Goal: Transaction & Acquisition: Purchase product/service

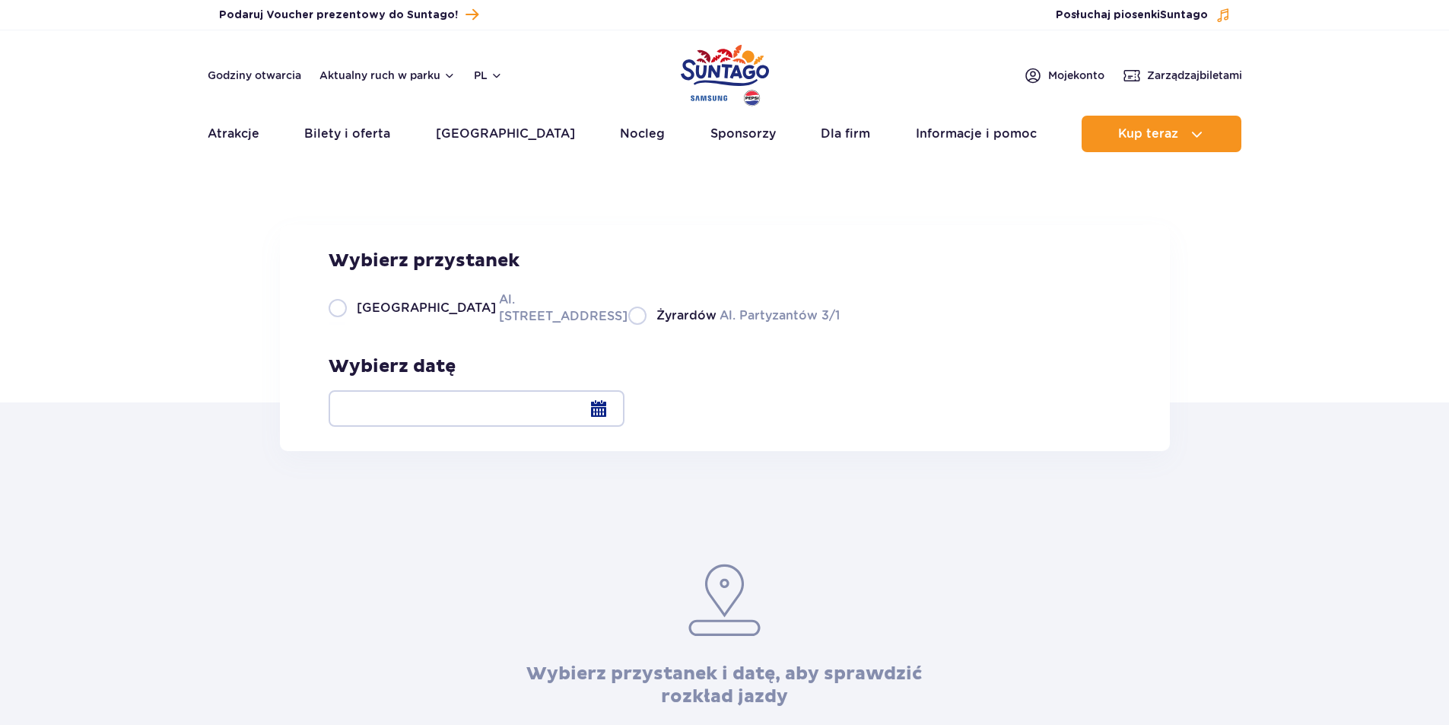
click at [348, 325] on div "Warszawa Al. [STREET_ADDRESS] Partyzantów 3/1" at bounding box center [584, 308] width 511 height 34
click at [343, 325] on label "Warszawa Al. [STREET_ADDRESS]" at bounding box center [469, 308] width 281 height 34
click at [343, 325] on input "Warszawa Al. Jerozolimskie 56" at bounding box center [337, 323] width 17 height 3
radio input "true"
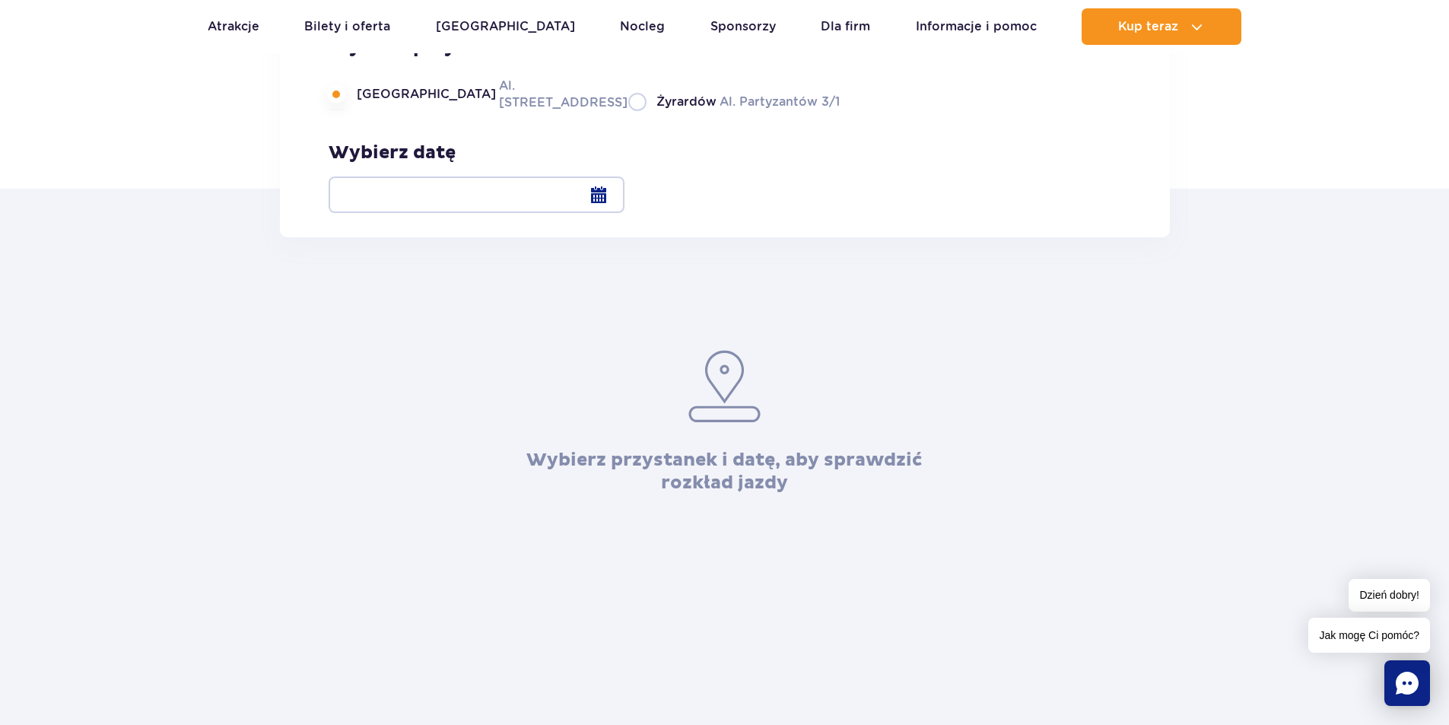
scroll to position [76, 0]
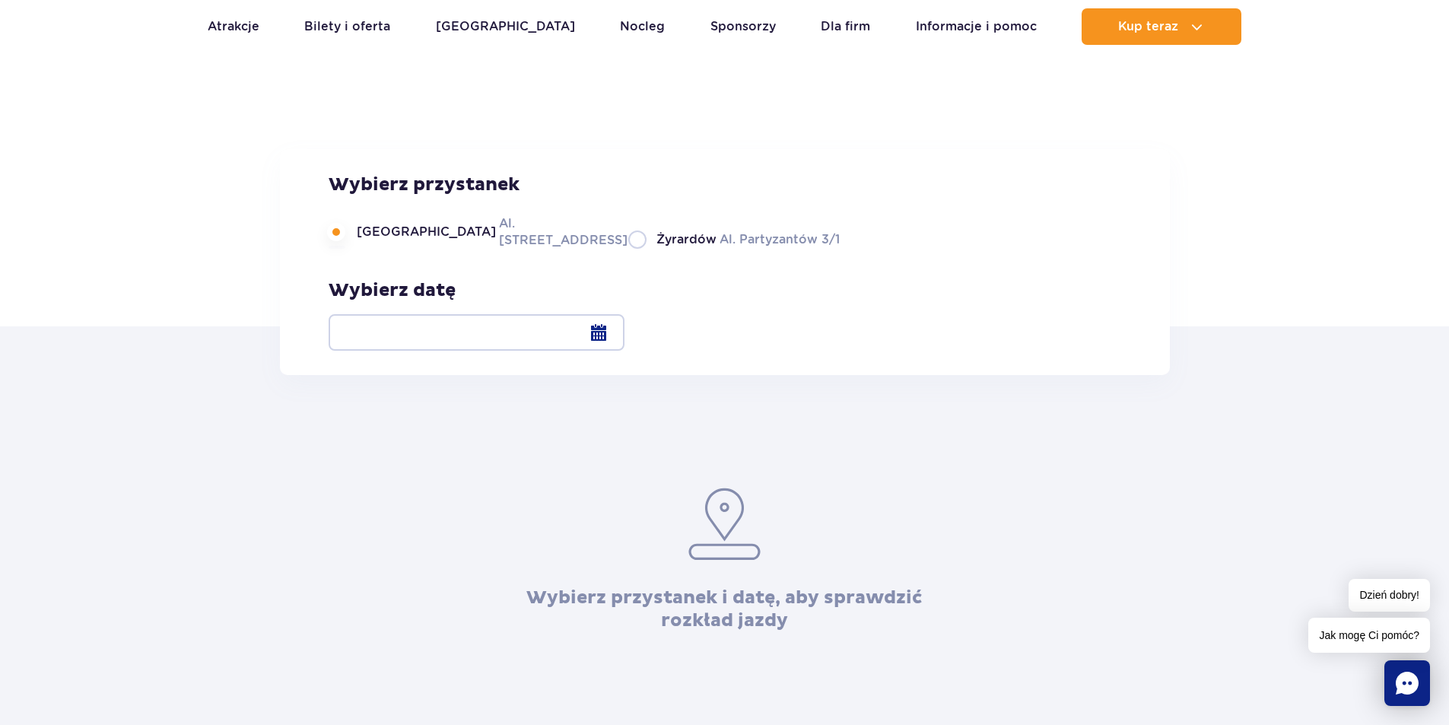
click at [624, 339] on div at bounding box center [477, 332] width 296 height 37
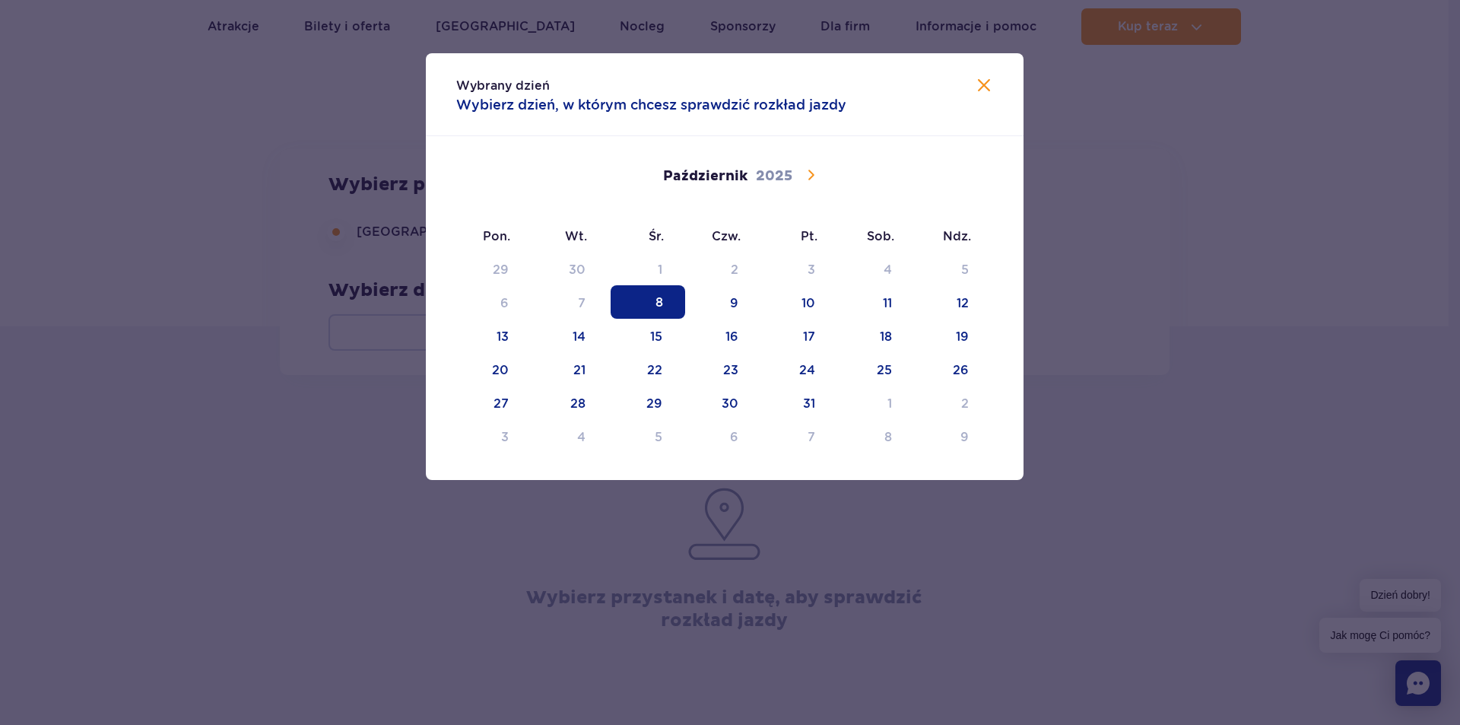
click at [809, 170] on icon at bounding box center [811, 175] width 18 height 18
click at [656, 329] on span "12" at bounding box center [648, 335] width 75 height 33
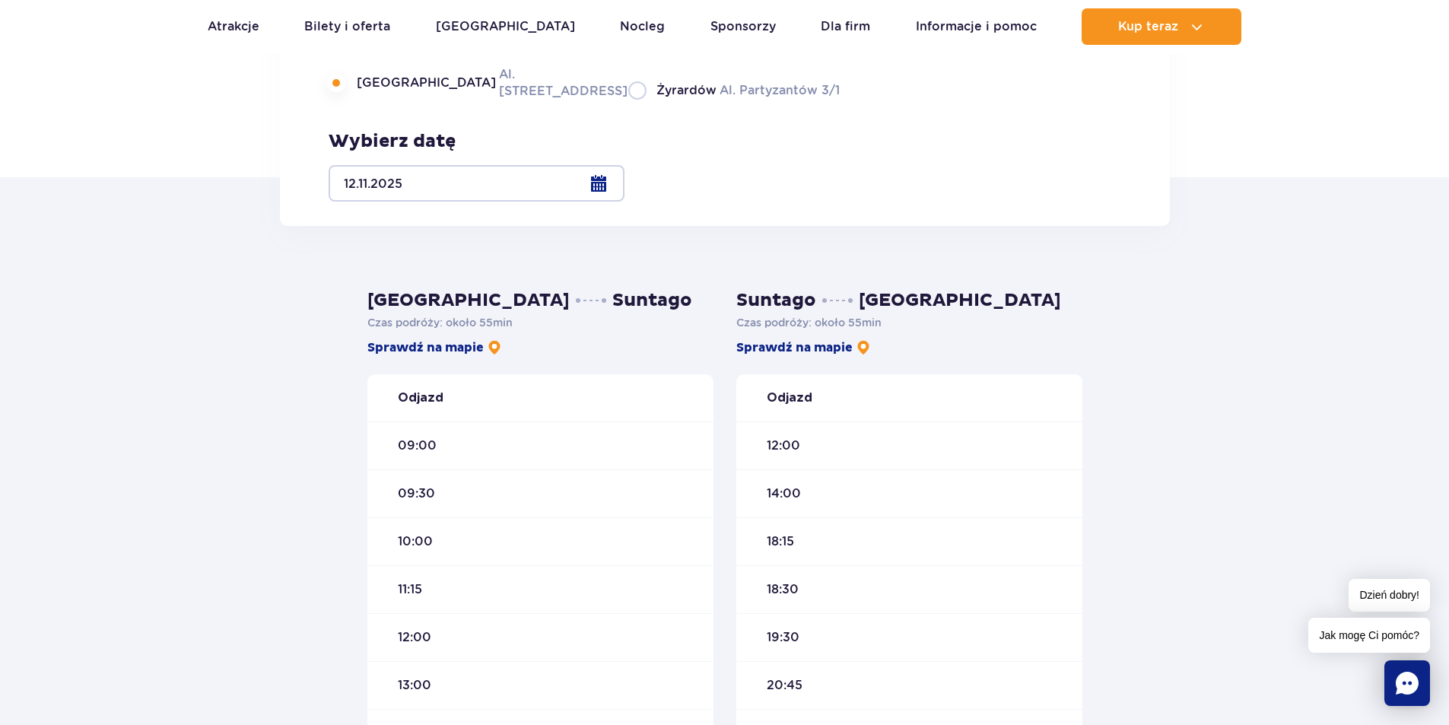
scroll to position [228, 0]
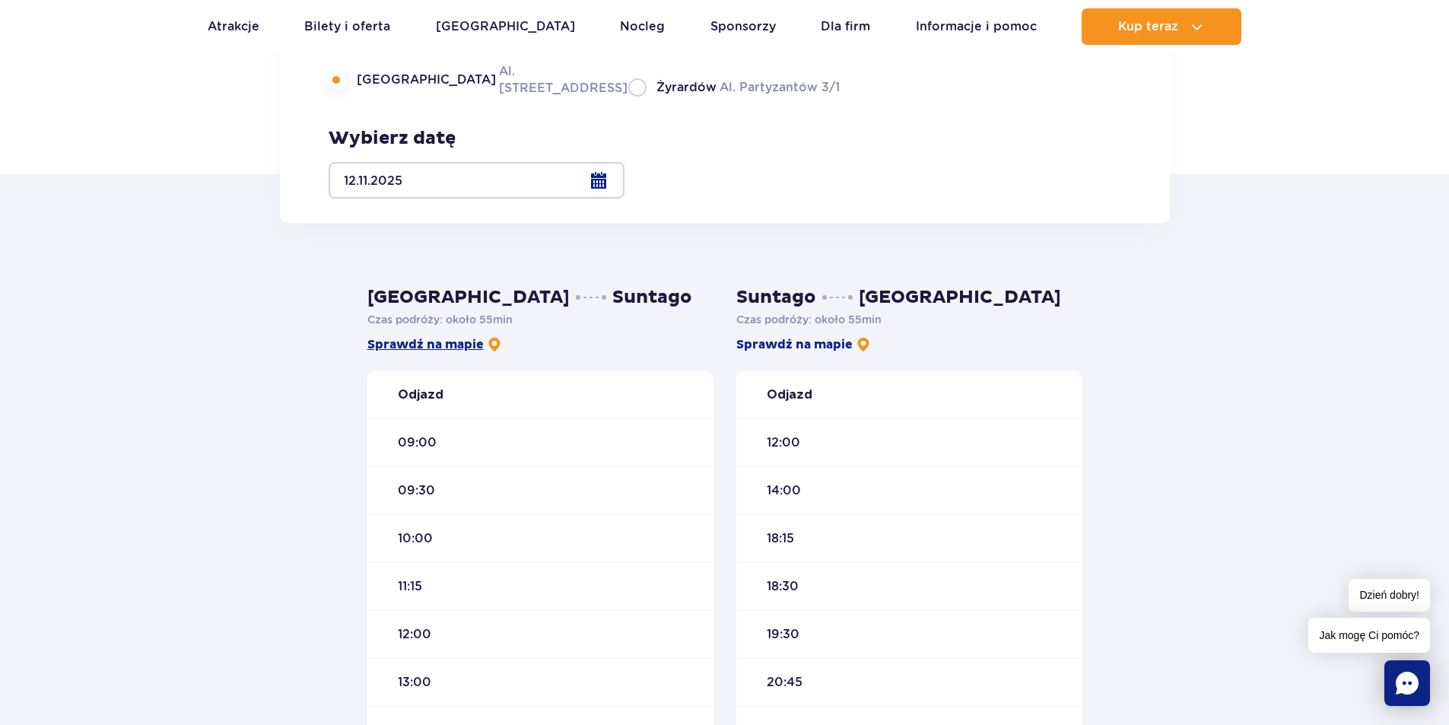
click at [462, 343] on link "Sprawdź na mapie" at bounding box center [434, 344] width 135 height 17
drag, startPoint x: 428, startPoint y: 430, endPoint x: 423, endPoint y: 442, distance: 13.3
click at [423, 442] on div "09:00" at bounding box center [540, 442] width 346 height 48
click at [423, 442] on span "09:00" at bounding box center [417, 442] width 39 height 17
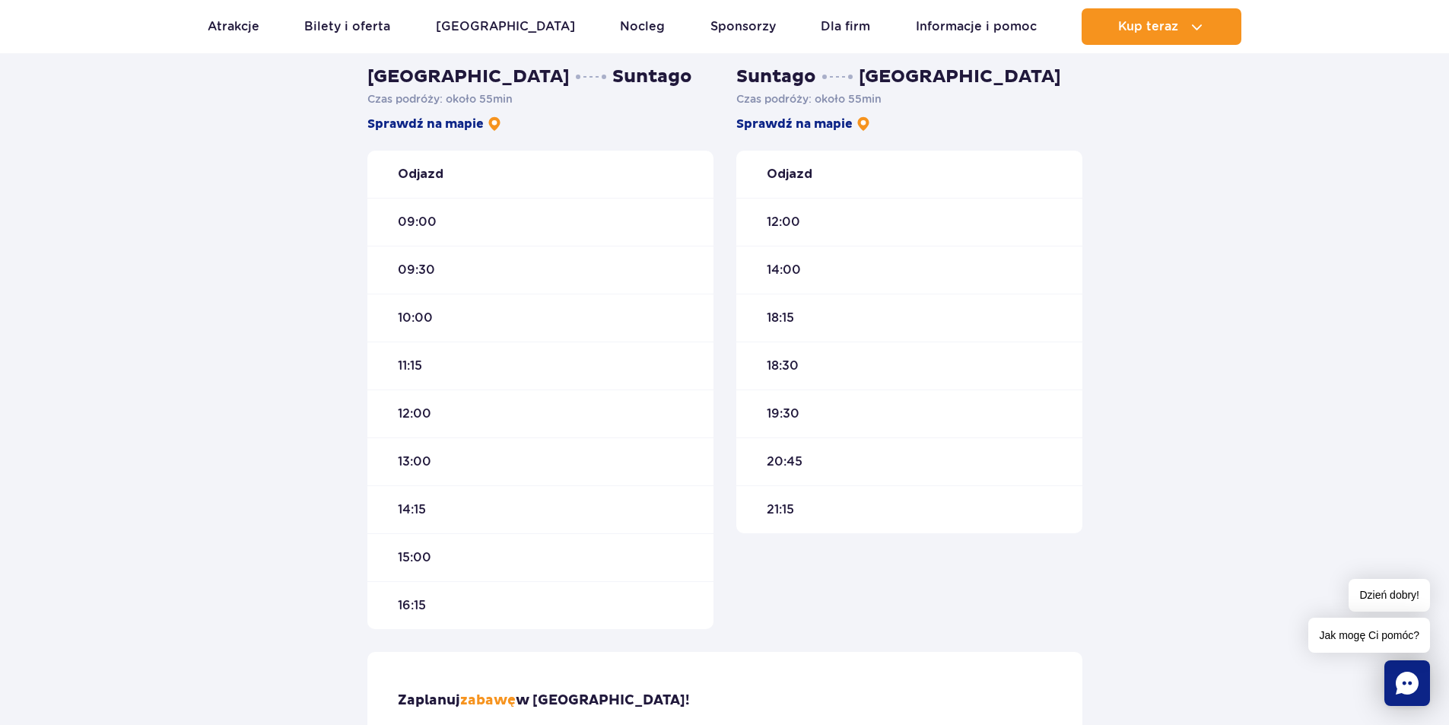
scroll to position [684, 0]
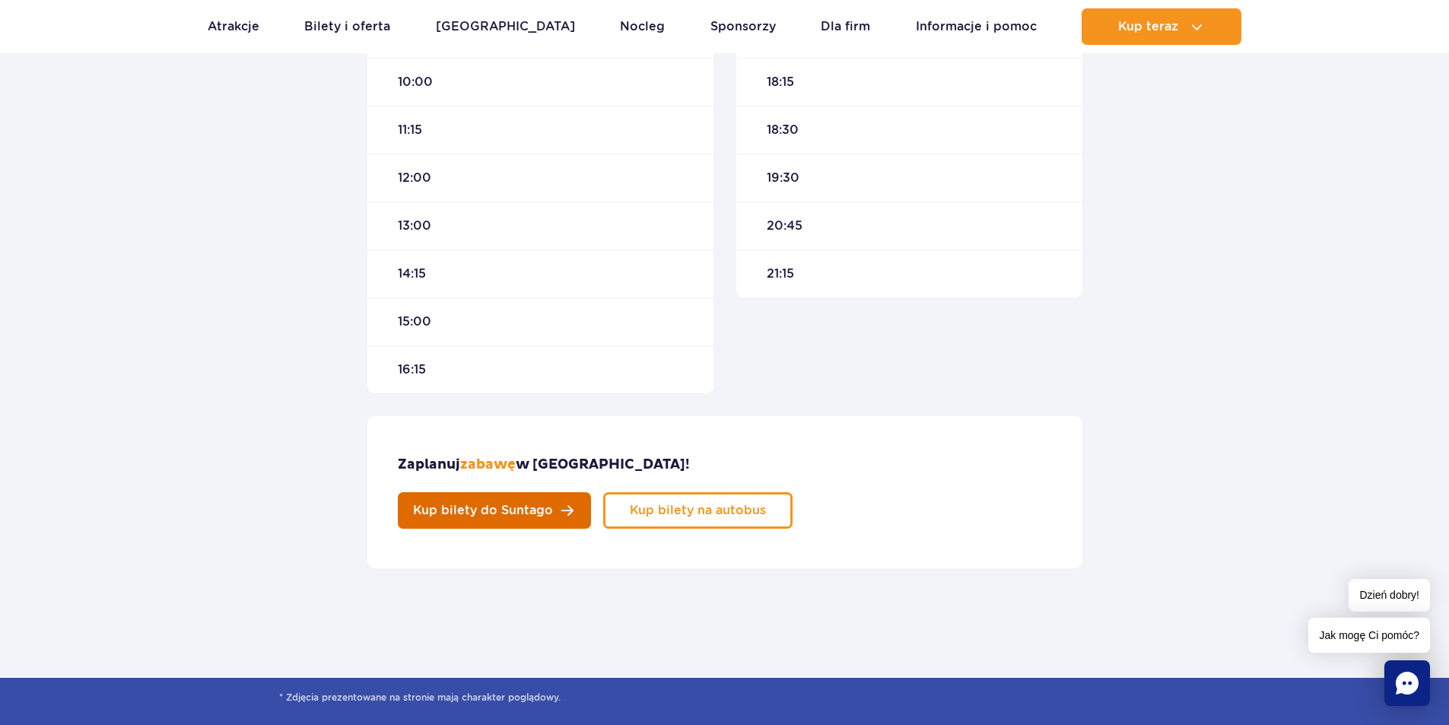
click at [591, 492] on link "Kup bilety do Suntago" at bounding box center [494, 510] width 193 height 37
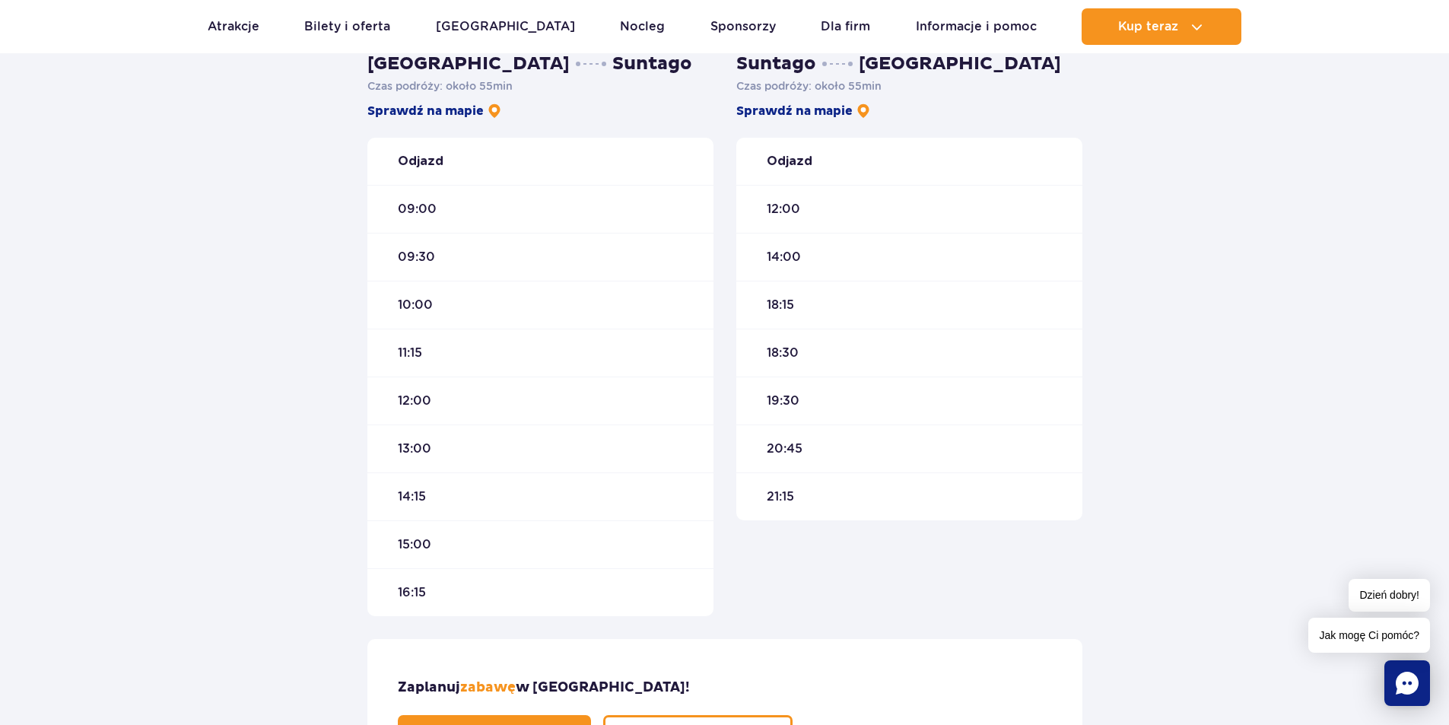
scroll to position [228, 0]
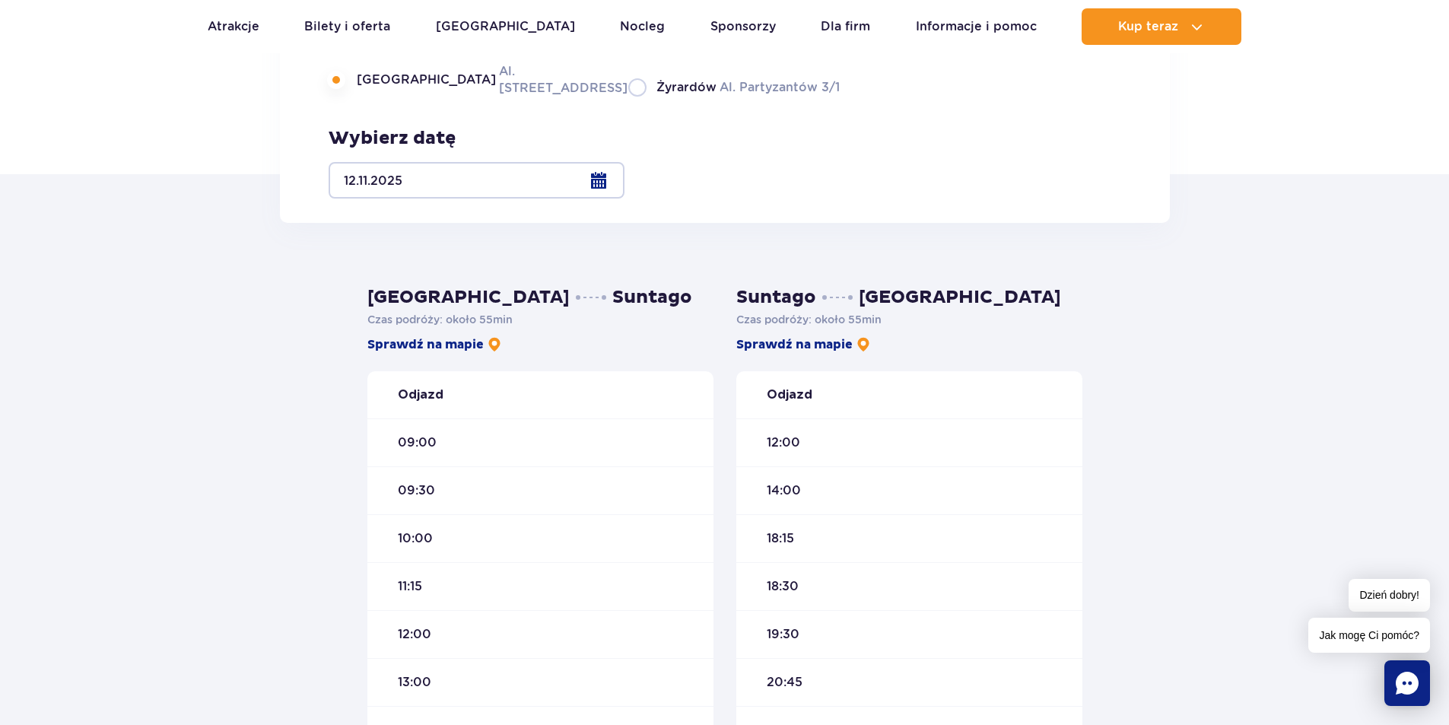
click at [919, 384] on div "Odjazd" at bounding box center [909, 394] width 346 height 47
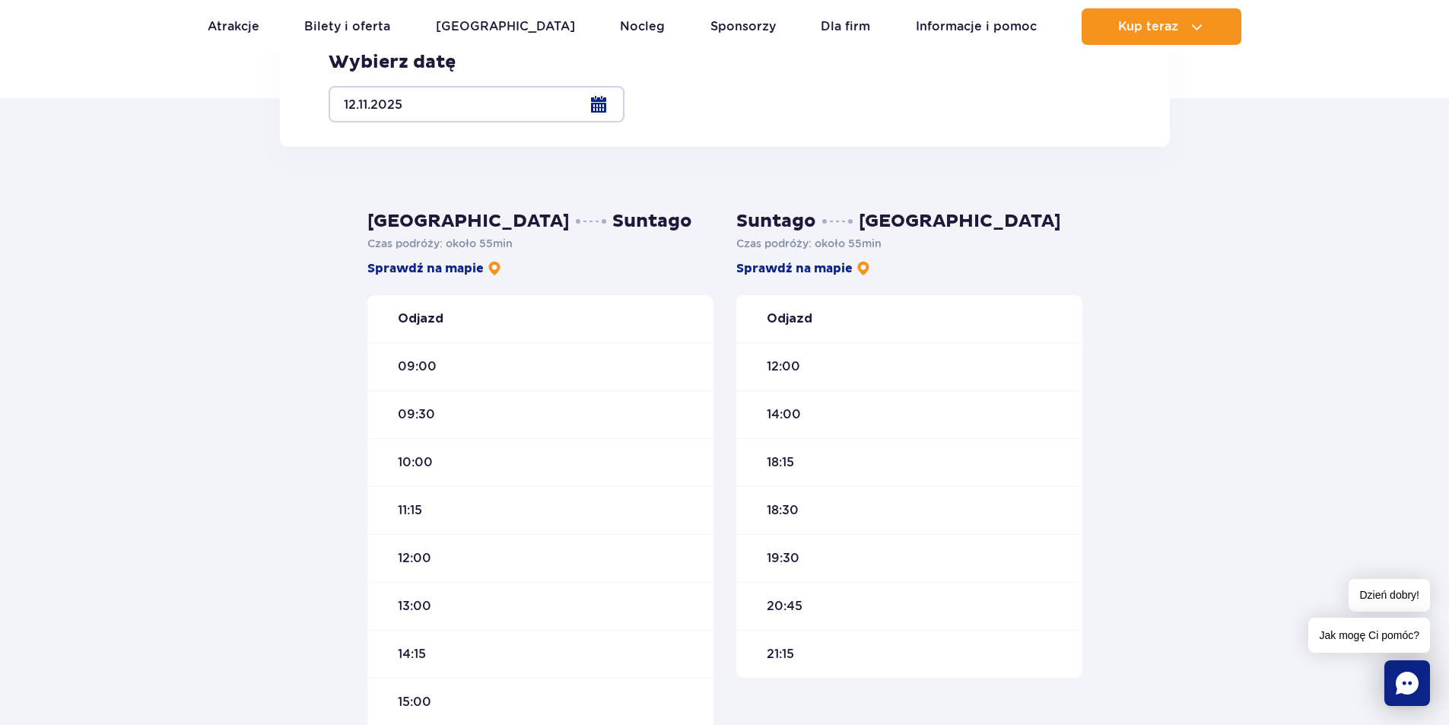
scroll to position [761, 0]
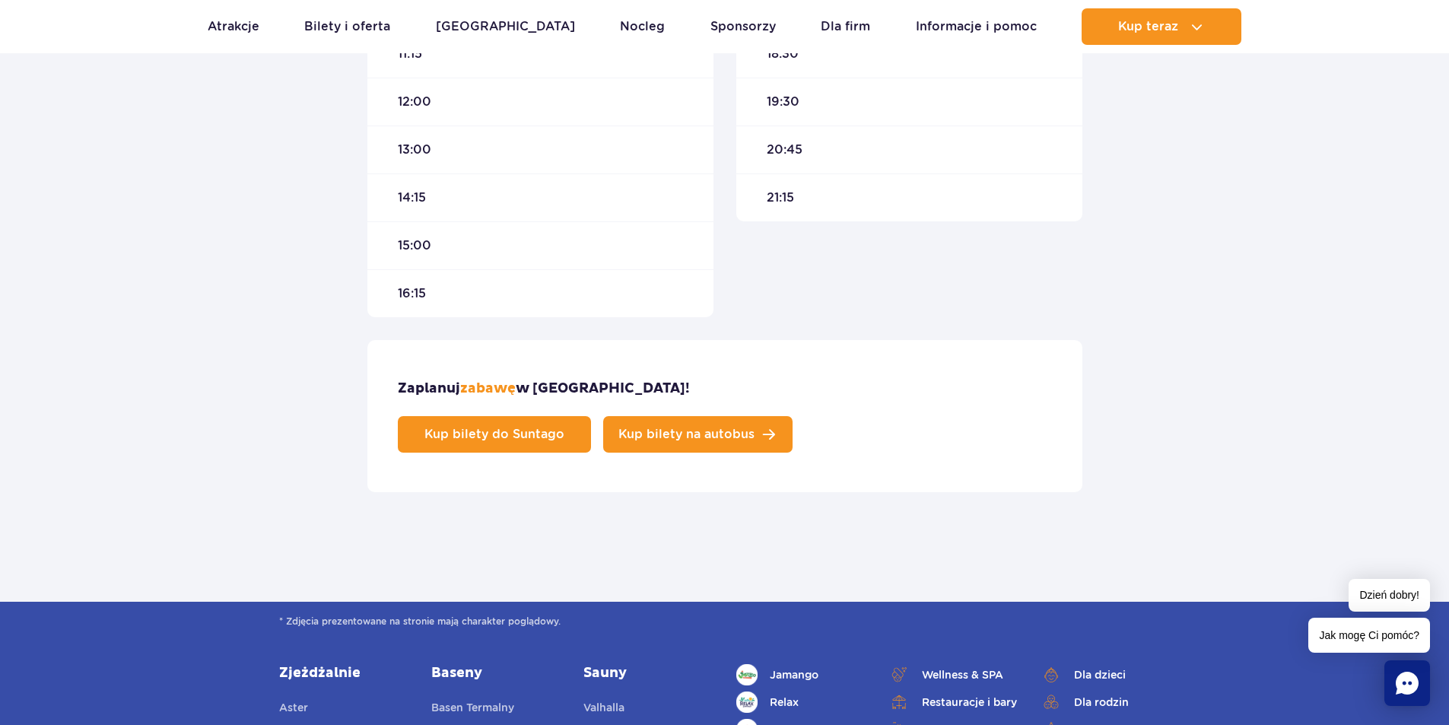
click at [792, 416] on link "Kup bilety na autobus" at bounding box center [697, 434] width 189 height 37
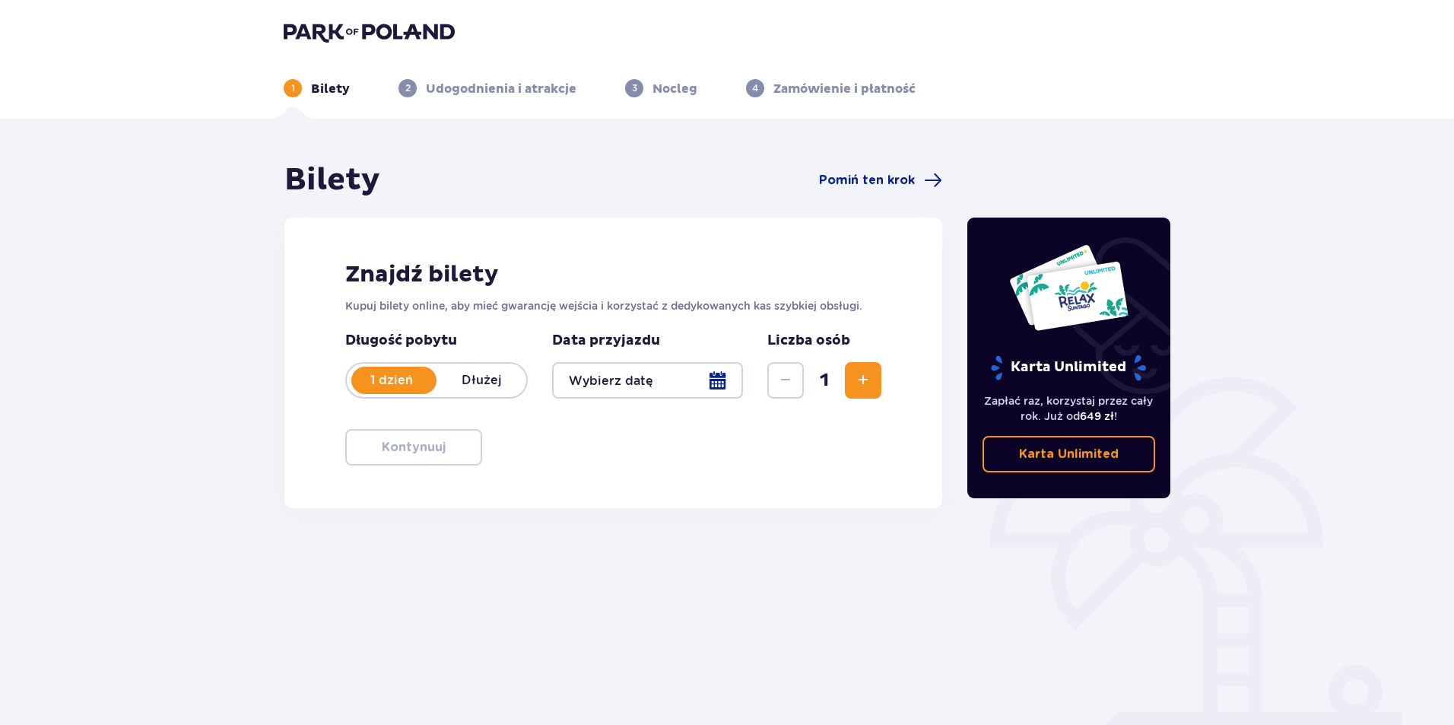
click at [648, 382] on div at bounding box center [647, 380] width 191 height 37
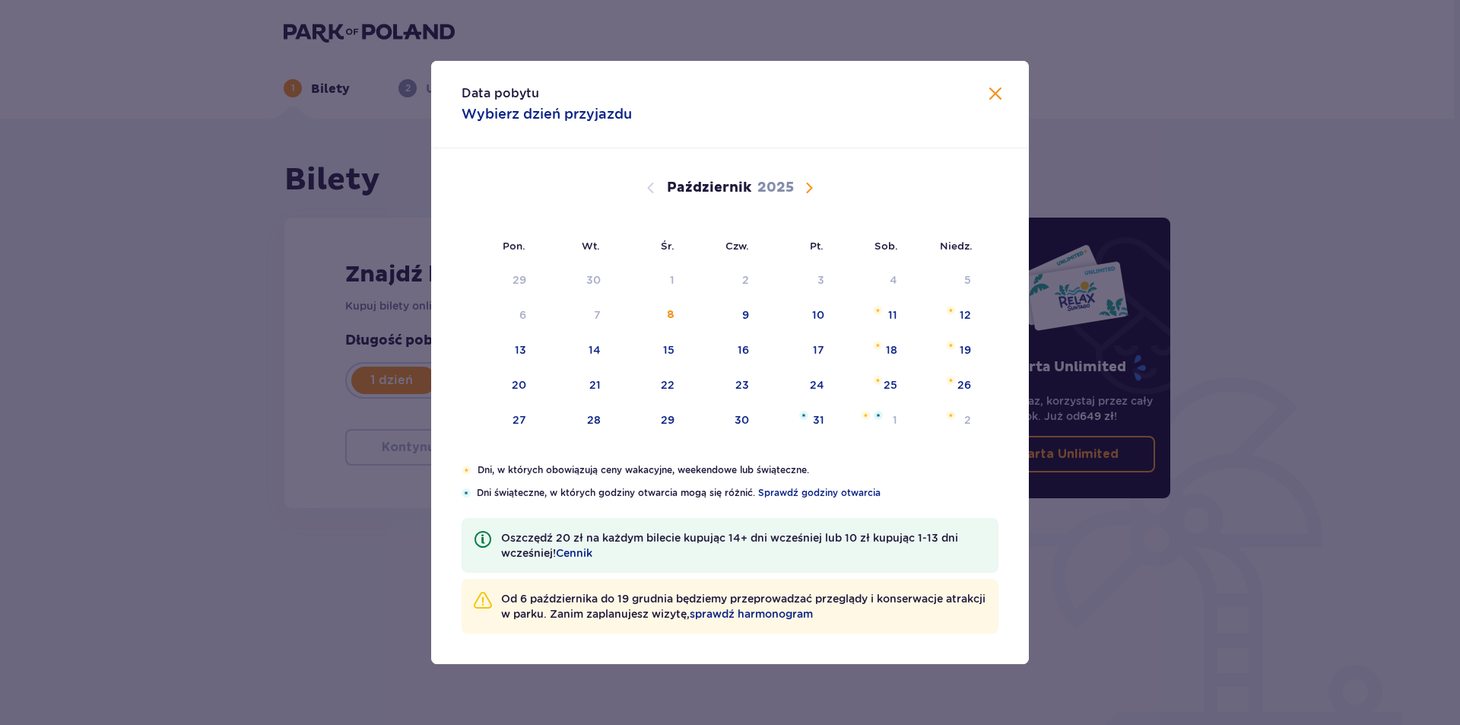
click at [805, 189] on span "Następny miesiąc" at bounding box center [809, 188] width 18 height 18
click at [813, 618] on span "sprawdź harmonogram" at bounding box center [751, 613] width 123 height 15
click at [679, 357] on div "12" at bounding box center [648, 350] width 74 height 33
type input "12.11.25"
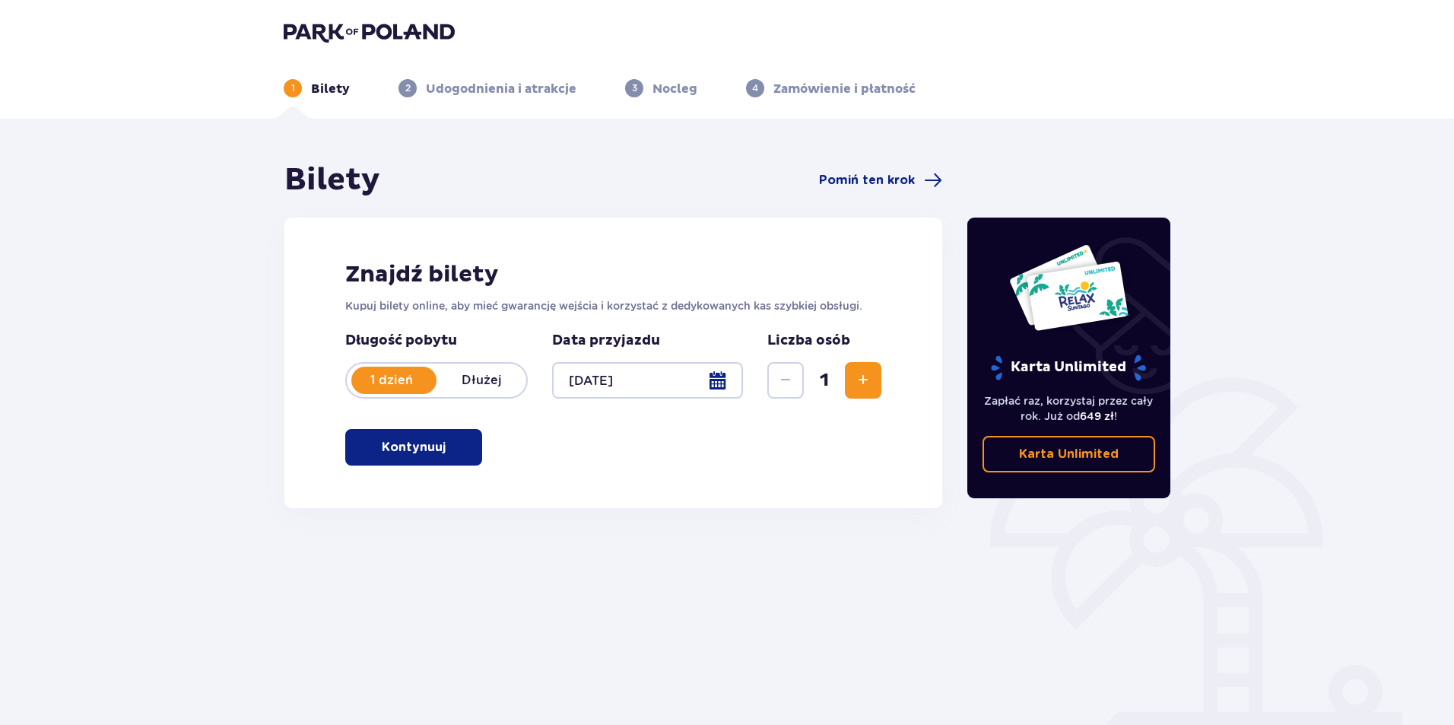
click at [862, 386] on span "Zwiększ" at bounding box center [863, 380] width 18 height 18
click at [339, 467] on div "Znajdź bilety Kupuj bilety online, aby mieć gwarancję wejścia i korzystać z ded…" at bounding box center [613, 363] width 658 height 291
click at [443, 434] on button "Kontynuuj" at bounding box center [413, 447] width 137 height 37
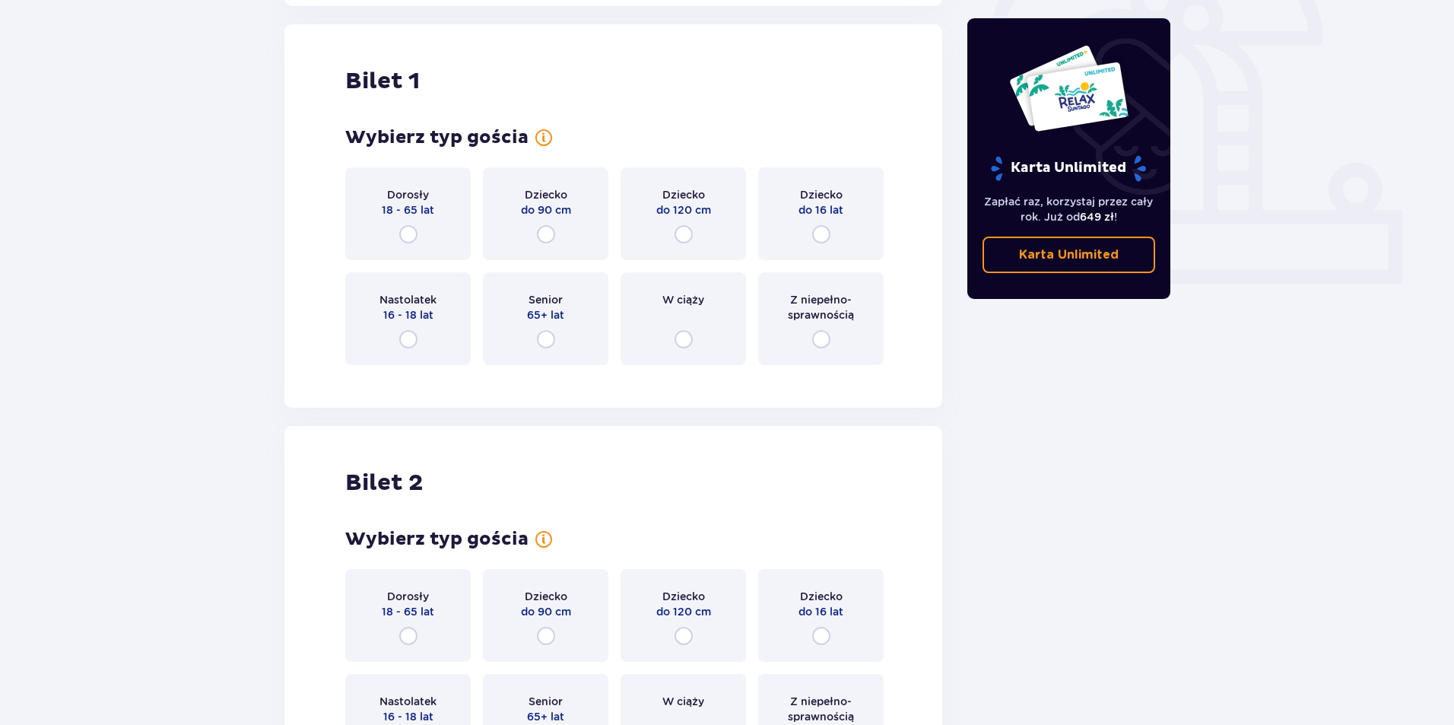
scroll to position [508, 0]
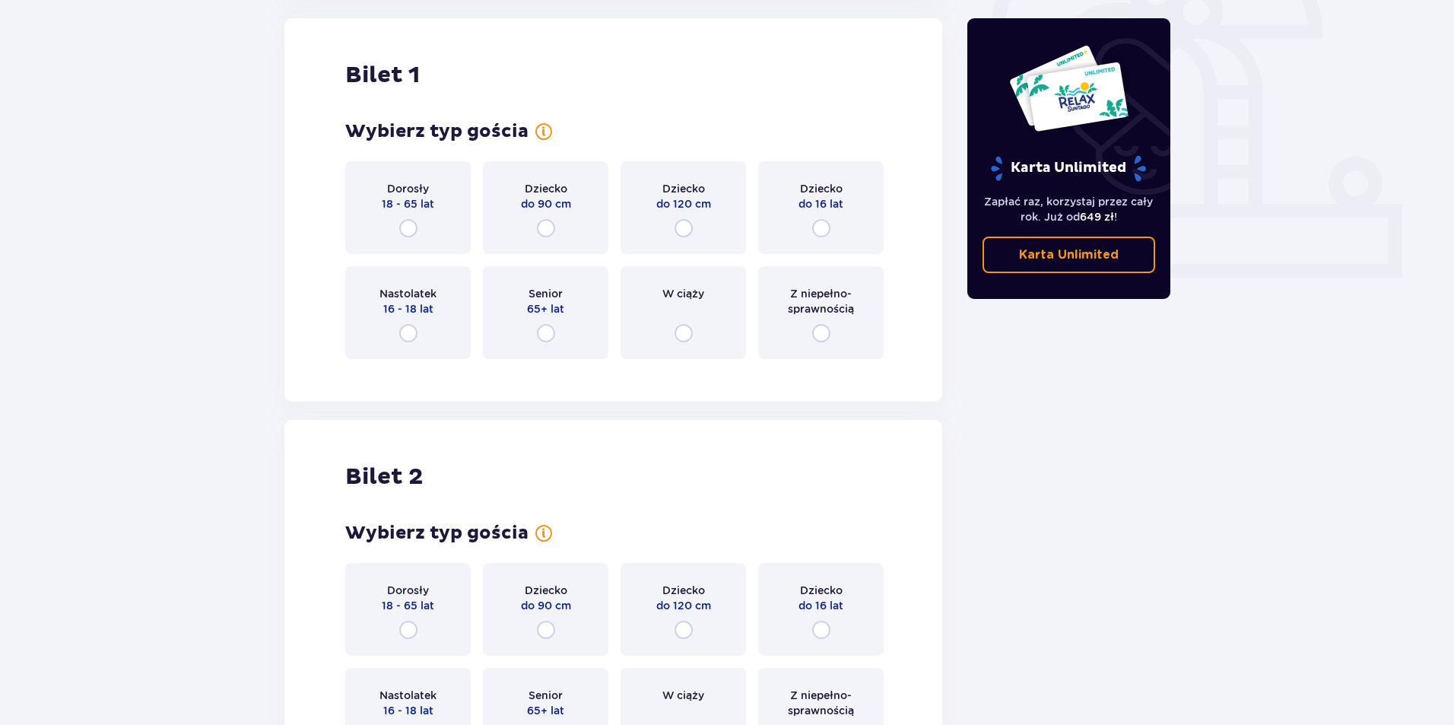
click at [408, 226] on input "radio" at bounding box center [408, 228] width 18 height 18
radio input "true"
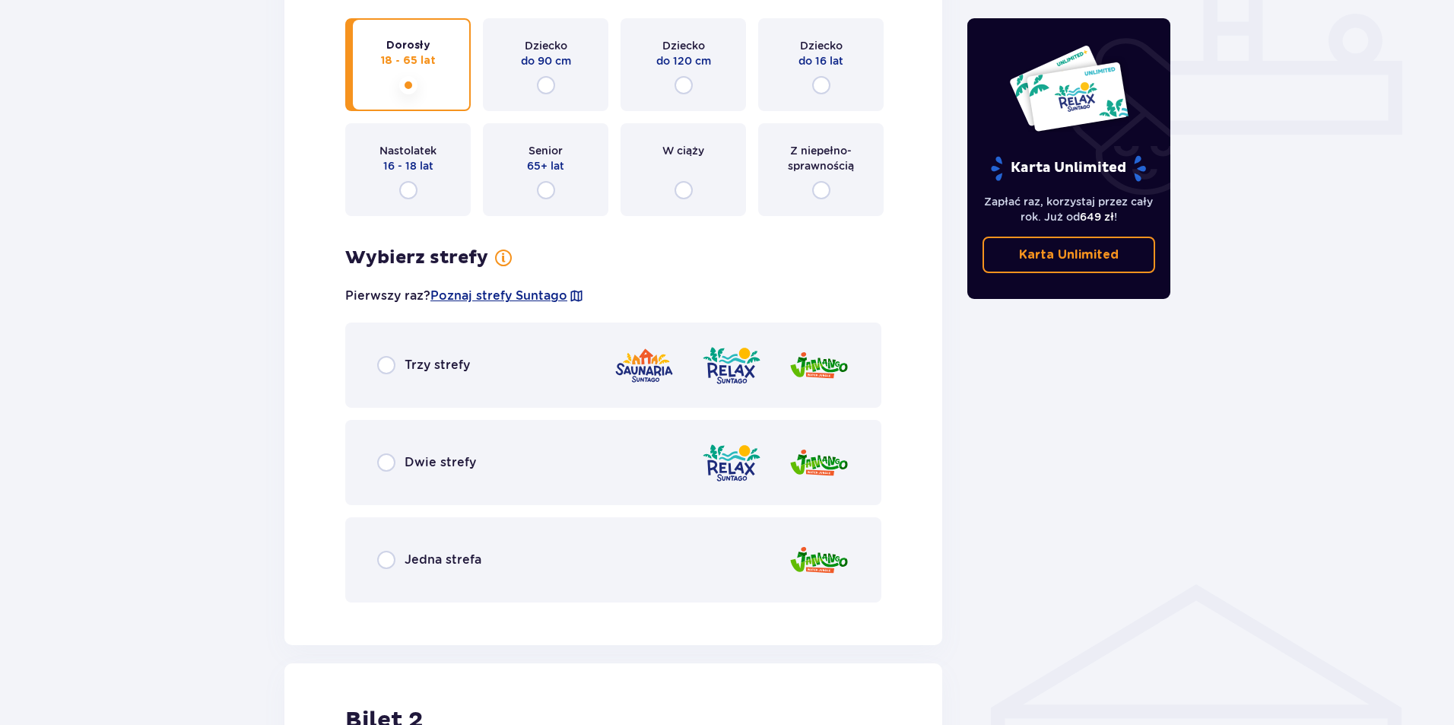
click at [416, 189] on input "radio" at bounding box center [408, 190] width 18 height 18
radio input "true"
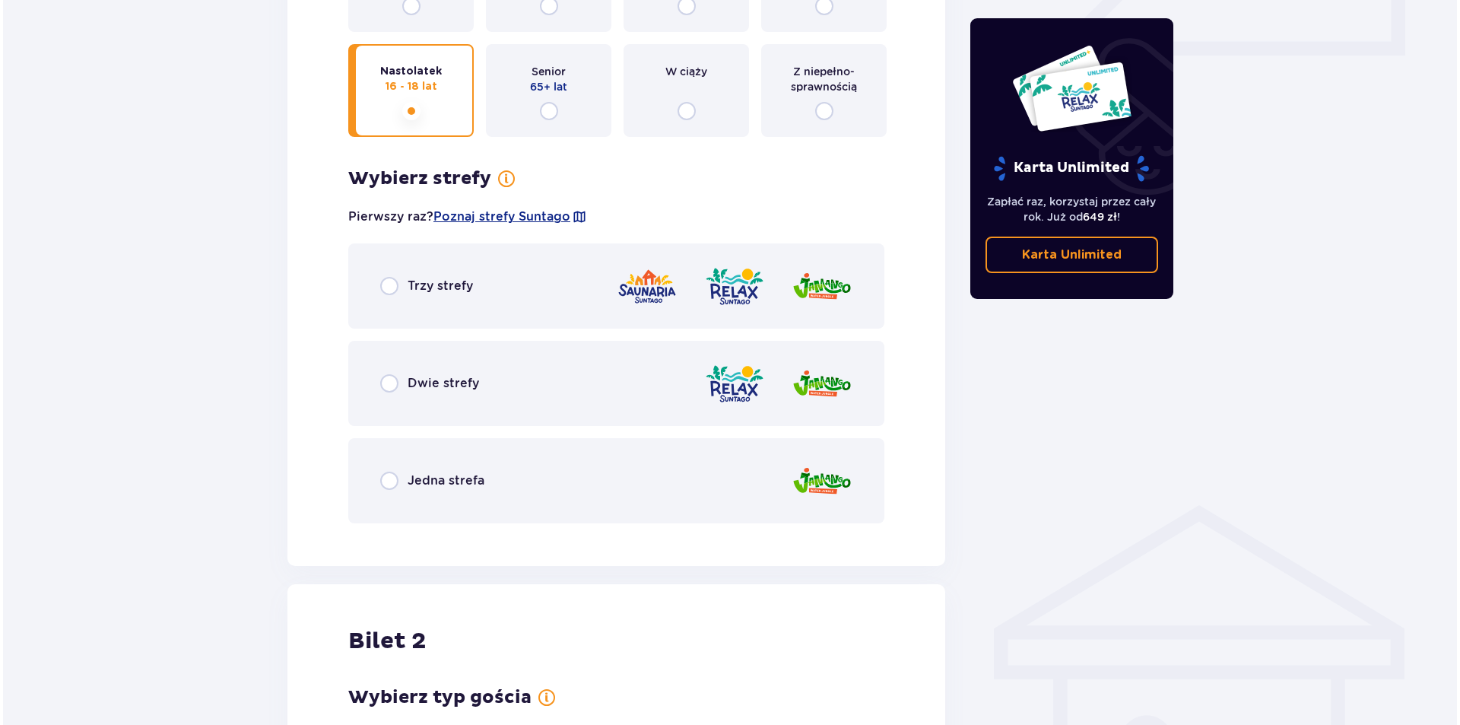
scroll to position [727, 0]
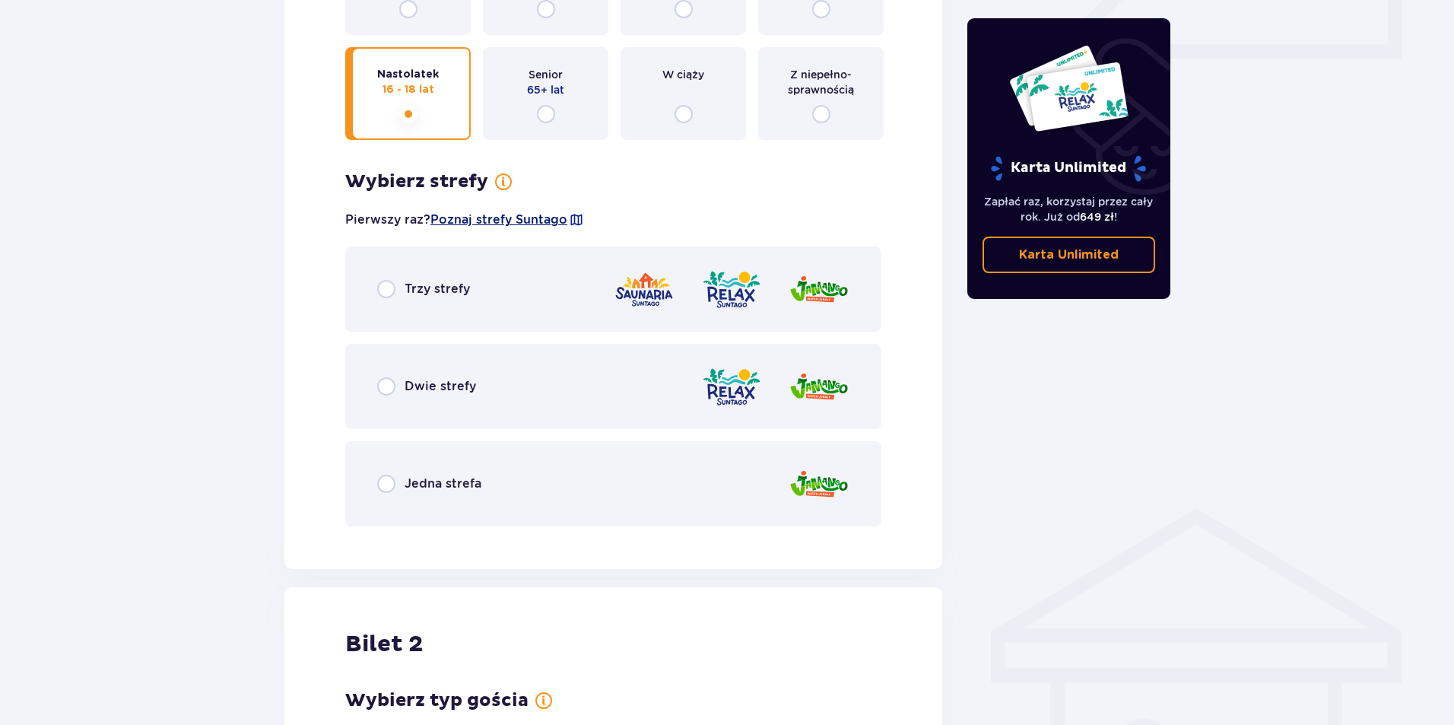
click at [478, 215] on span "Poznaj strefy Suntago" at bounding box center [498, 219] width 137 height 17
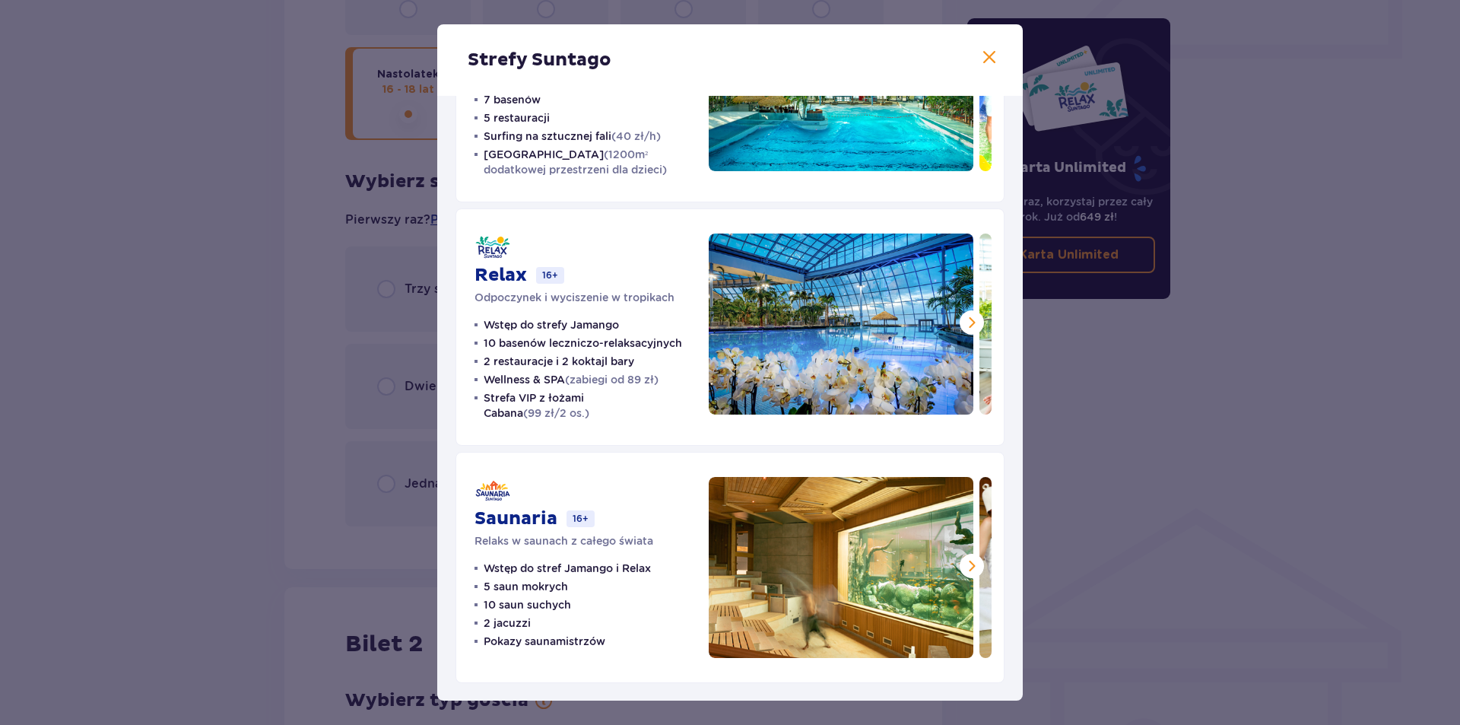
scroll to position [150, 0]
click at [970, 329] on span at bounding box center [972, 322] width 18 height 18
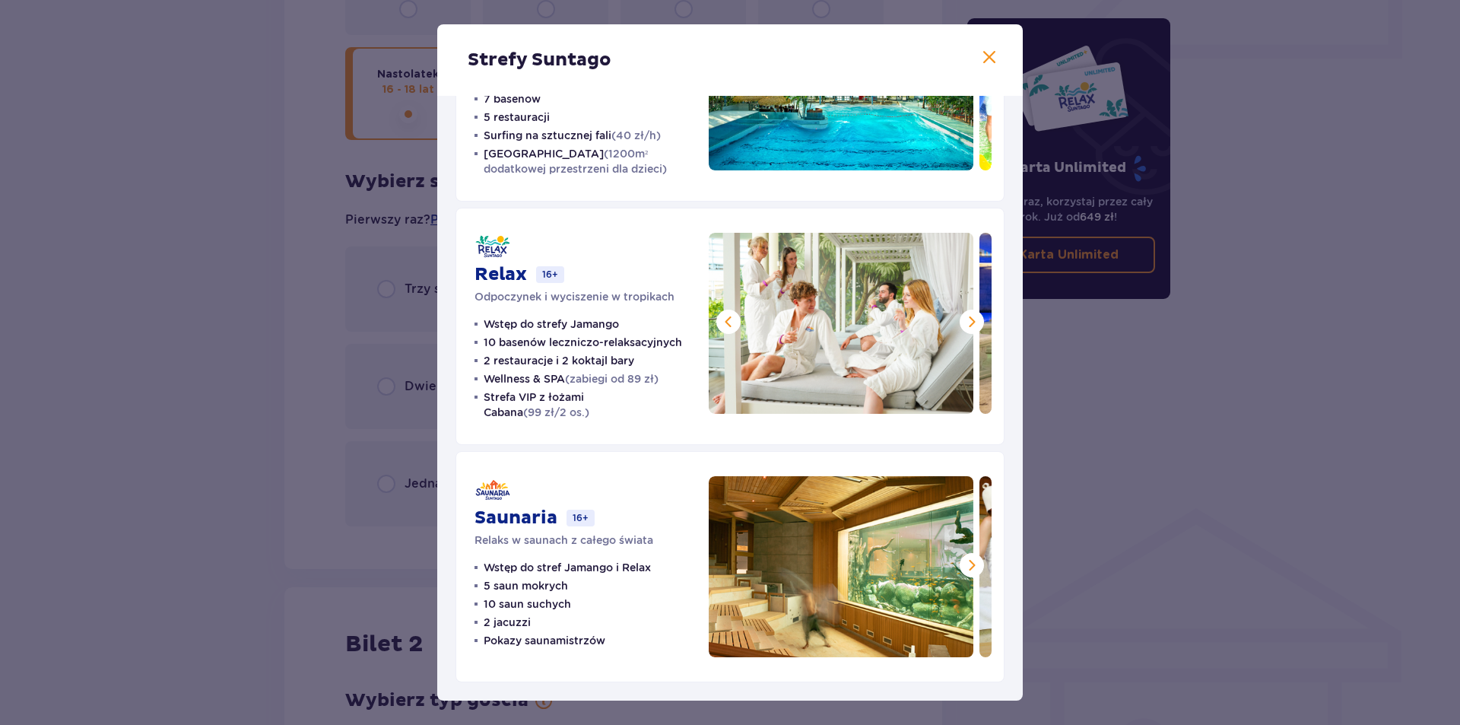
click at [970, 329] on span at bounding box center [972, 322] width 18 height 18
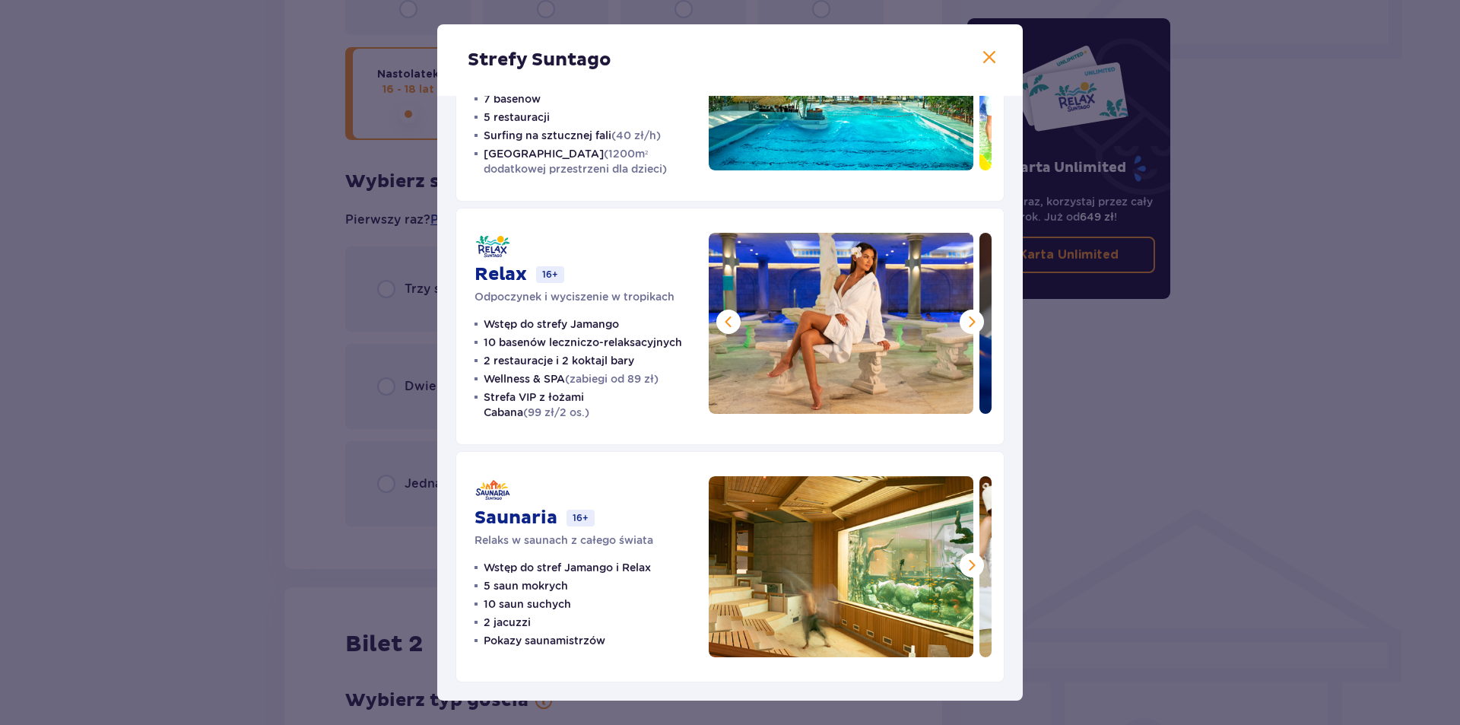
click at [970, 329] on span at bounding box center [972, 322] width 18 height 18
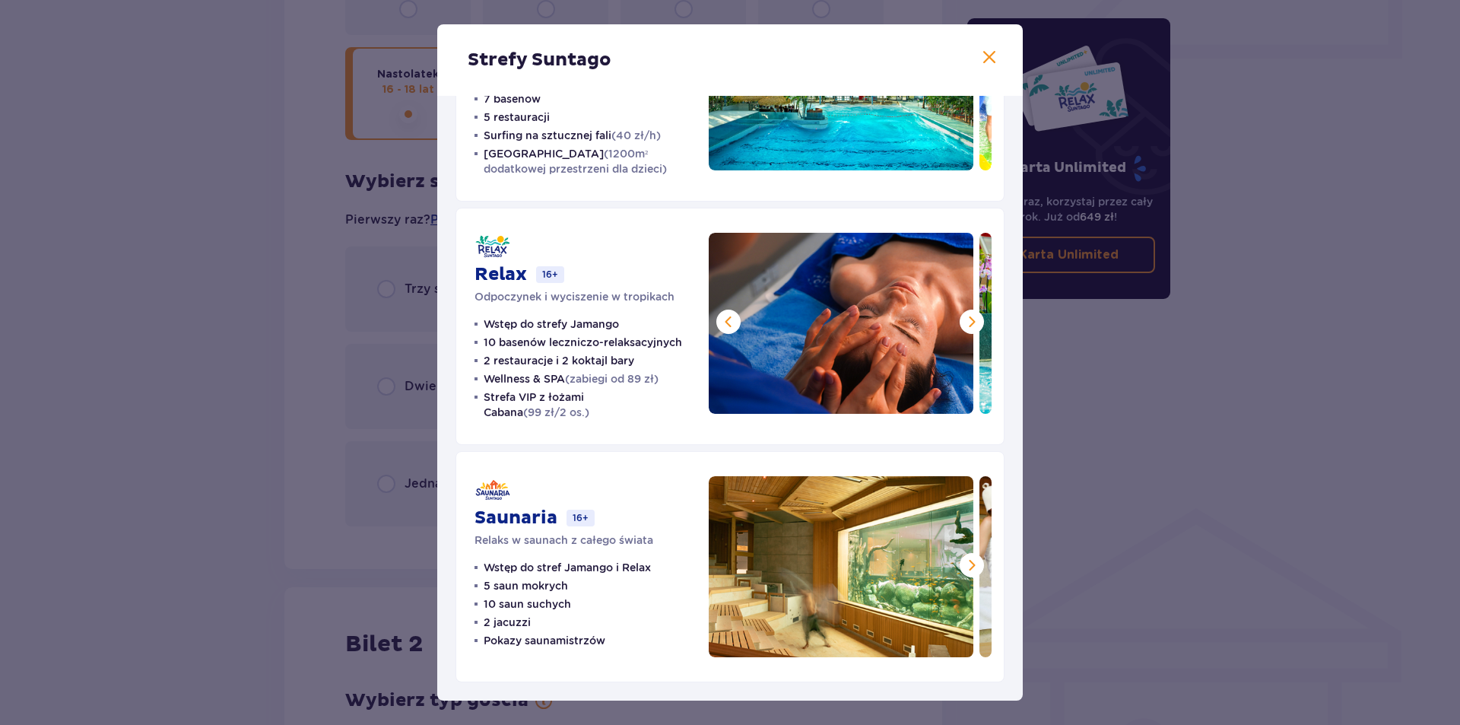
click at [968, 324] on span at bounding box center [972, 322] width 18 height 18
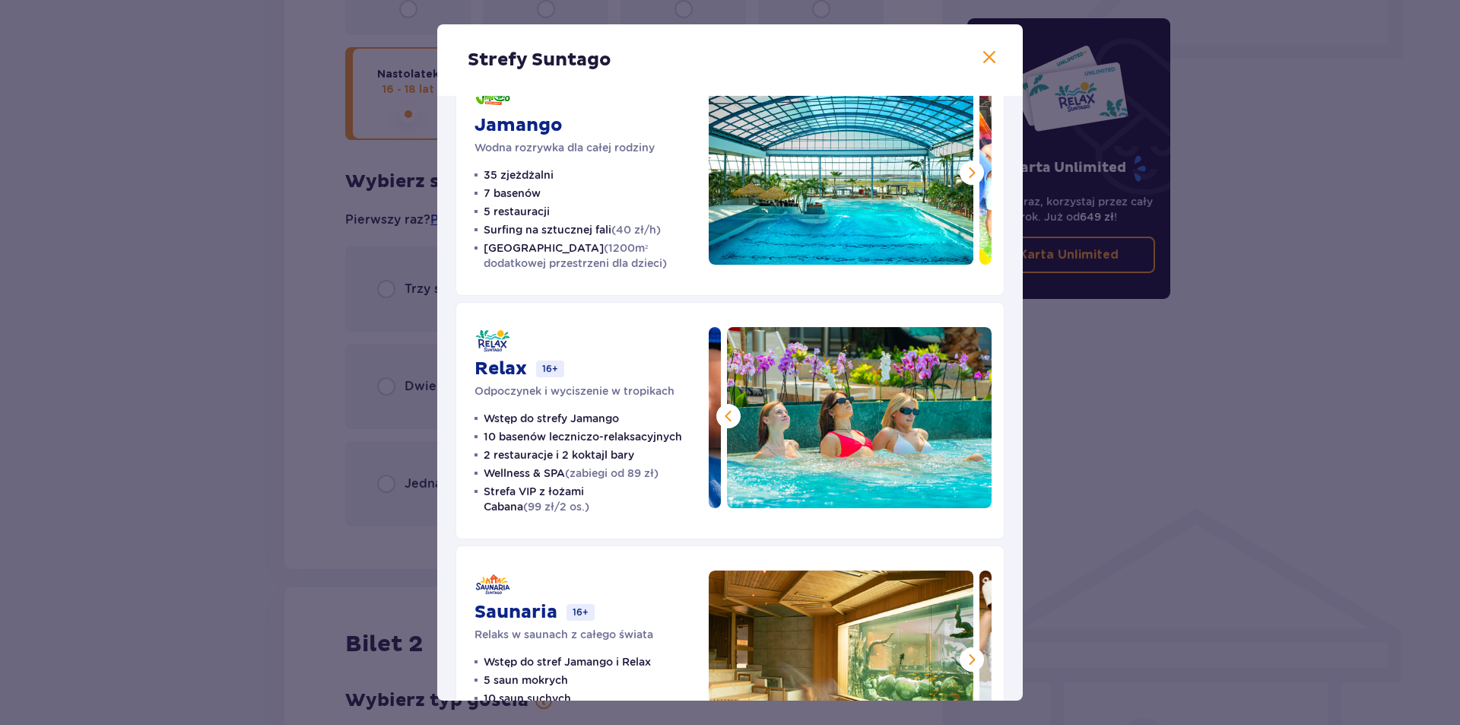
scroll to position [0, 0]
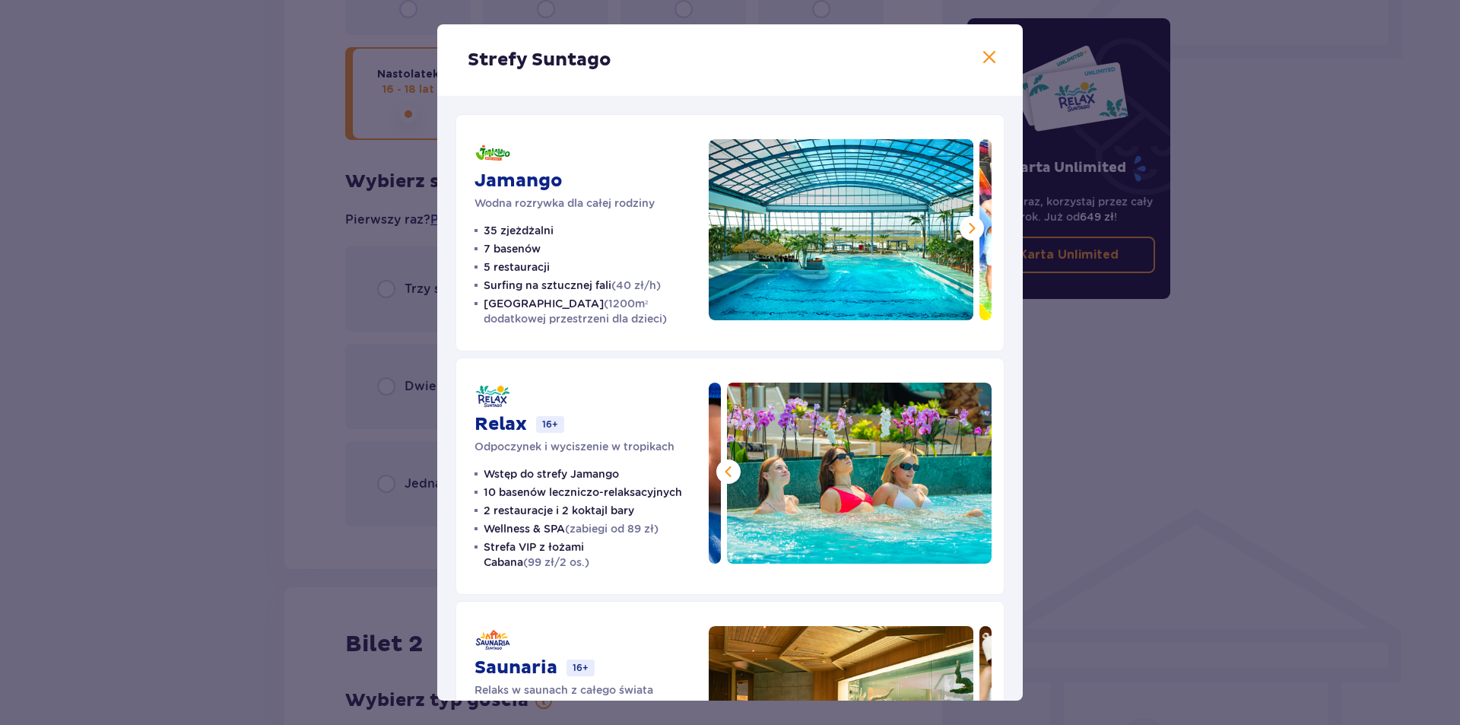
click at [967, 225] on span at bounding box center [972, 228] width 18 height 18
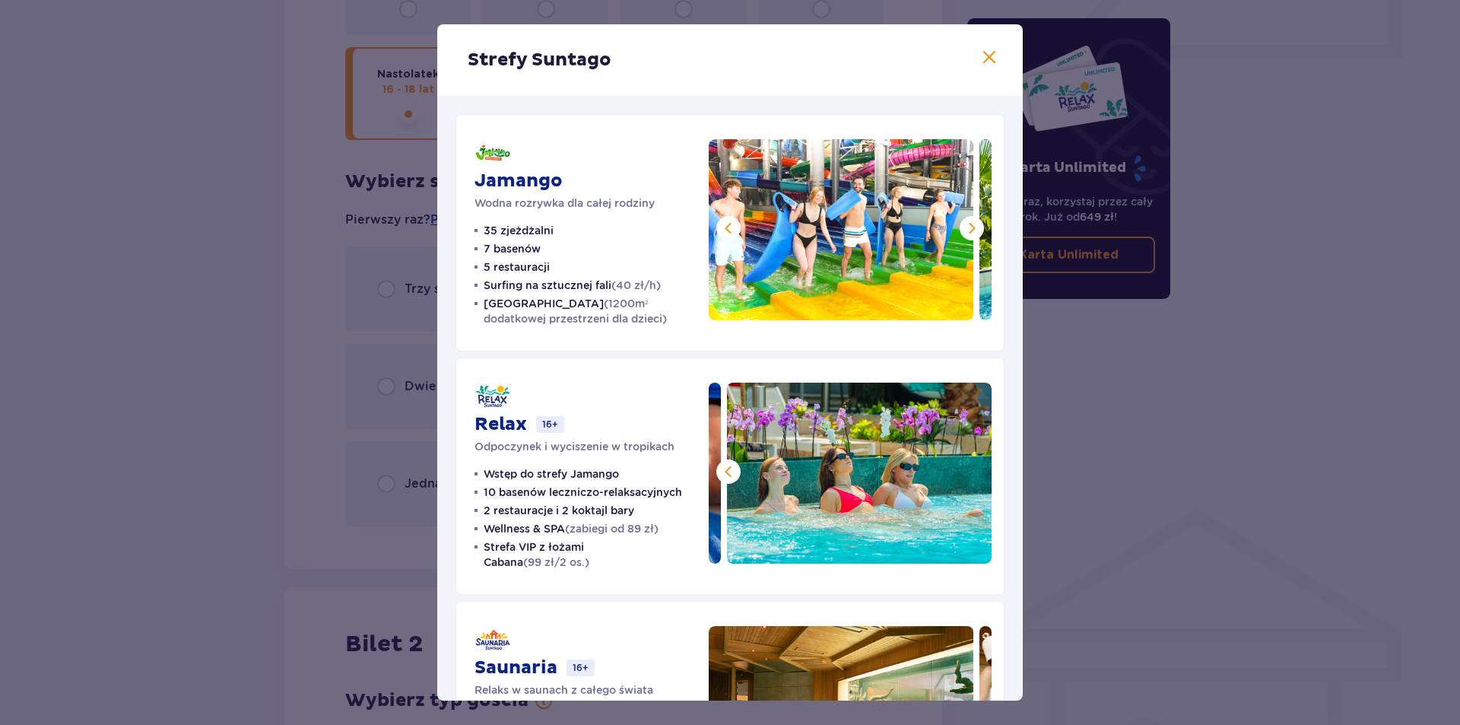
click at [967, 225] on span at bounding box center [972, 228] width 18 height 18
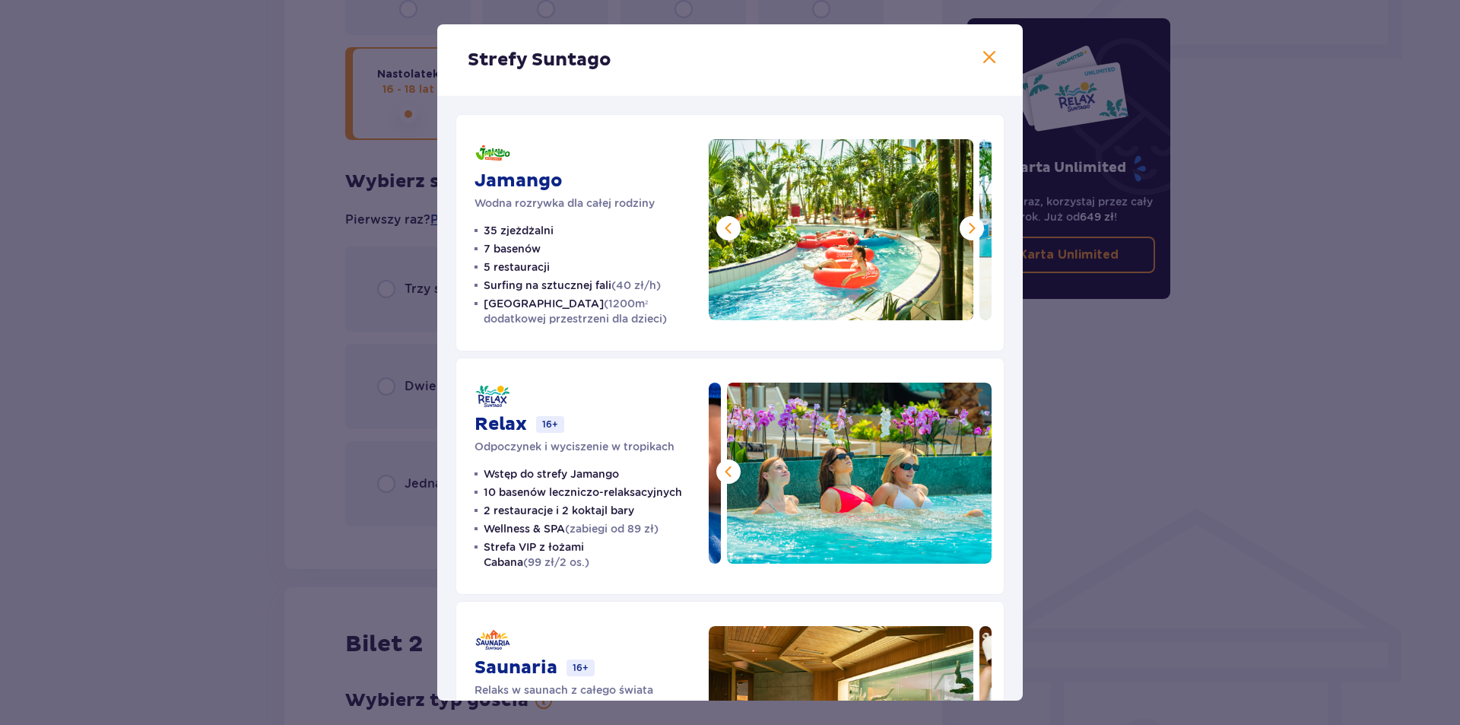
click at [966, 228] on span at bounding box center [972, 228] width 18 height 18
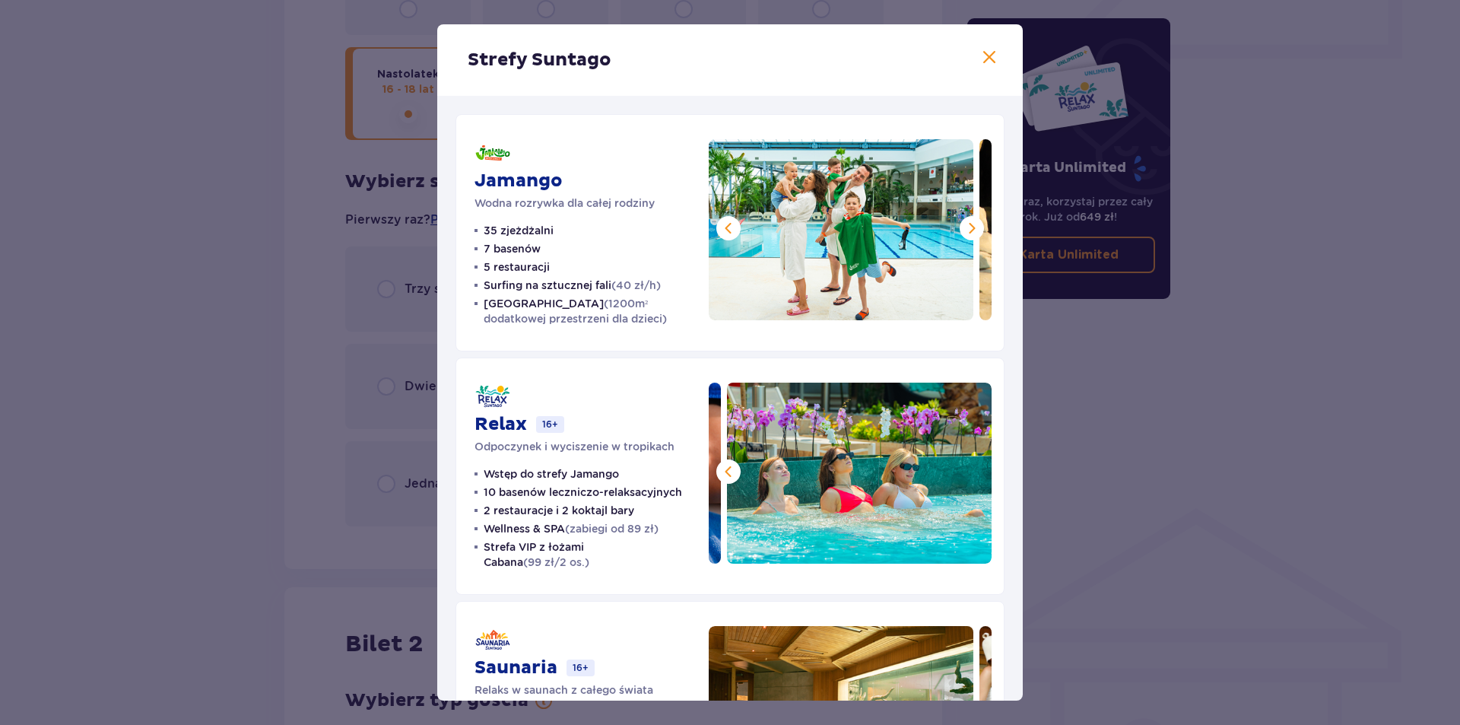
click at [964, 229] on span at bounding box center [972, 228] width 18 height 18
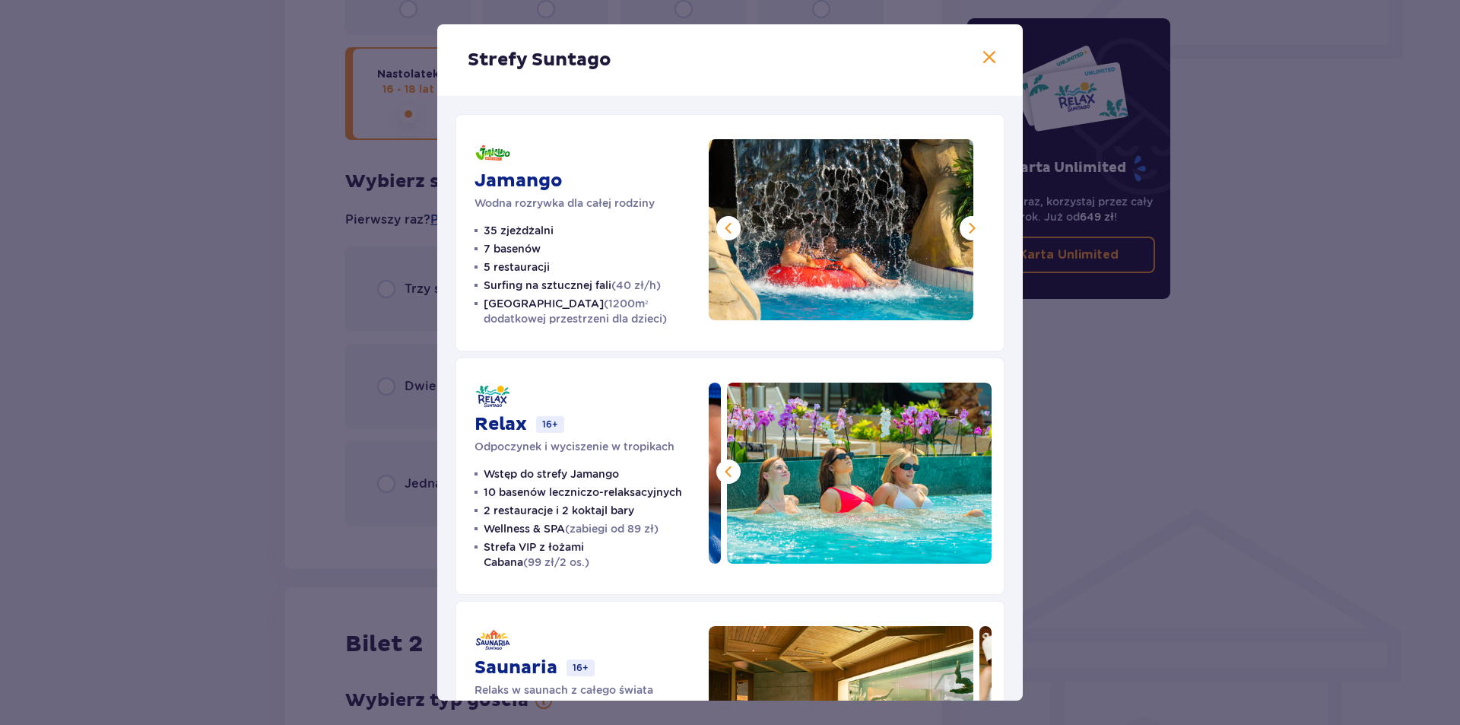
click at [963, 229] on span at bounding box center [972, 228] width 18 height 18
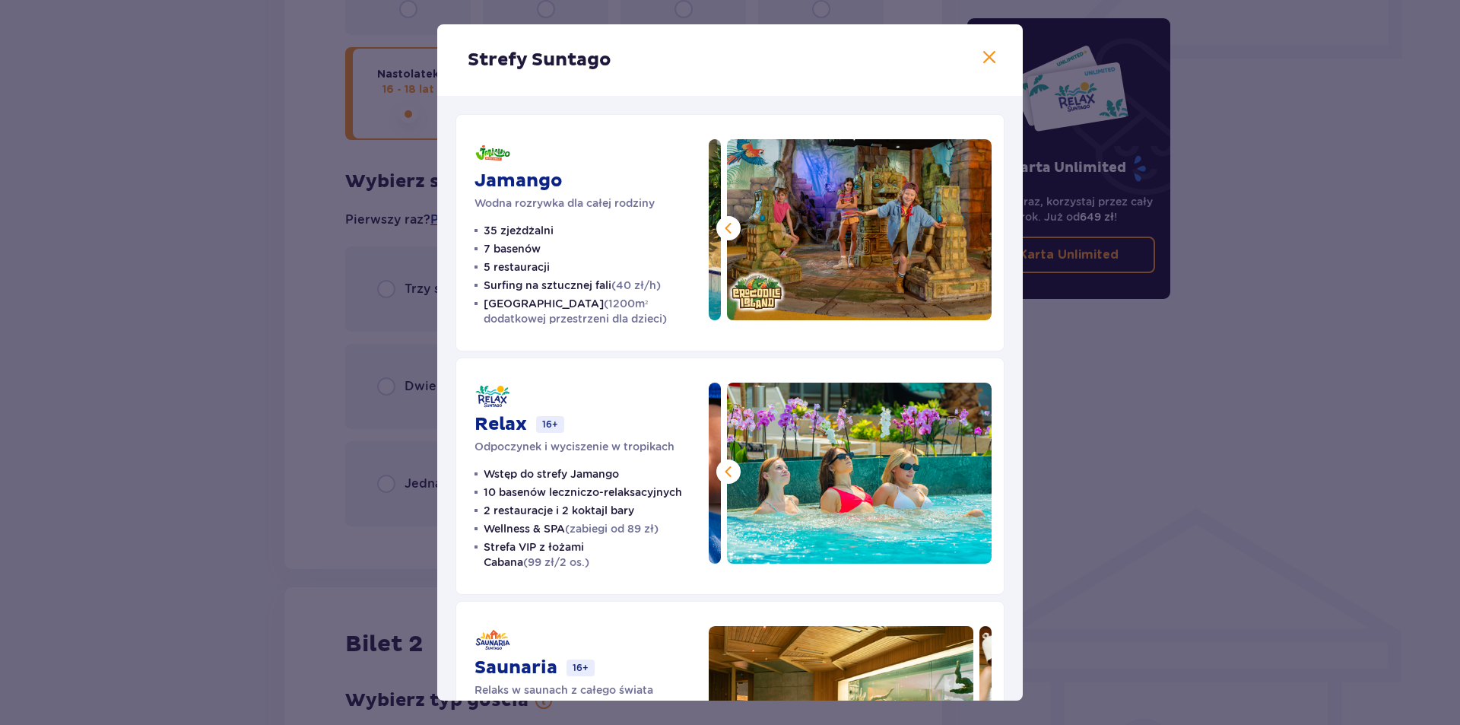
click at [961, 230] on img at bounding box center [859, 229] width 265 height 181
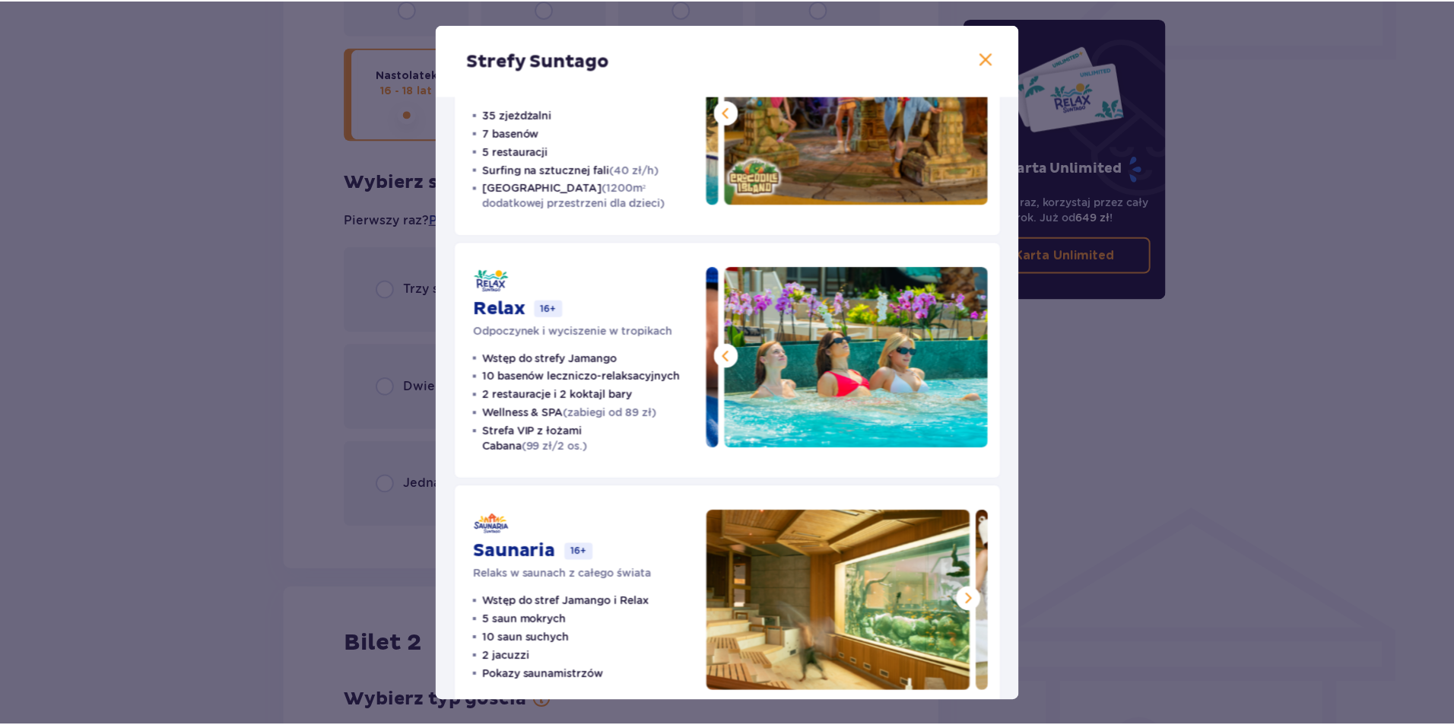
scroll to position [150, 0]
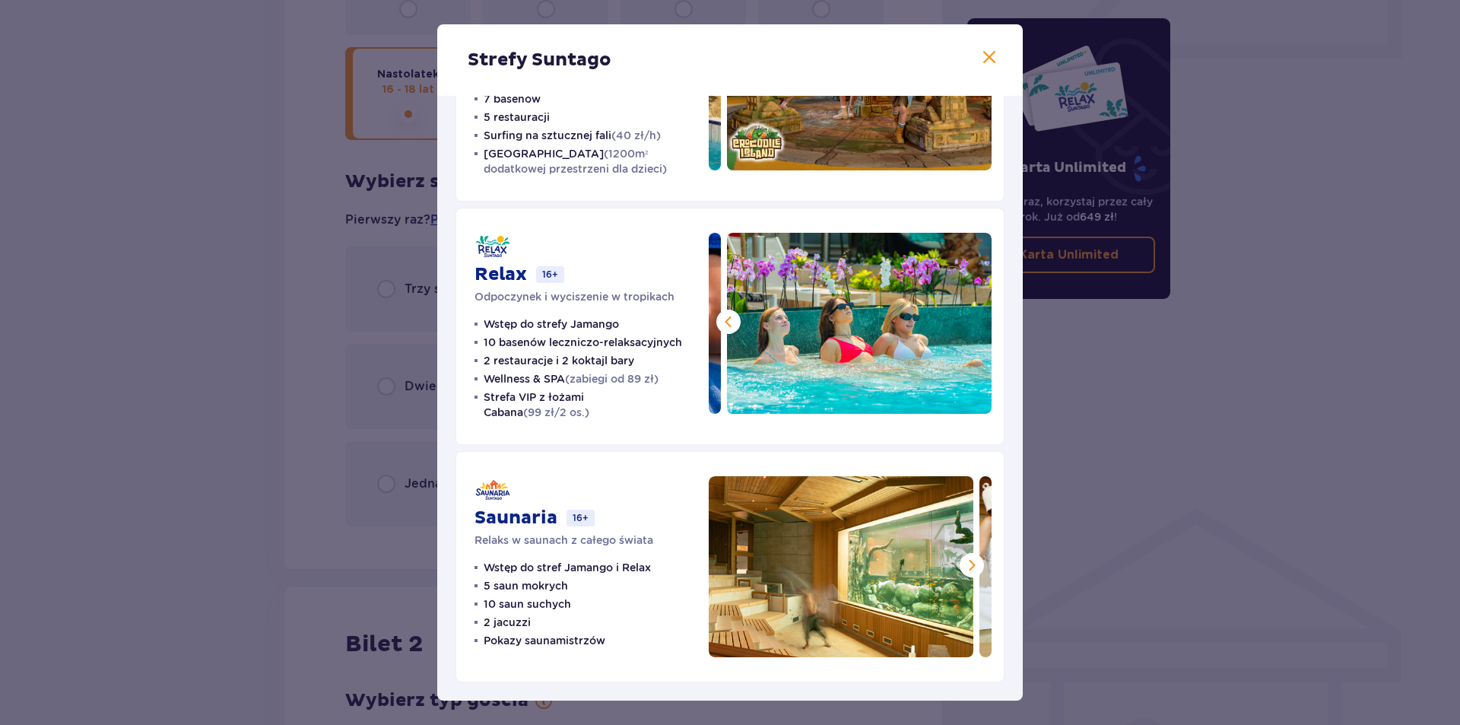
click at [969, 560] on span at bounding box center [972, 565] width 18 height 18
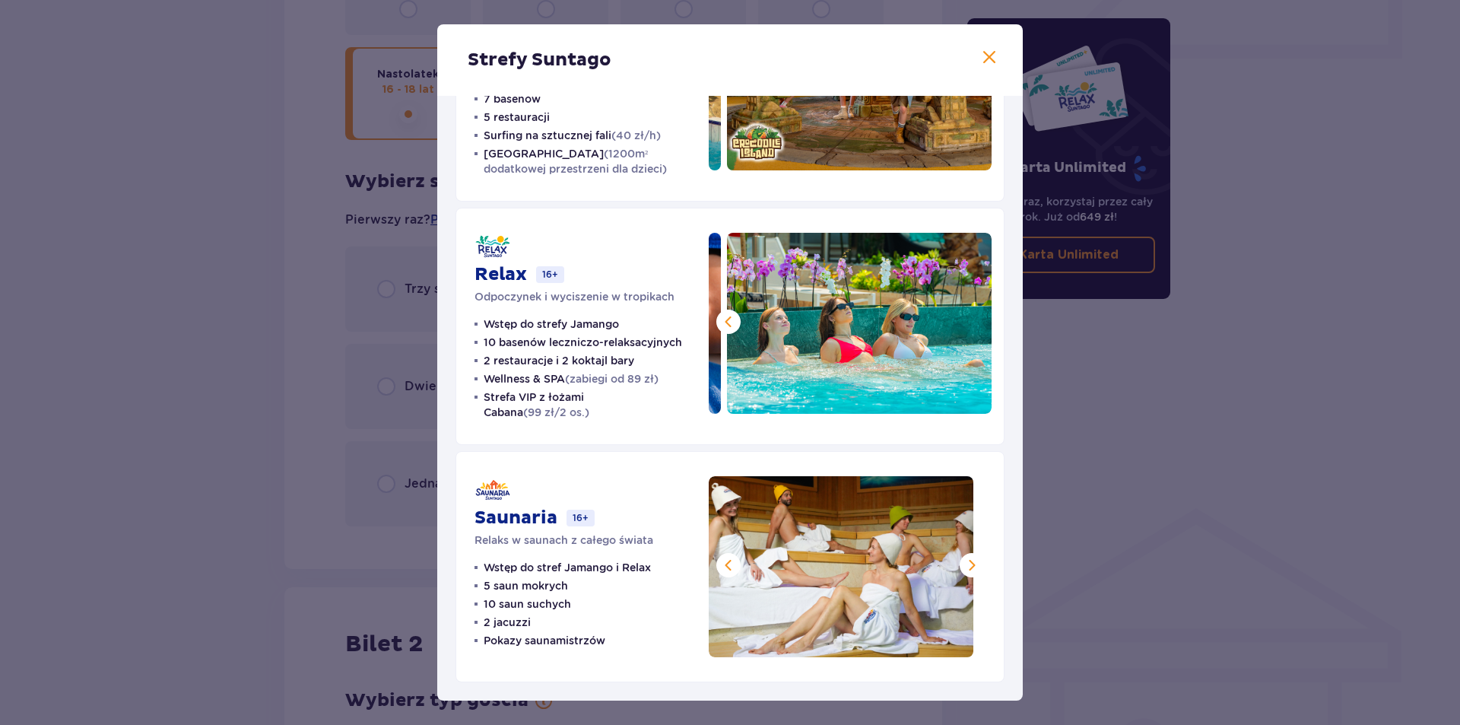
click at [969, 560] on span at bounding box center [972, 565] width 18 height 18
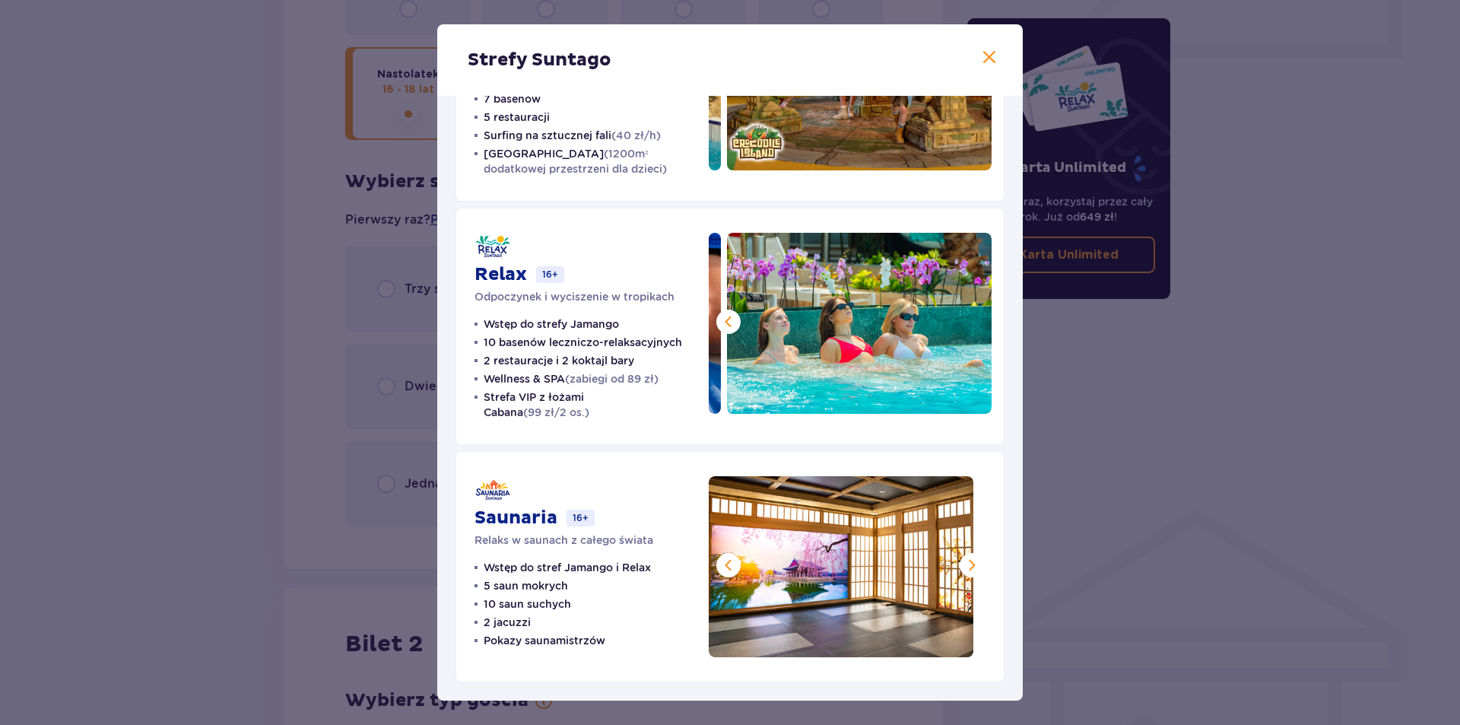
click at [969, 560] on span at bounding box center [972, 565] width 18 height 18
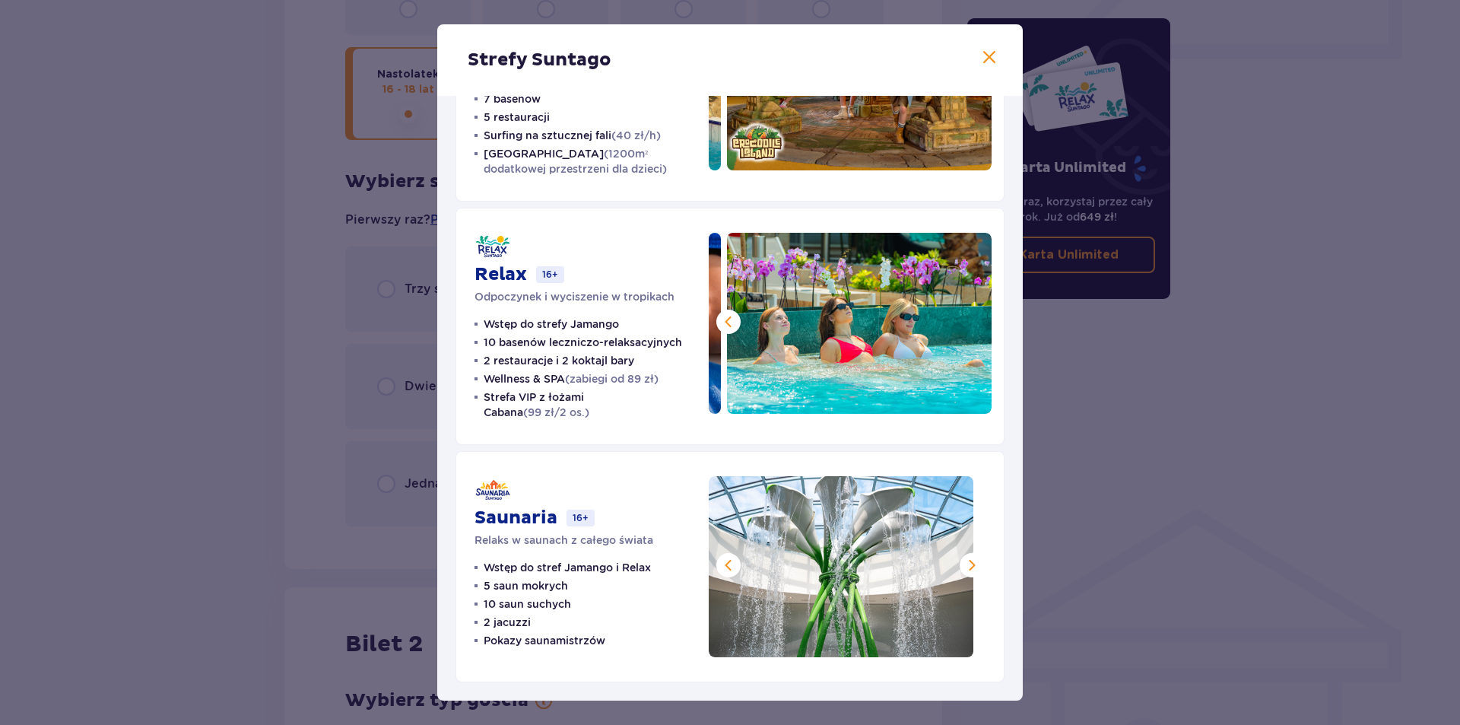
click at [969, 560] on span at bounding box center [972, 565] width 18 height 18
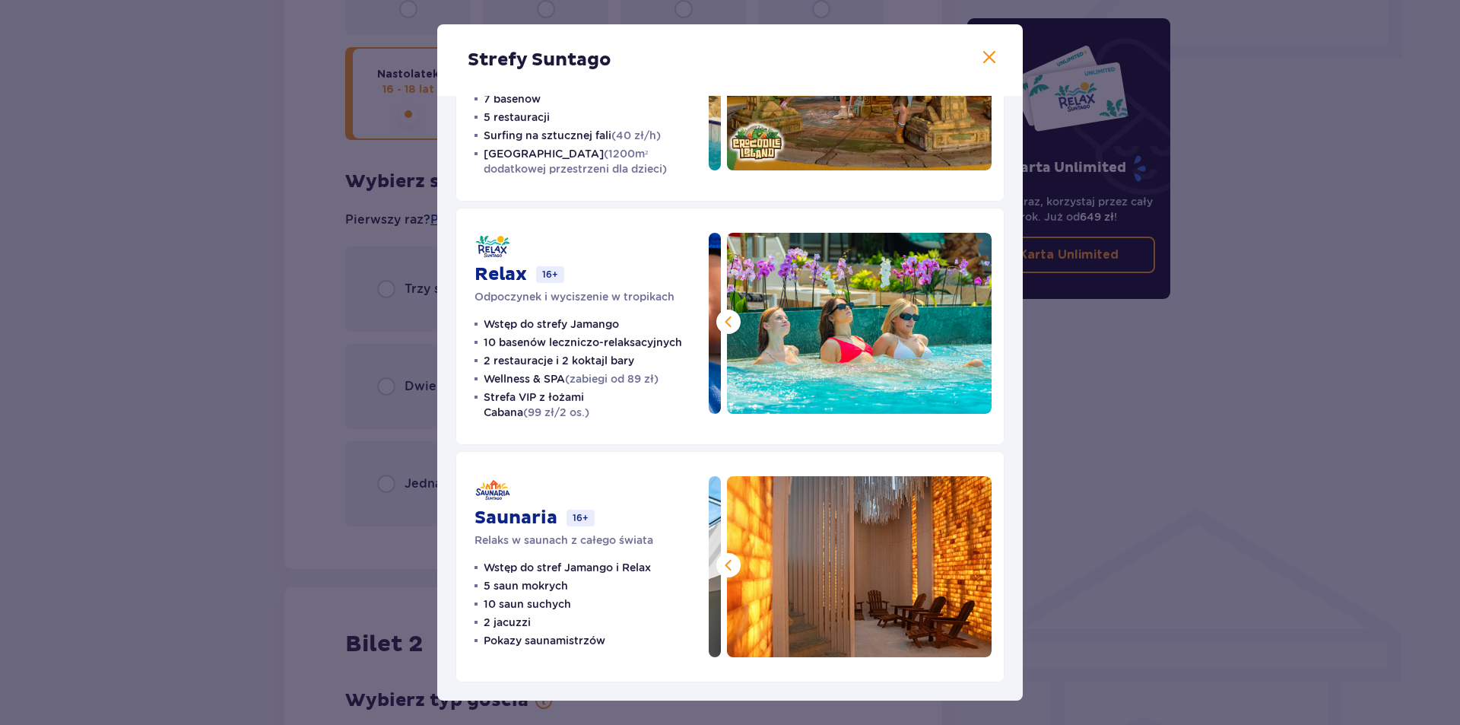
click at [969, 560] on img at bounding box center [859, 566] width 265 height 181
click at [986, 59] on span at bounding box center [989, 58] width 18 height 18
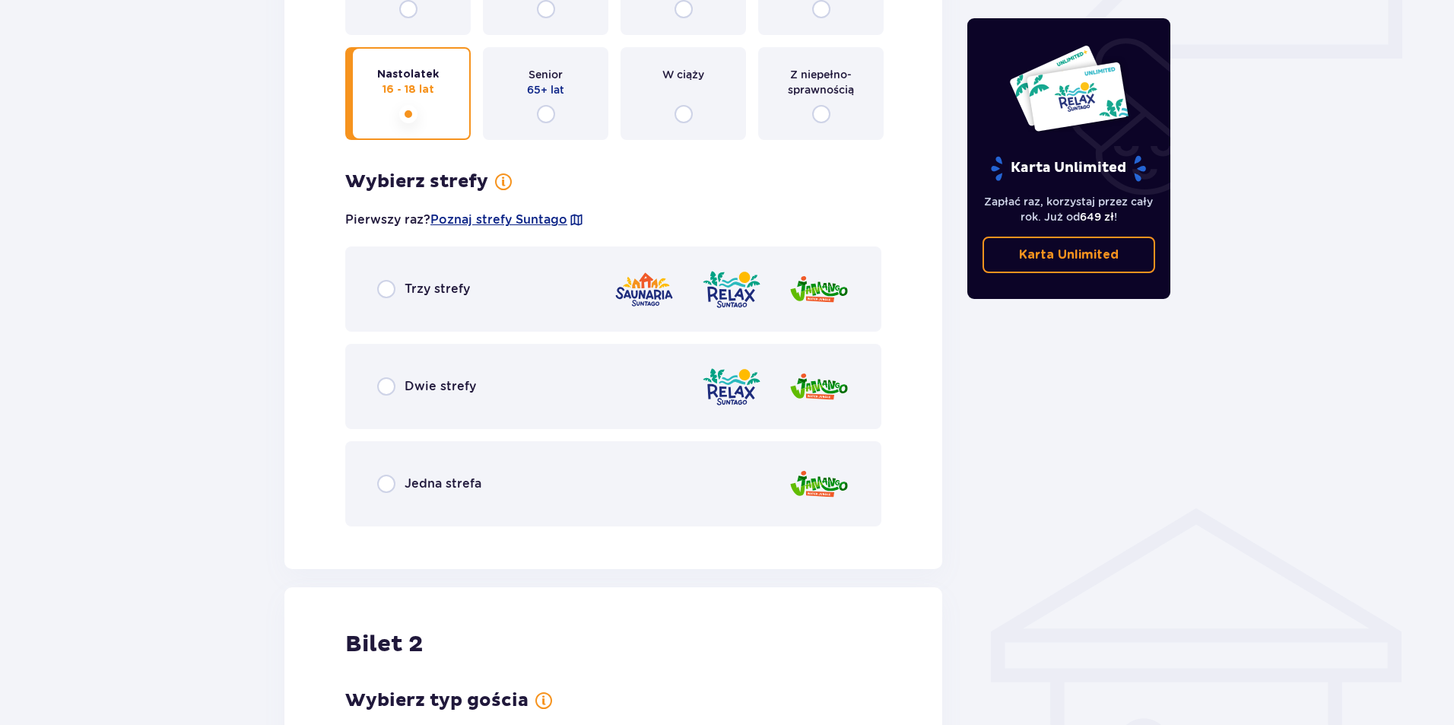
click at [745, 392] on img at bounding box center [731, 386] width 61 height 43
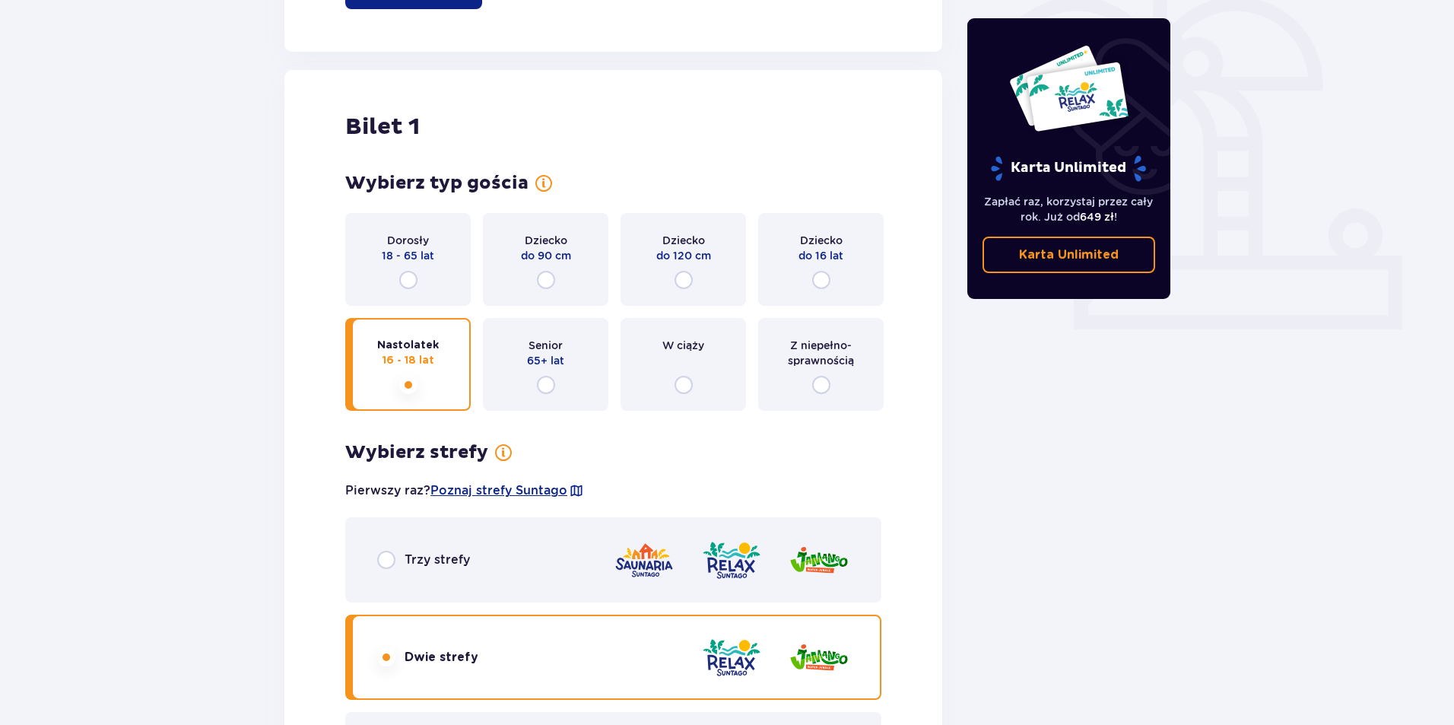
click at [413, 273] on input "radio" at bounding box center [408, 280] width 18 height 18
radio input "true"
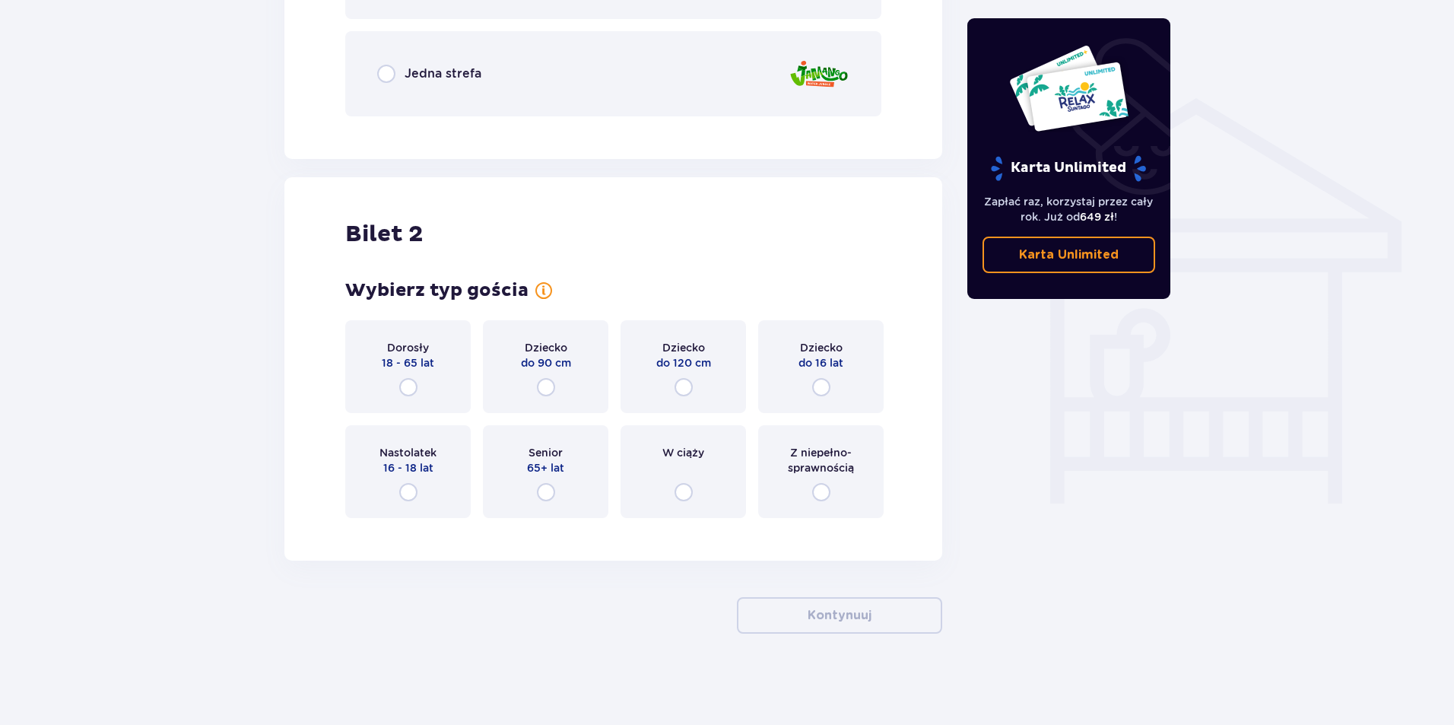
scroll to position [833, 0]
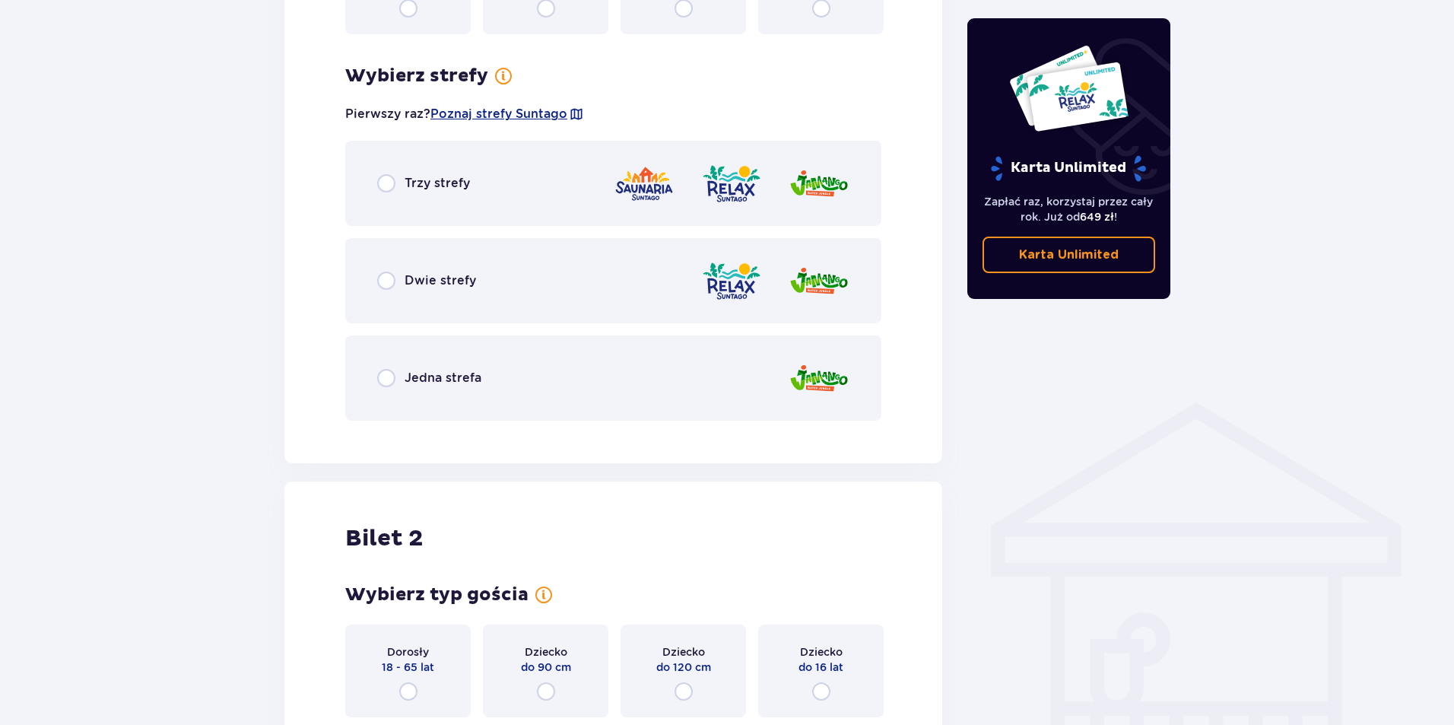
click at [413, 278] on span "Dwie strefy" at bounding box center [440, 280] width 71 height 17
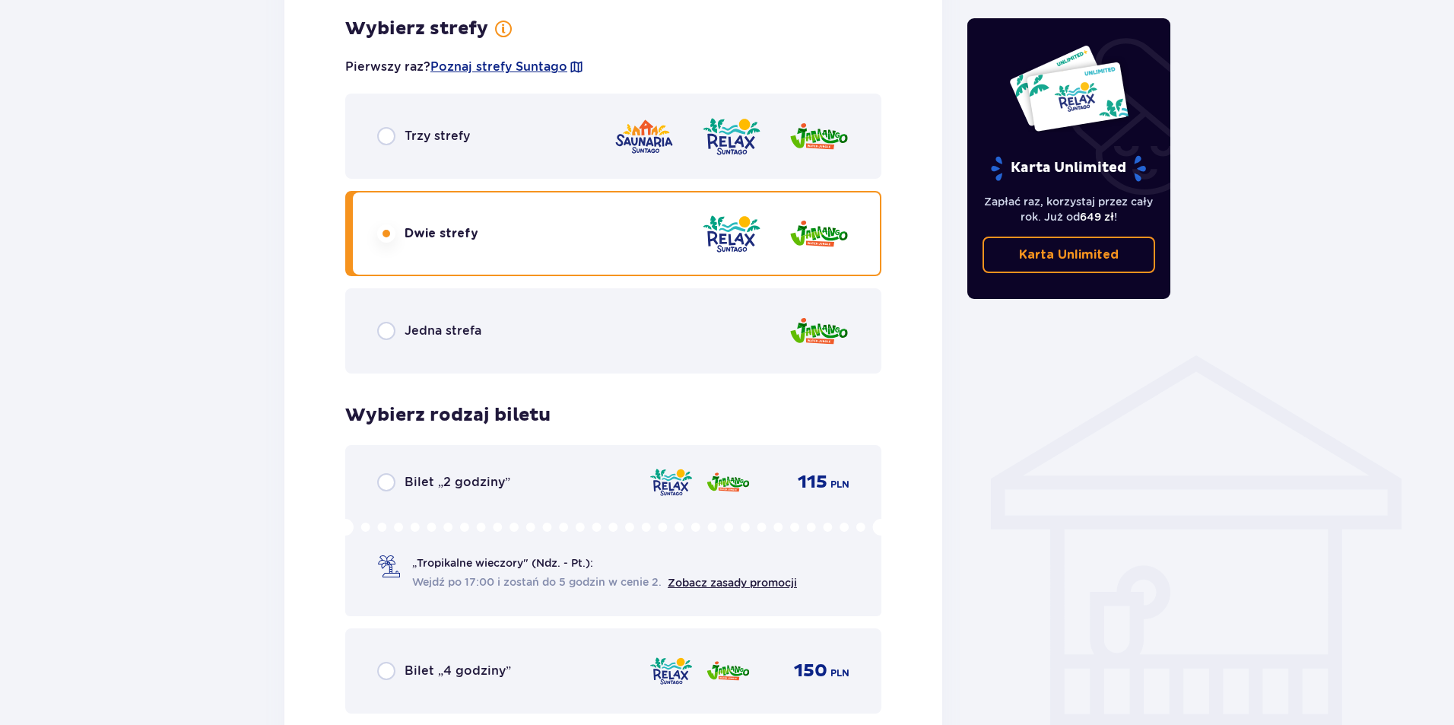
scroll to position [809, 0]
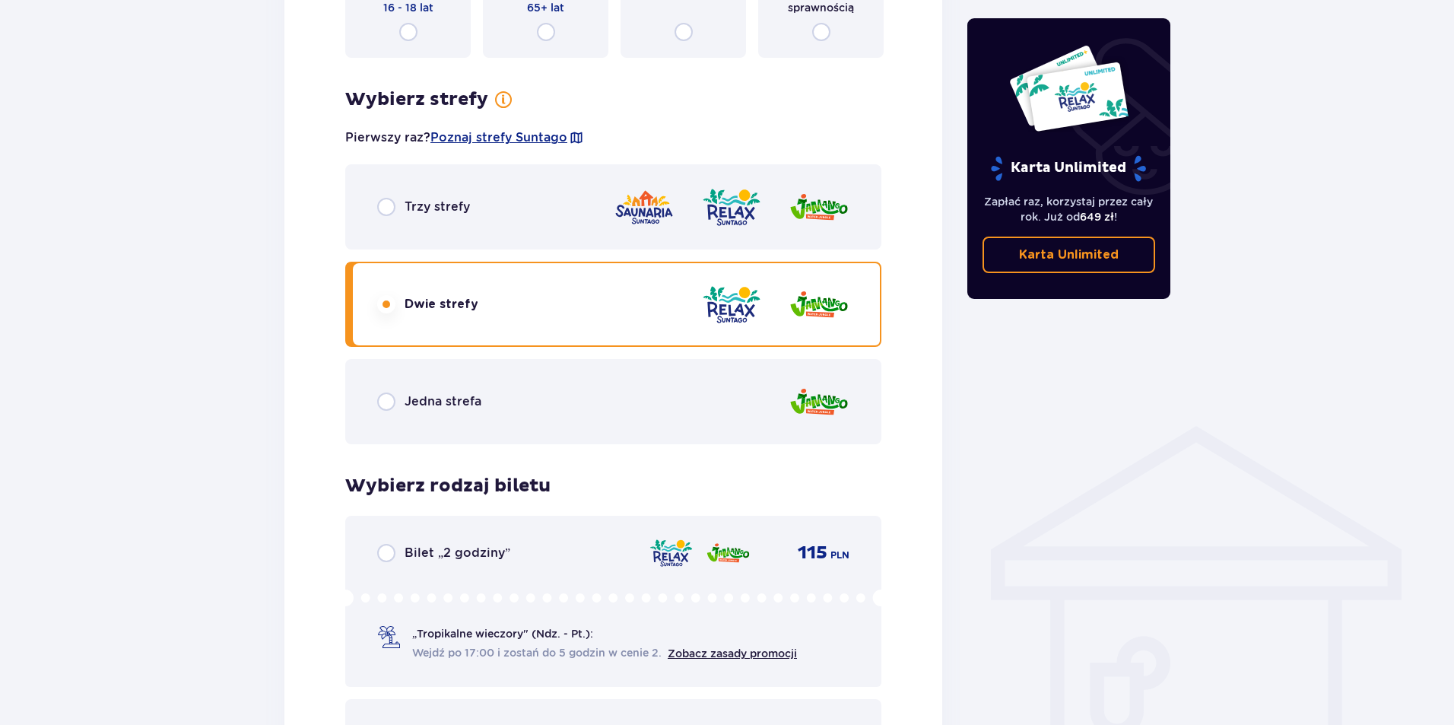
click at [457, 419] on div "Jedna strefa" at bounding box center [613, 401] width 536 height 85
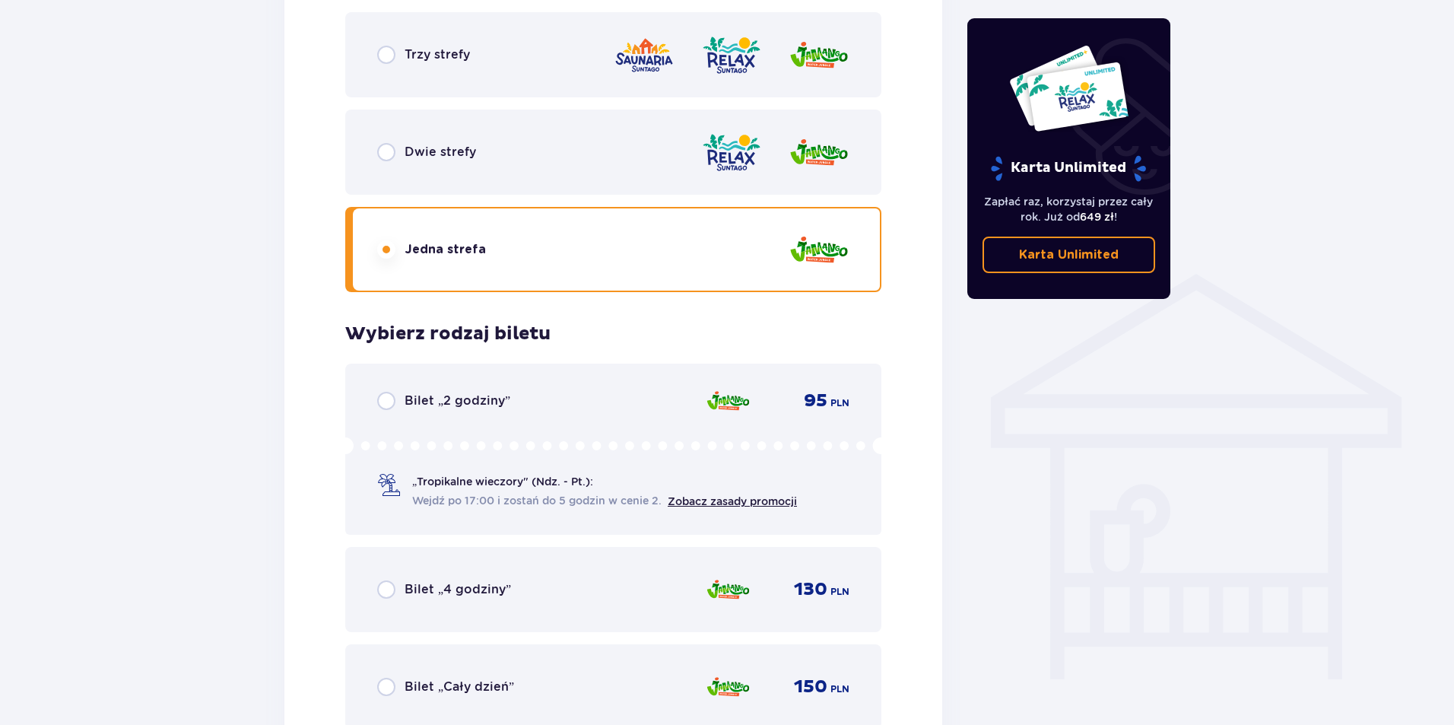
click at [421, 150] on span "Dwie strefy" at bounding box center [440, 152] width 71 height 17
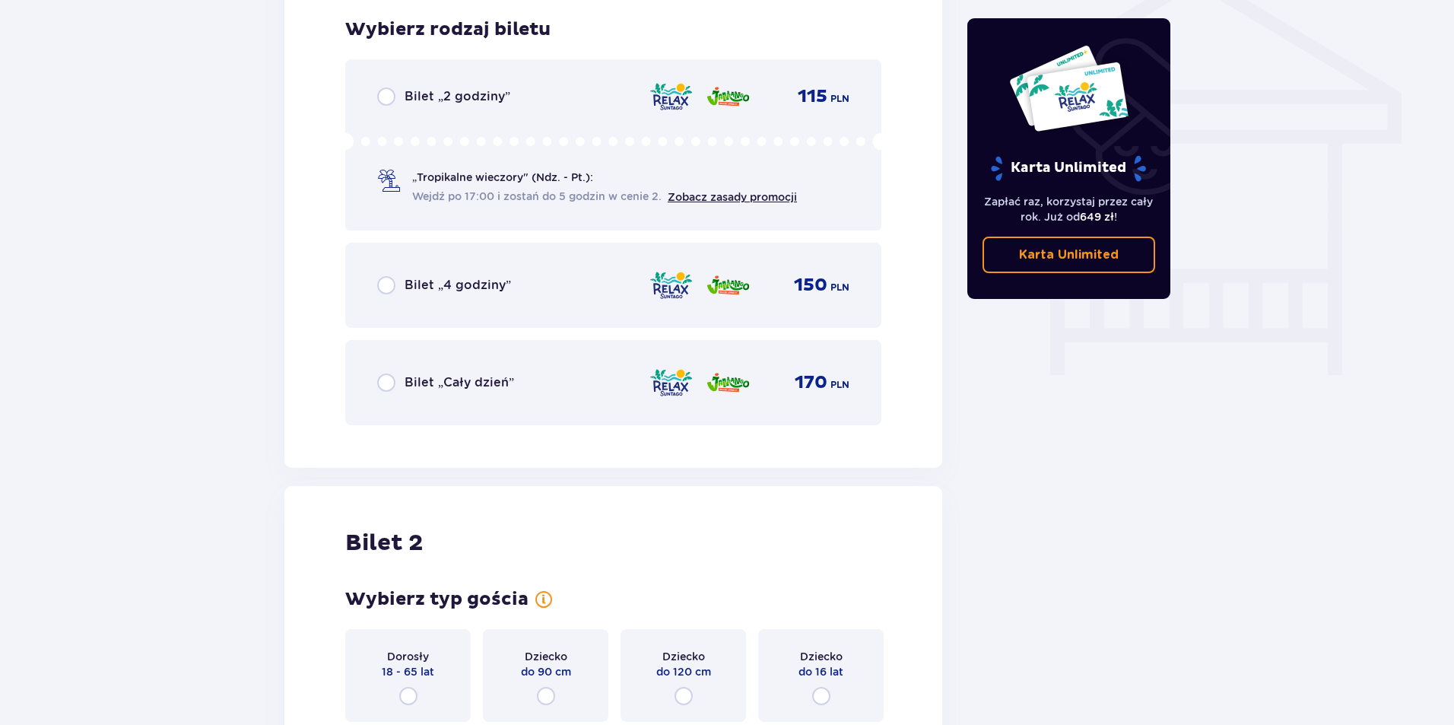
click at [418, 324] on div "Bilet „4 godziny” 150 PLN" at bounding box center [613, 285] width 536 height 85
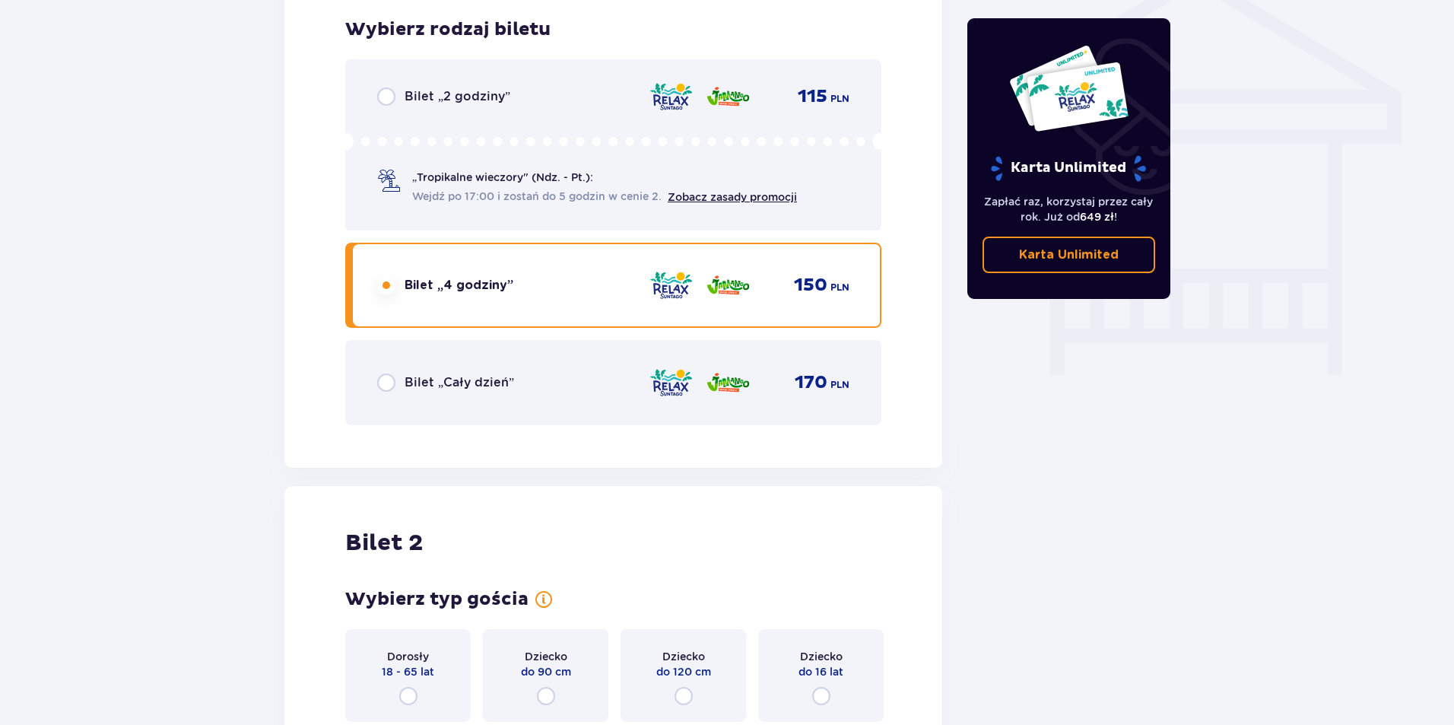
click at [402, 384] on div "Bilet „Cały dzień” 170 PLN" at bounding box center [613, 382] width 536 height 85
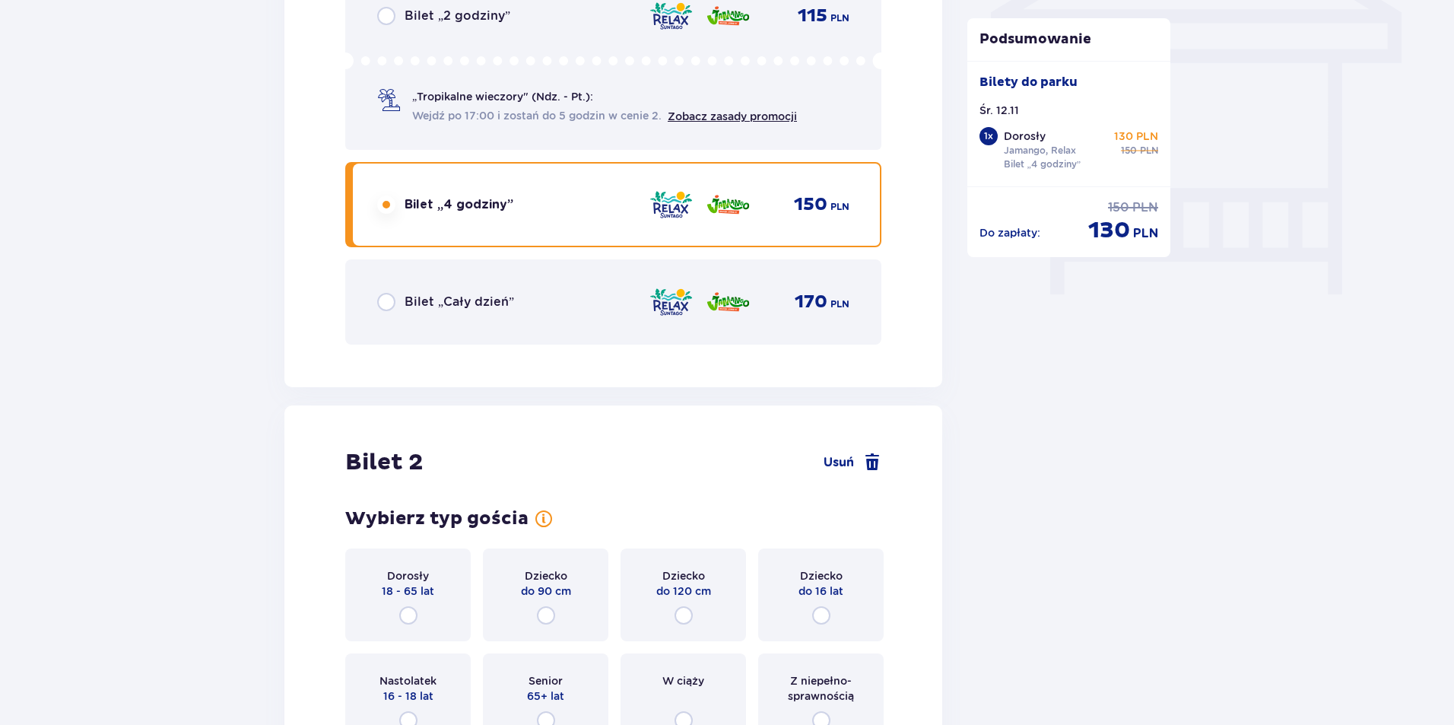
click at [403, 301] on div "Bilet „Cały dzień”" at bounding box center [445, 302] width 137 height 18
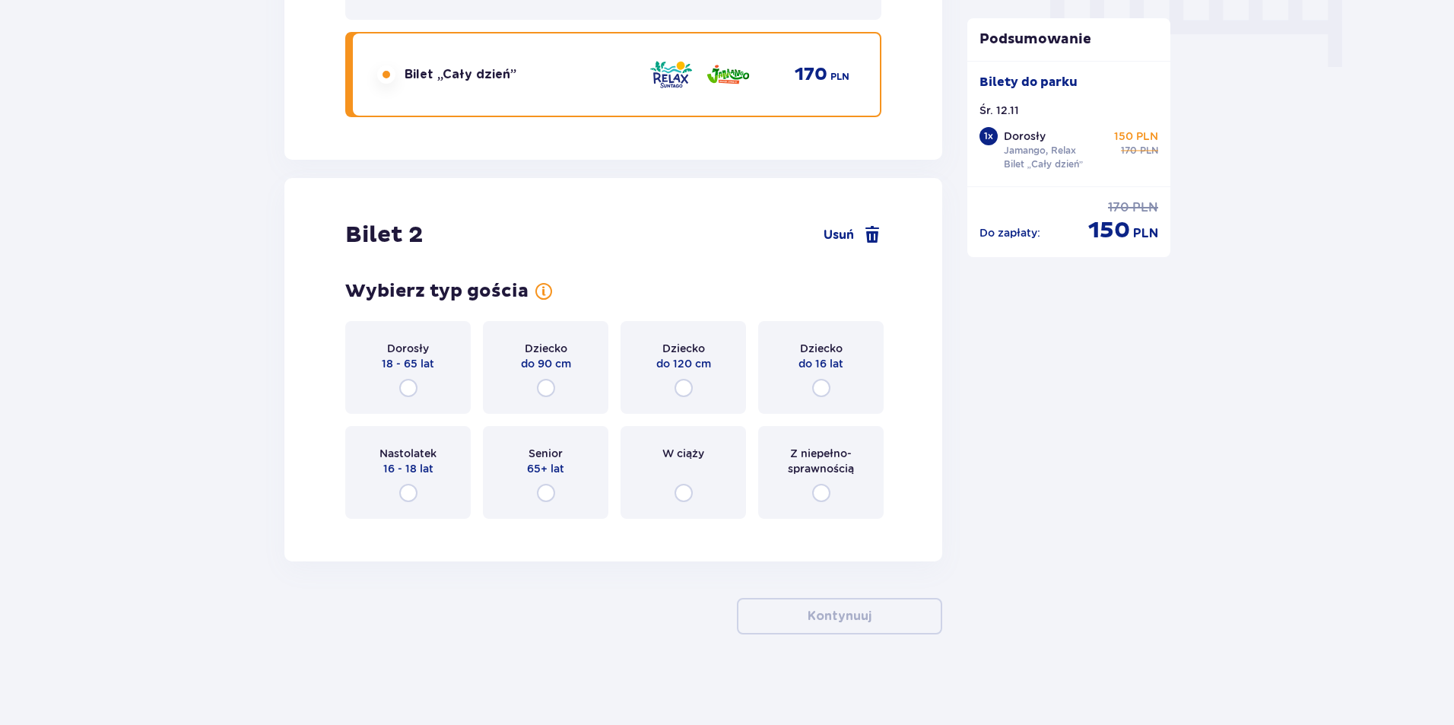
scroll to position [1574, 0]
click at [425, 387] on div "Dorosły 18 - 65 lat" at bounding box center [407, 366] width 125 height 93
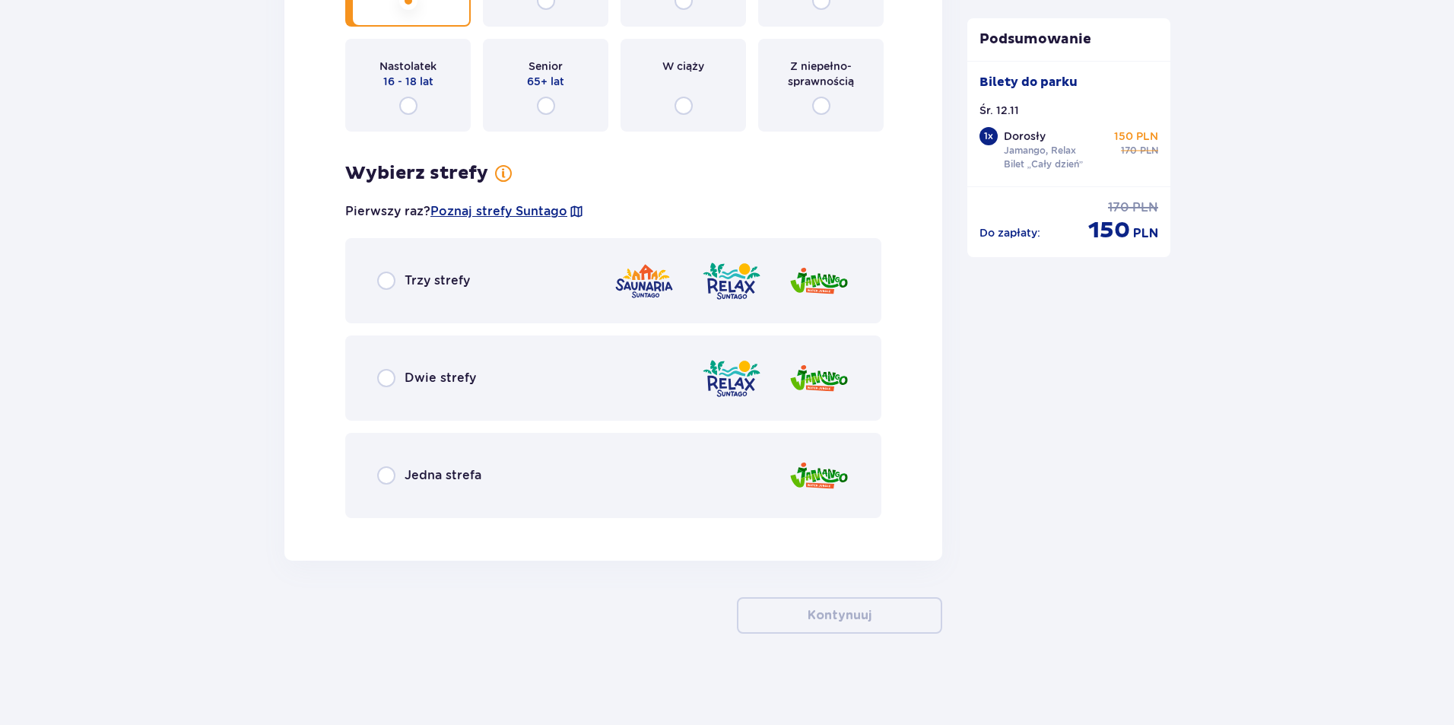
click at [475, 479] on span "Jedna strefa" at bounding box center [443, 475] width 77 height 17
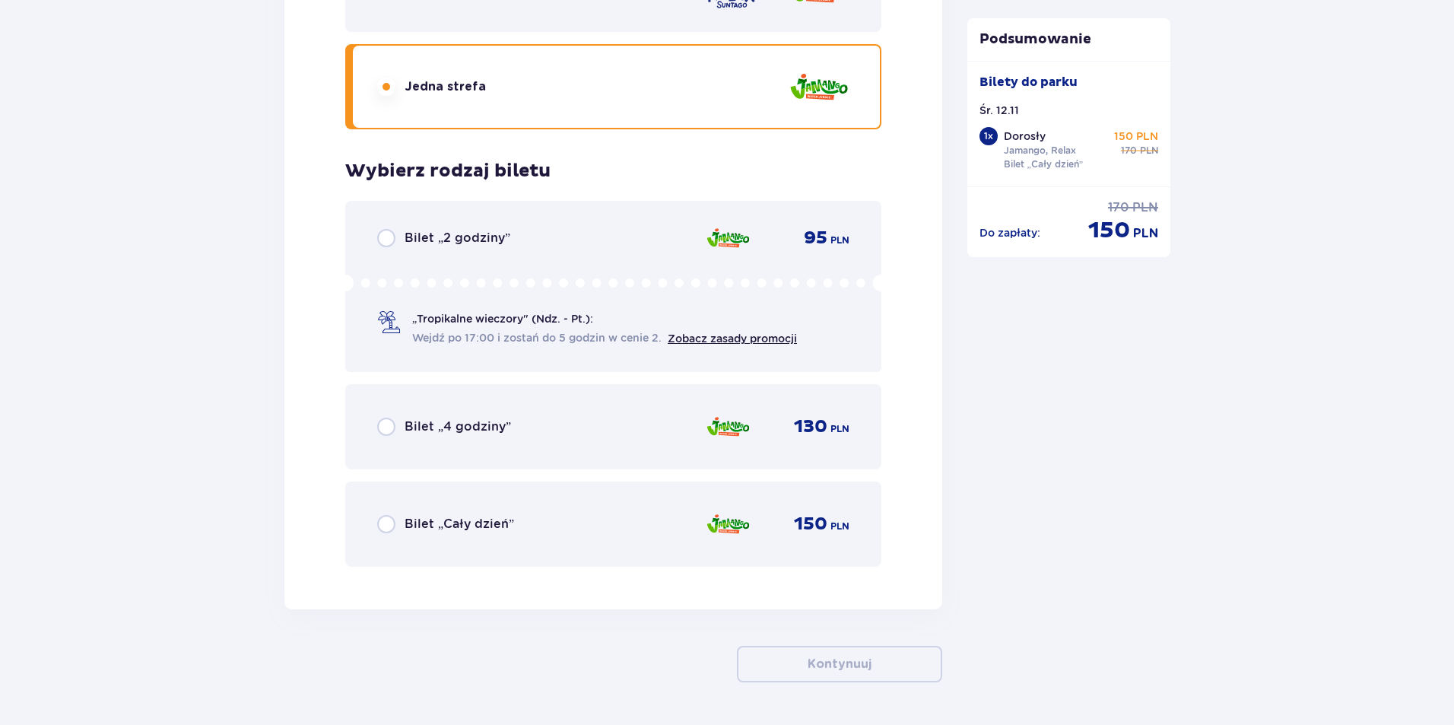
scroll to position [2246, 0]
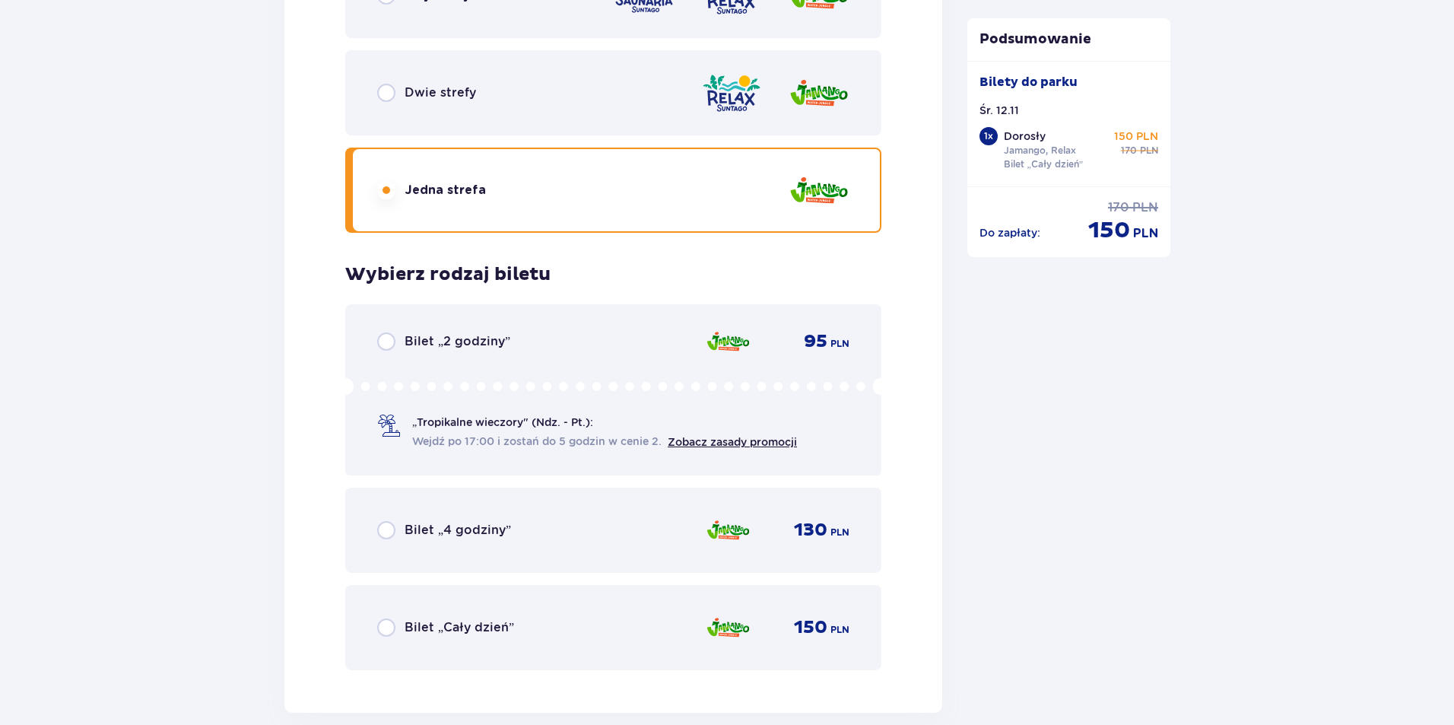
click at [464, 115] on div "Dwie strefy" at bounding box center [613, 92] width 536 height 85
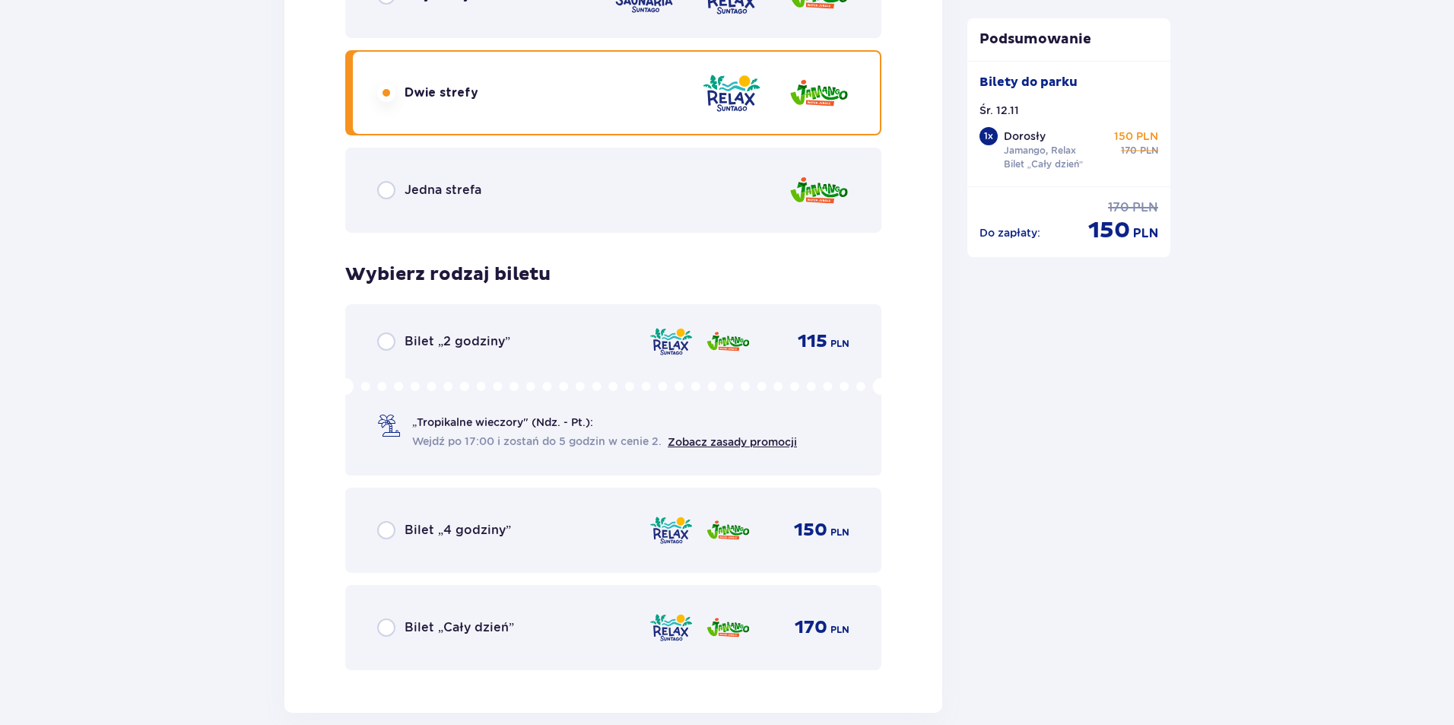
click at [397, 638] on div "Bilet „Cały dzień” 170 PLN" at bounding box center [613, 627] width 472 height 32
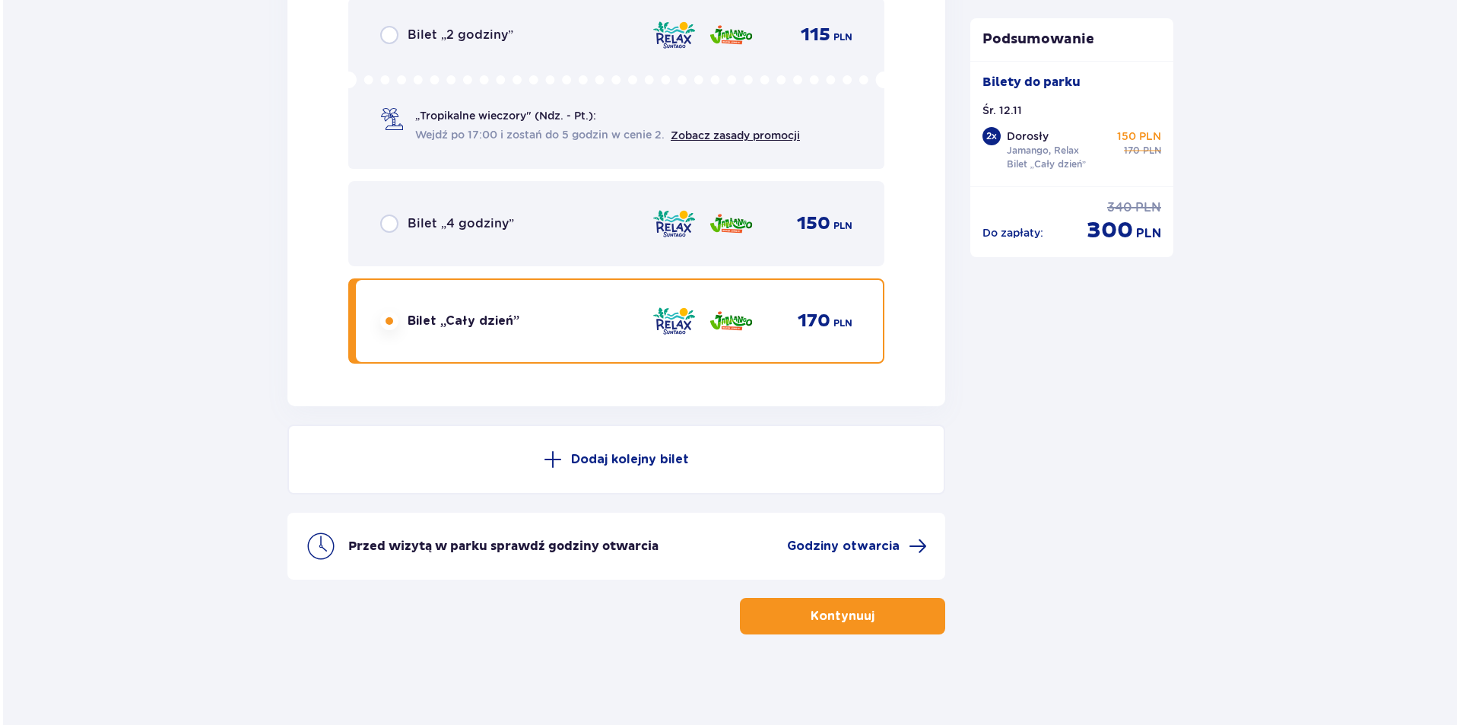
scroll to position [2553, 0]
click at [878, 537] on span "Godziny otwarcia" at bounding box center [840, 545] width 113 height 17
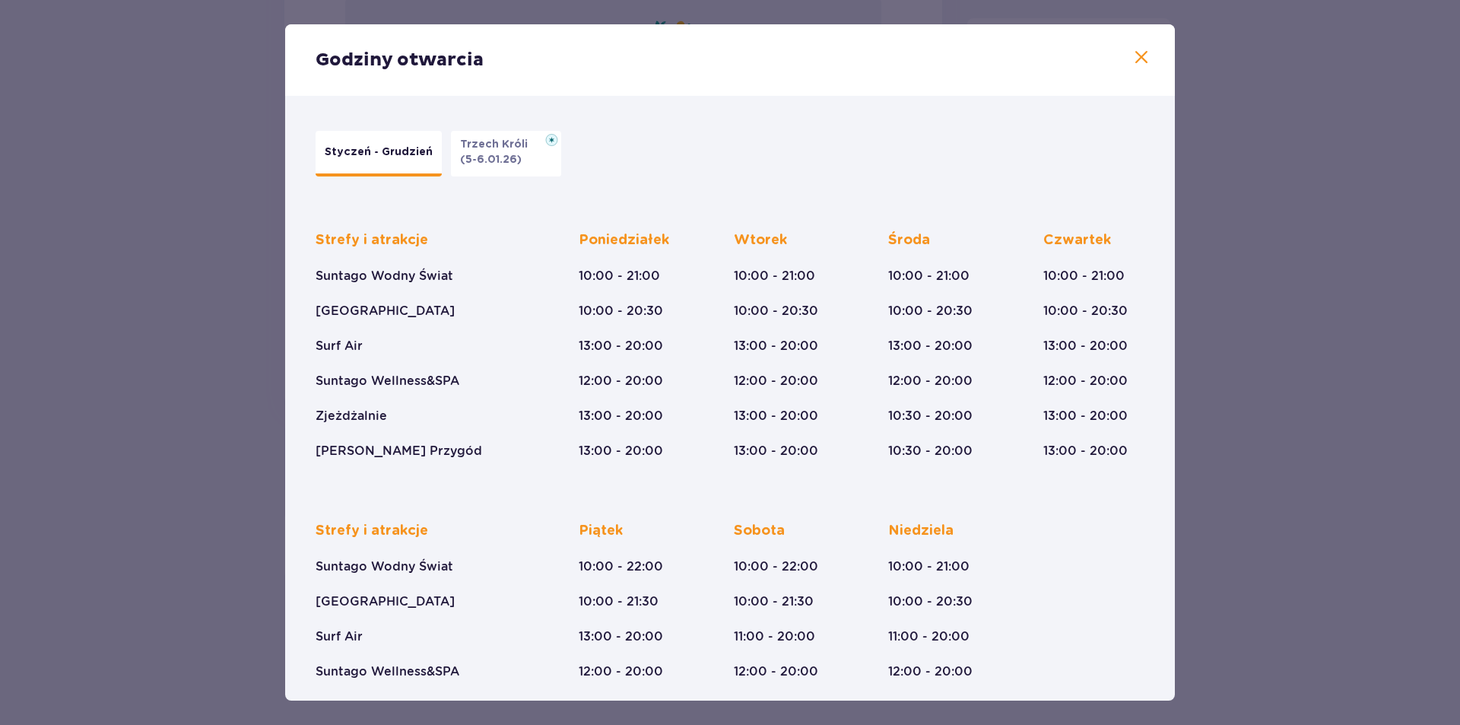
drag, startPoint x: 355, startPoint y: 163, endPoint x: 374, endPoint y: 181, distance: 26.4
click at [373, 180] on div "Styczeń - Grudzień Trzech Króli (5-6.01.26)" at bounding box center [722, 153] width 829 height 61
click at [1132, 59] on span at bounding box center [1141, 58] width 18 height 18
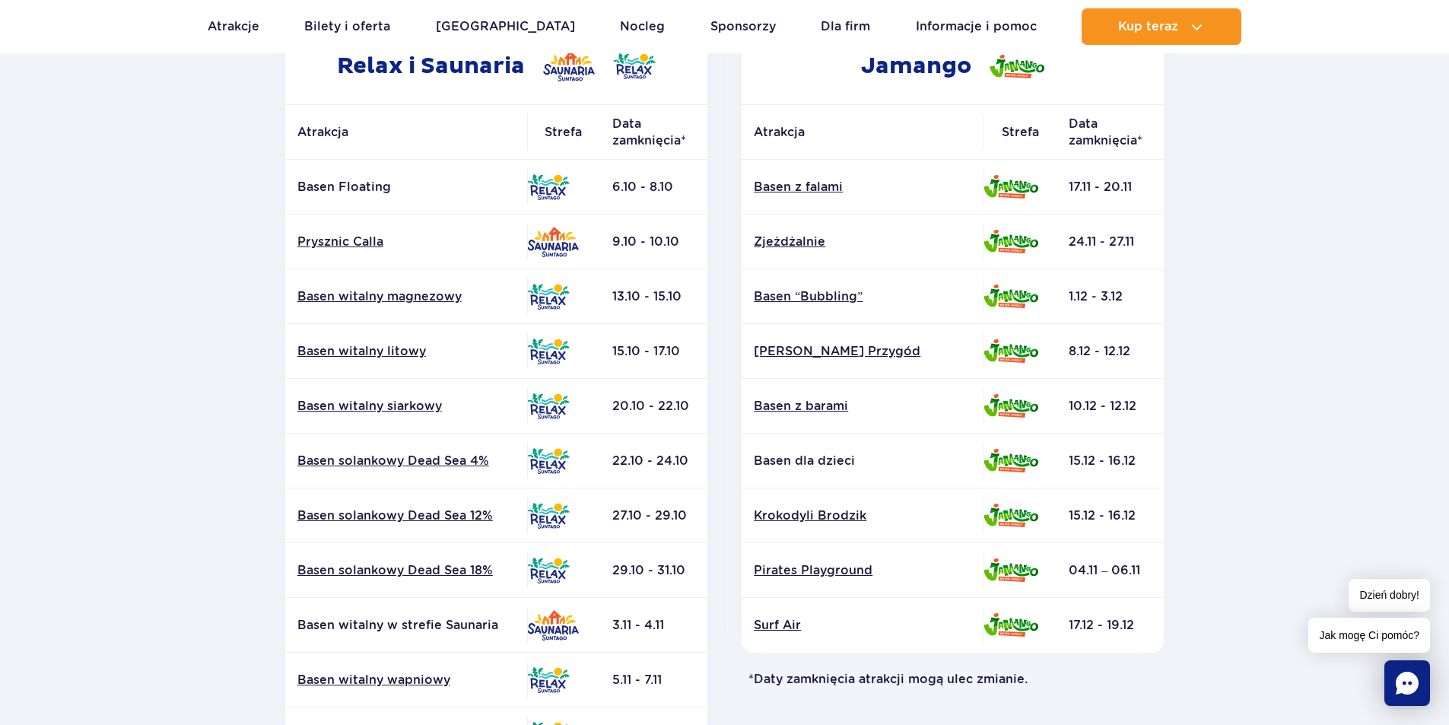
scroll to position [228, 0]
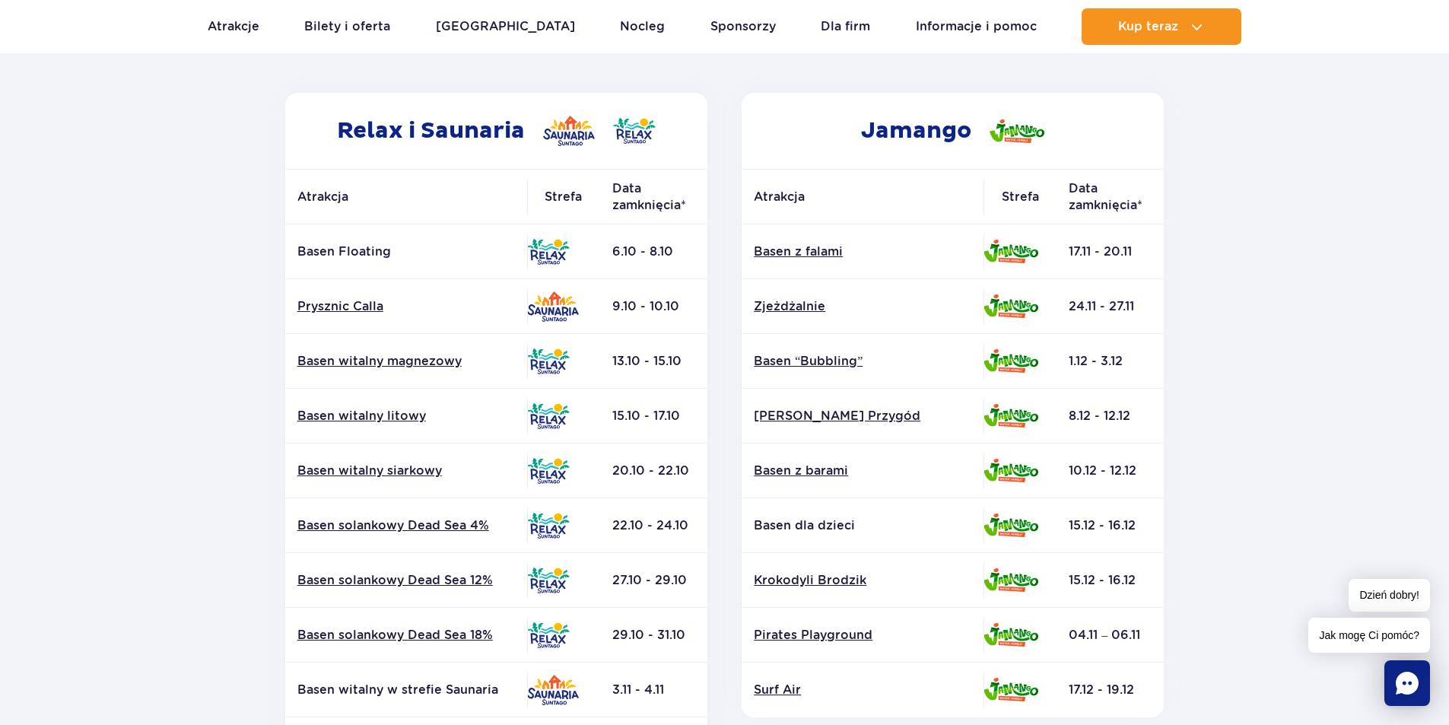
click at [824, 261] on td "Basen z falami" at bounding box center [862, 251] width 242 height 55
click at [820, 245] on link "Basen z falami" at bounding box center [863, 251] width 218 height 17
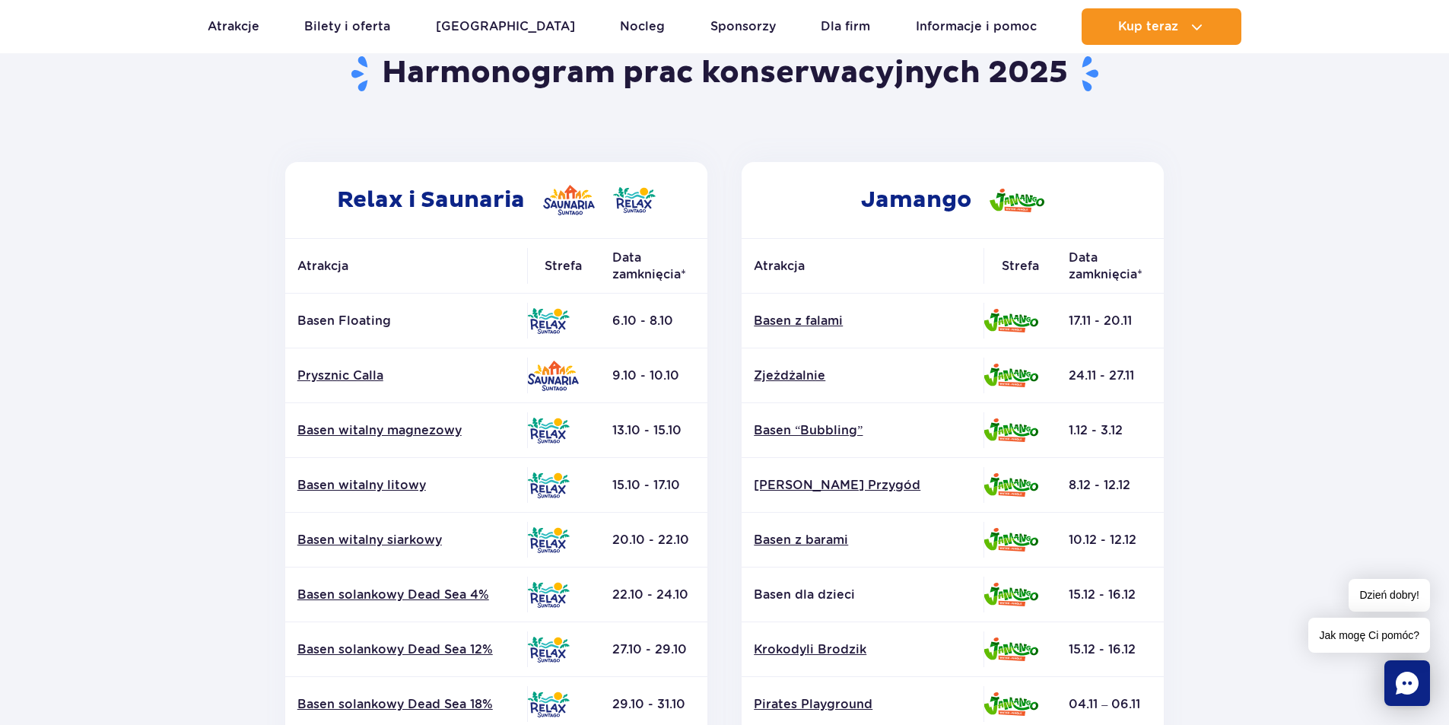
scroll to position [152, 0]
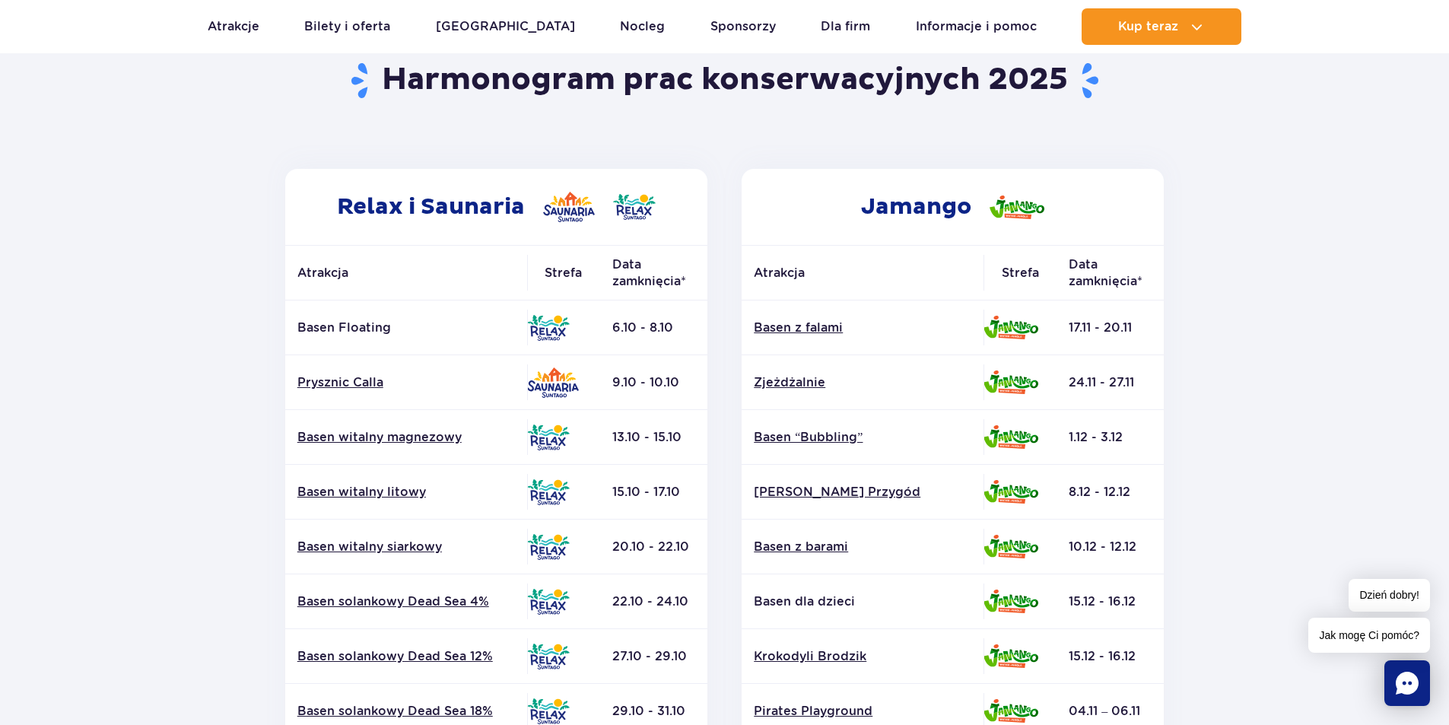
click at [1005, 319] on img at bounding box center [1010, 328] width 55 height 24
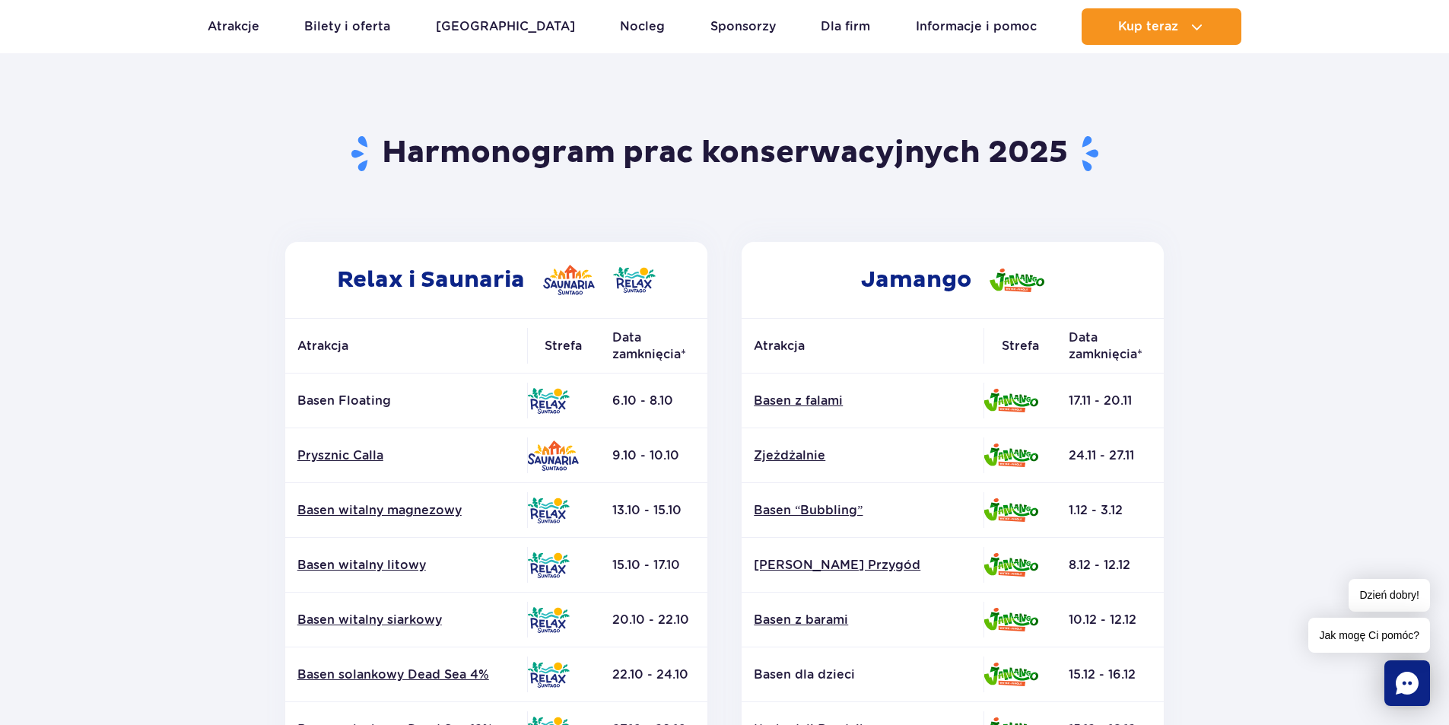
scroll to position [0, 0]
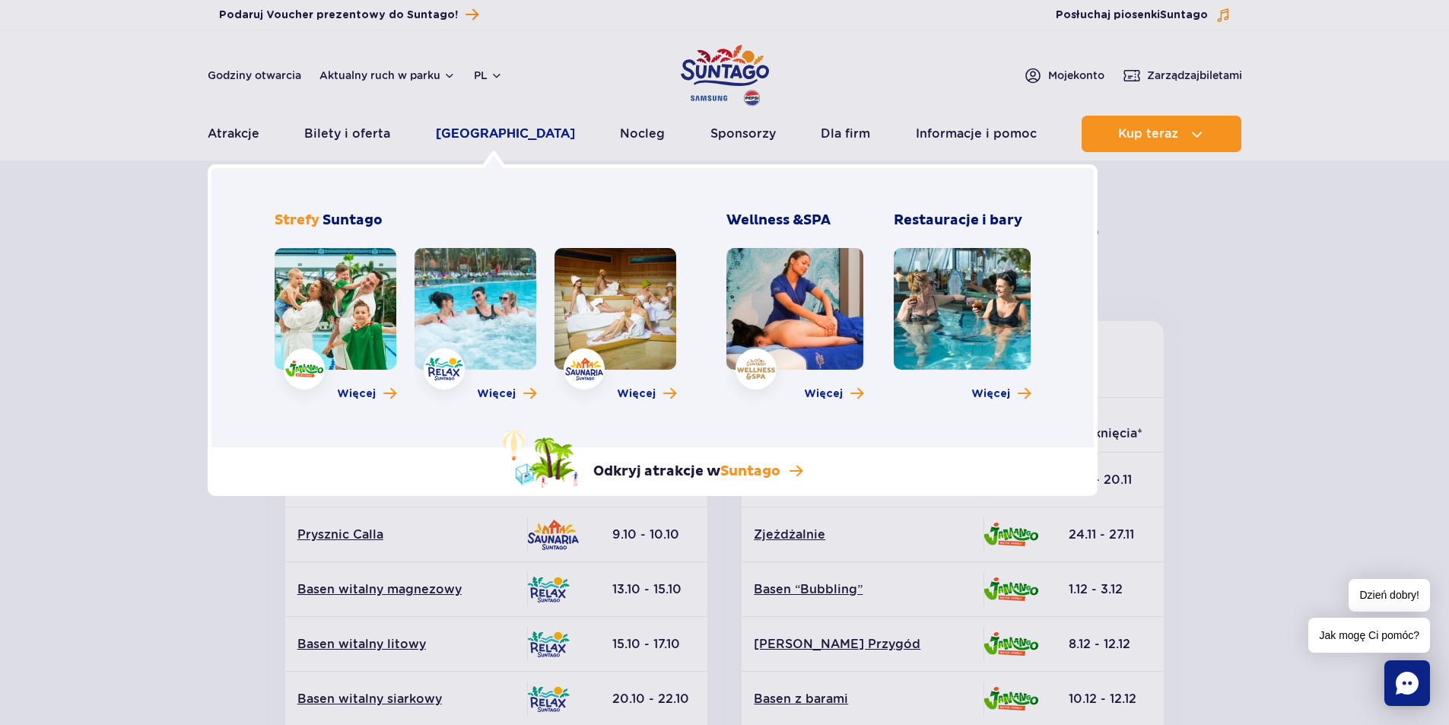
click at [502, 131] on link "[GEOGRAPHIC_DATA]" at bounding box center [505, 134] width 139 height 37
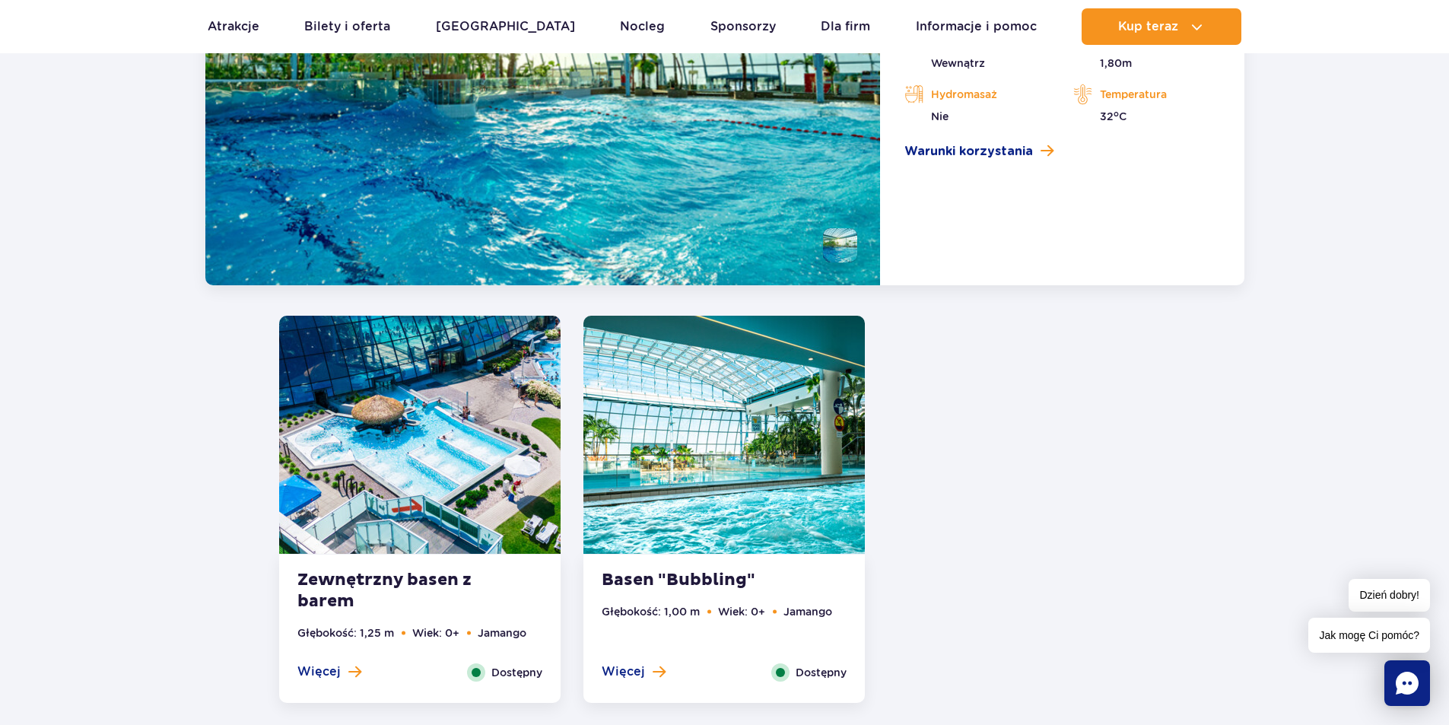
scroll to position [2896, 0]
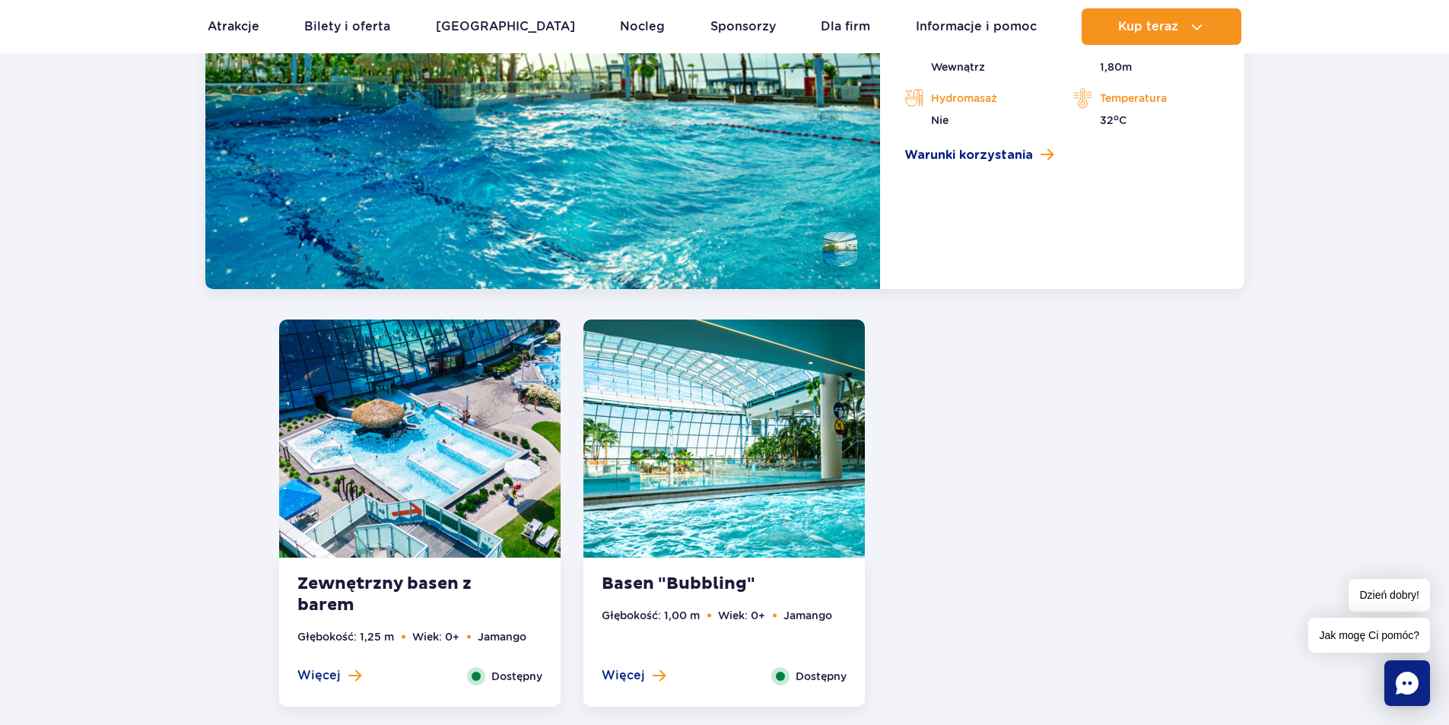
click at [338, 675] on span "Więcej" at bounding box center [318, 675] width 43 height 17
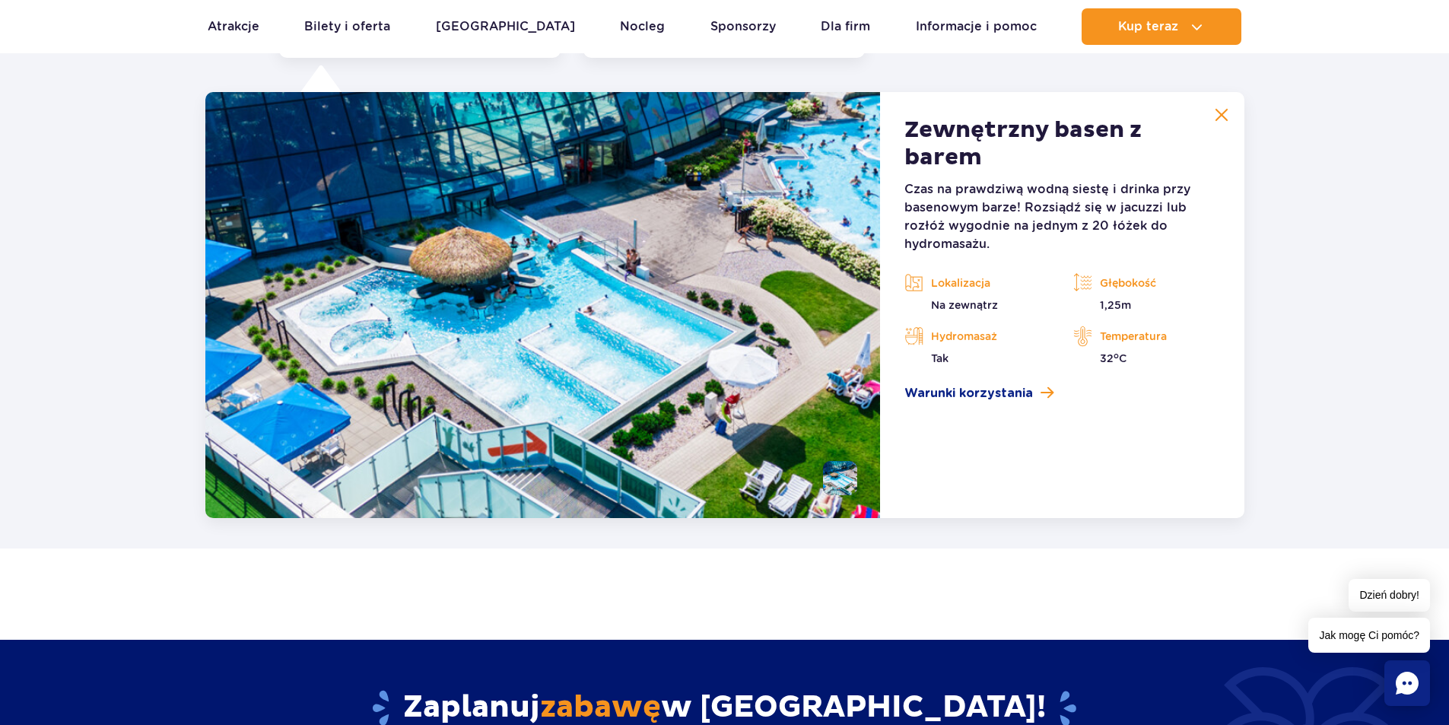
scroll to position [3085, 0]
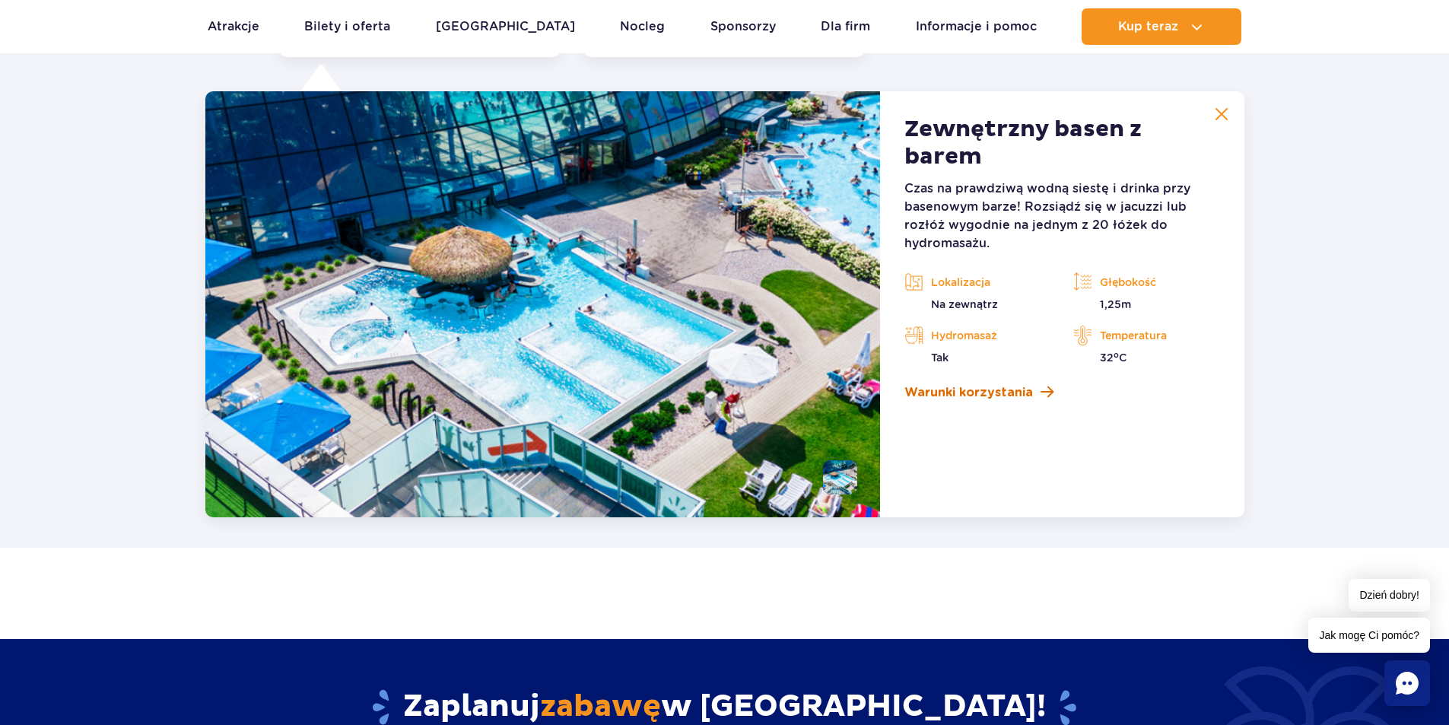
click at [973, 386] on span "Warunki korzystania" at bounding box center [968, 392] width 129 height 18
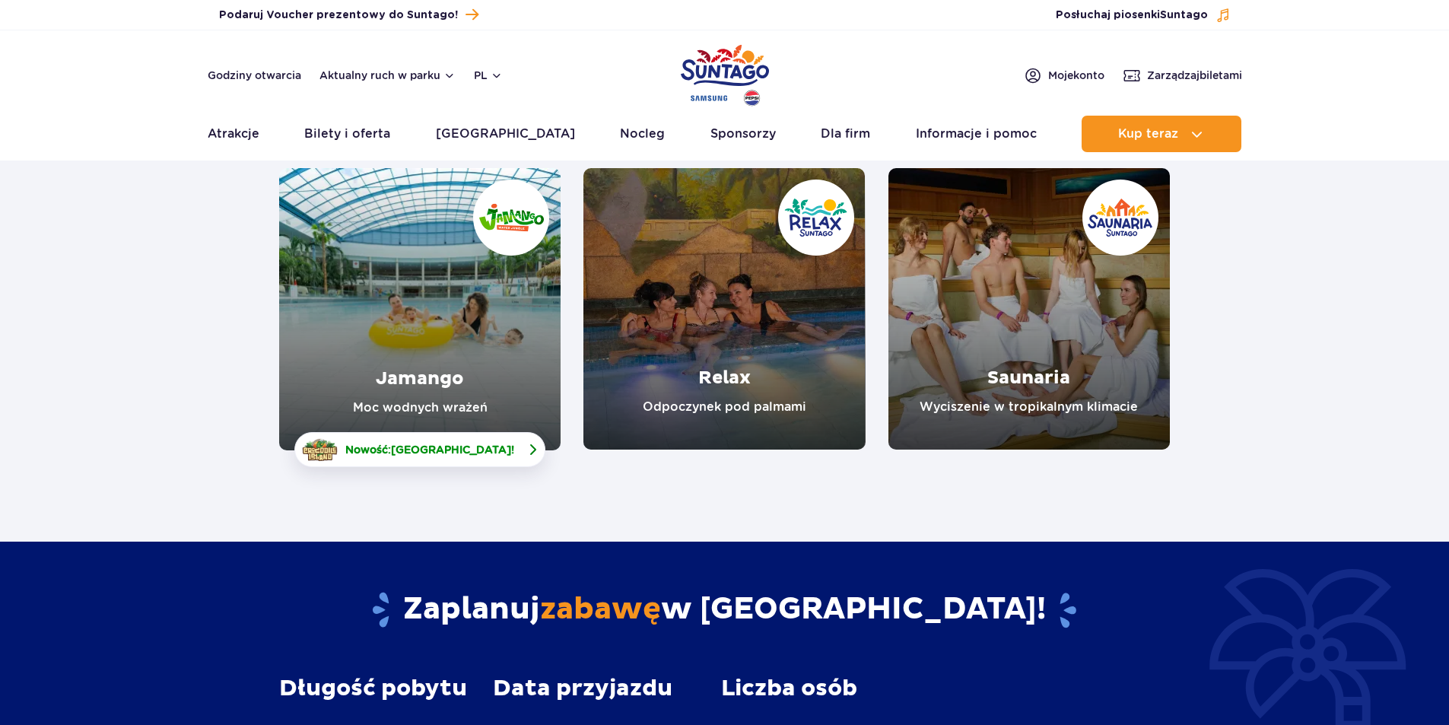
scroll to position [228, 0]
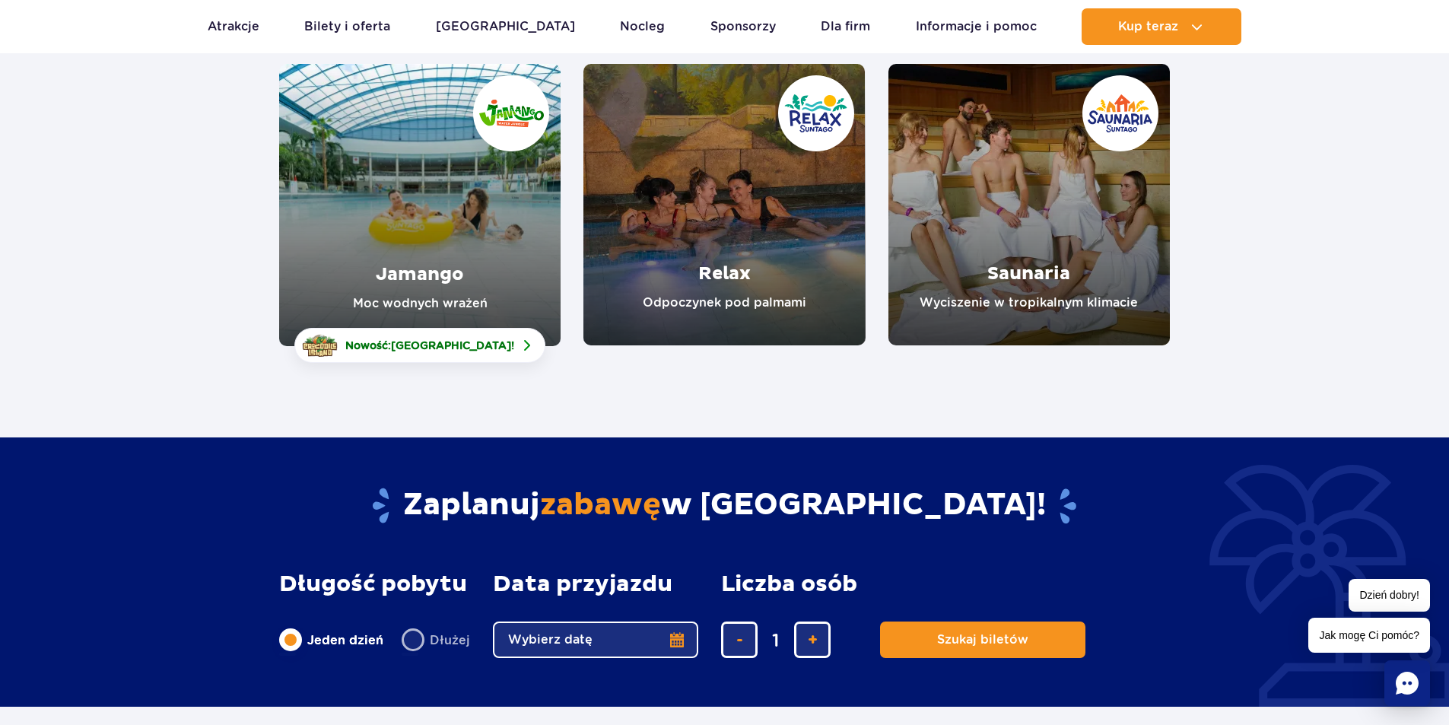
click at [361, 248] on link "Jamango" at bounding box center [419, 205] width 281 height 282
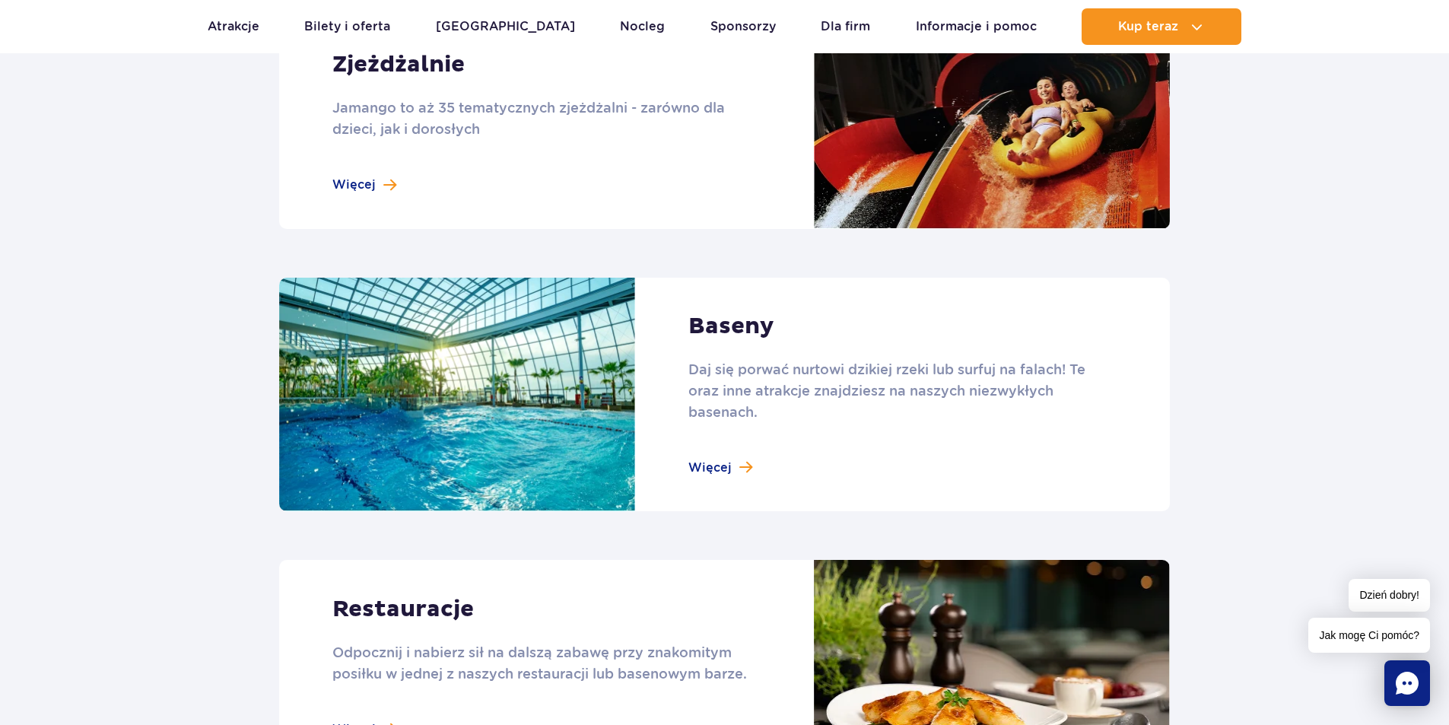
scroll to position [1445, 0]
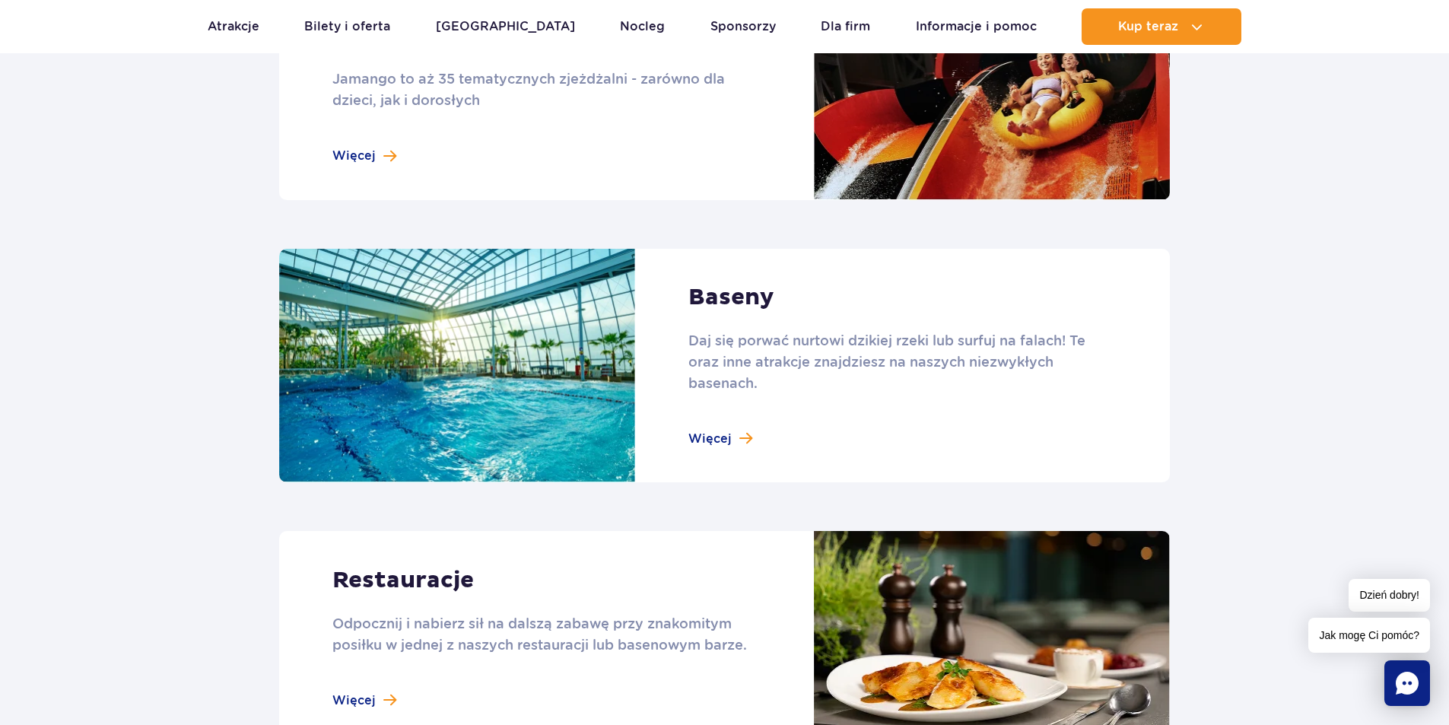
click at [721, 440] on link at bounding box center [724, 366] width 891 height 234
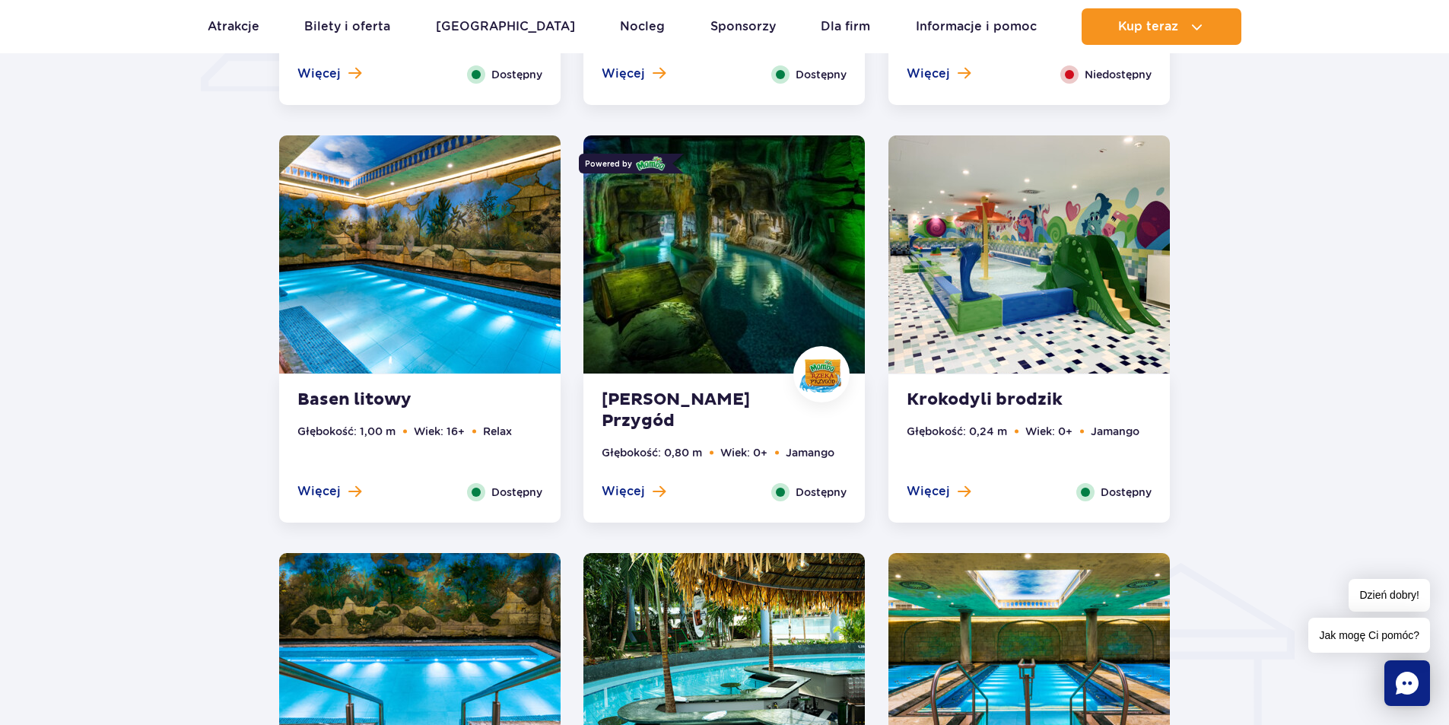
scroll to position [1369, 0]
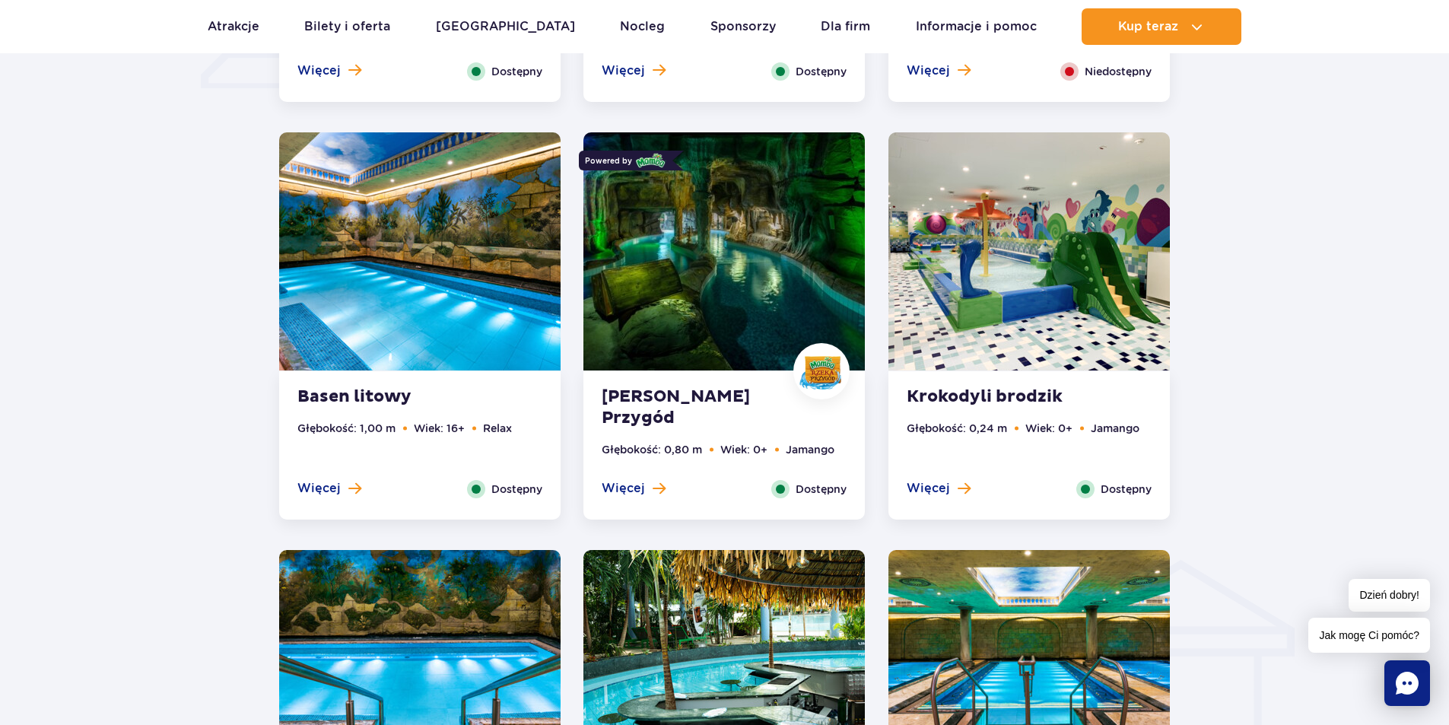
click at [692, 410] on strong "[PERSON_NAME] Przygód" at bounding box center [694, 407] width 184 height 43
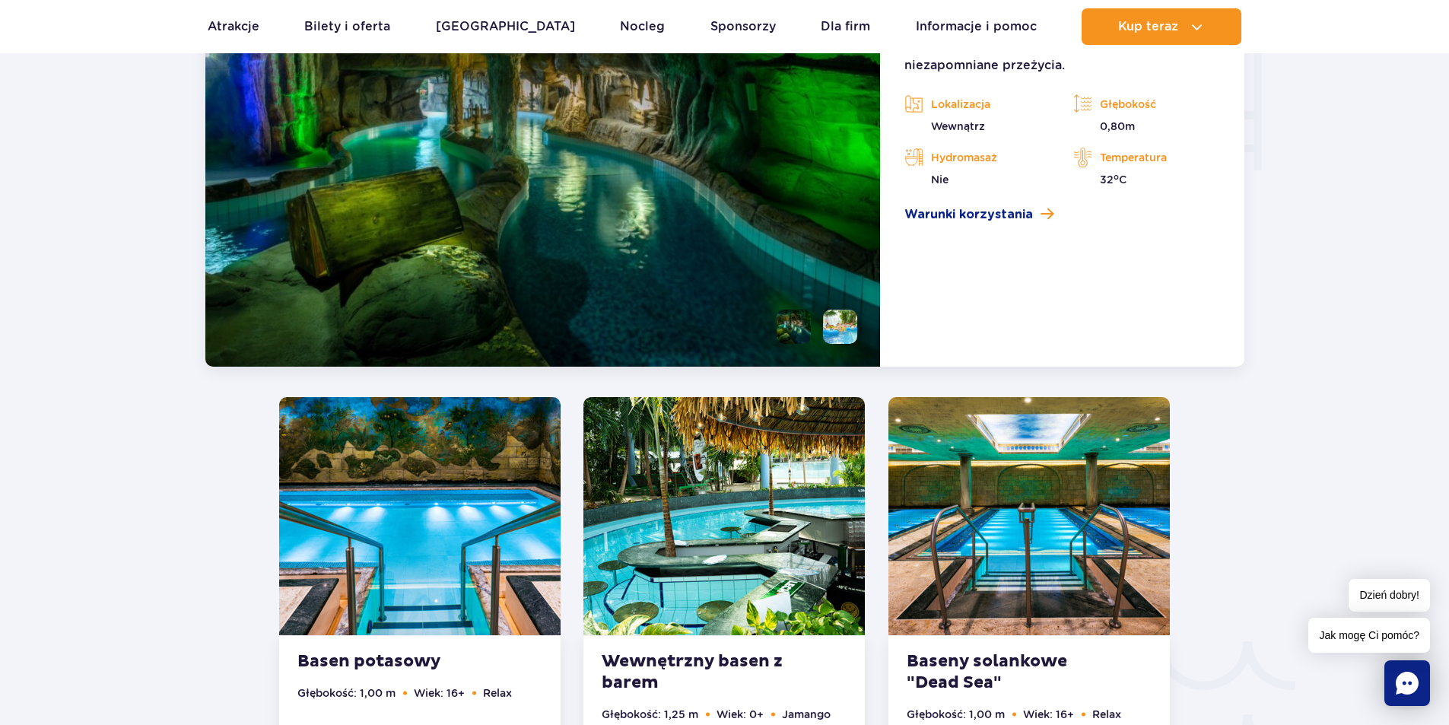
scroll to position [1984, 0]
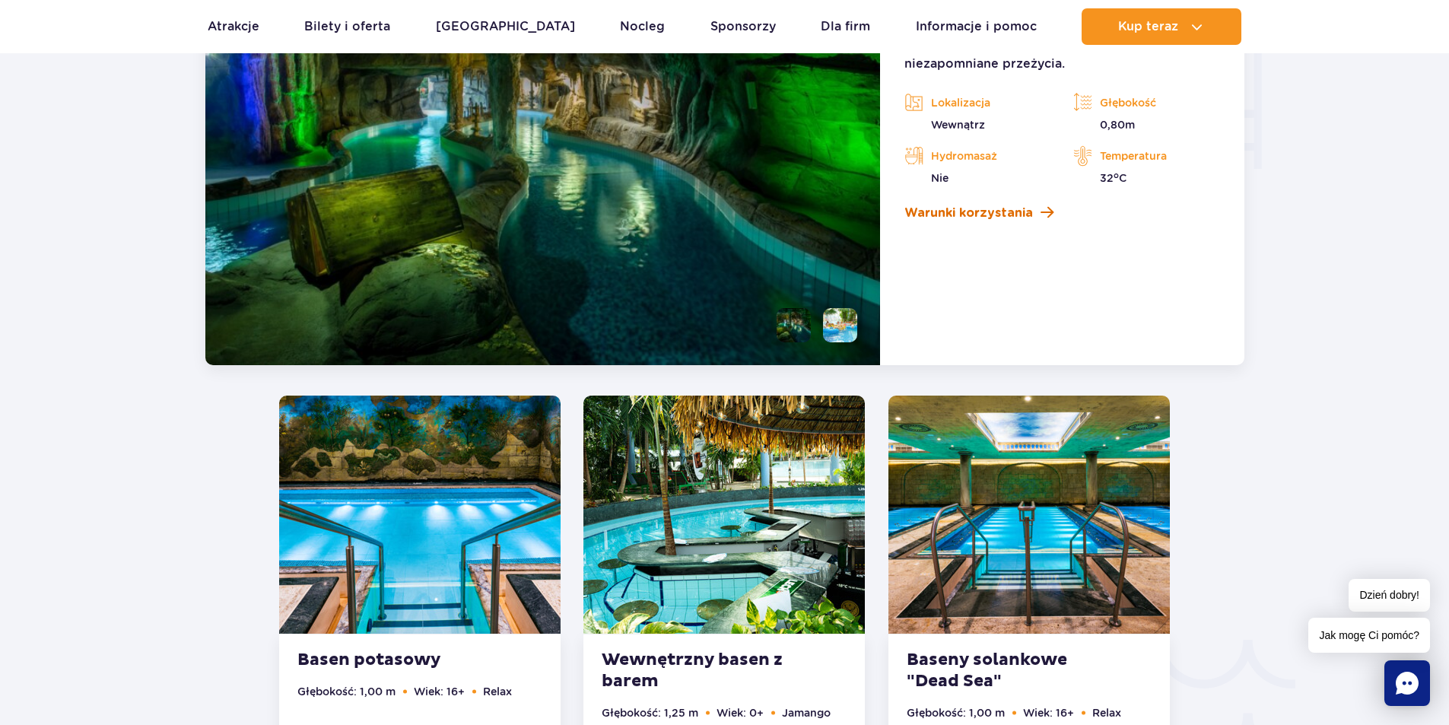
click at [951, 209] on span "Warunki korzystania" at bounding box center [968, 213] width 129 height 18
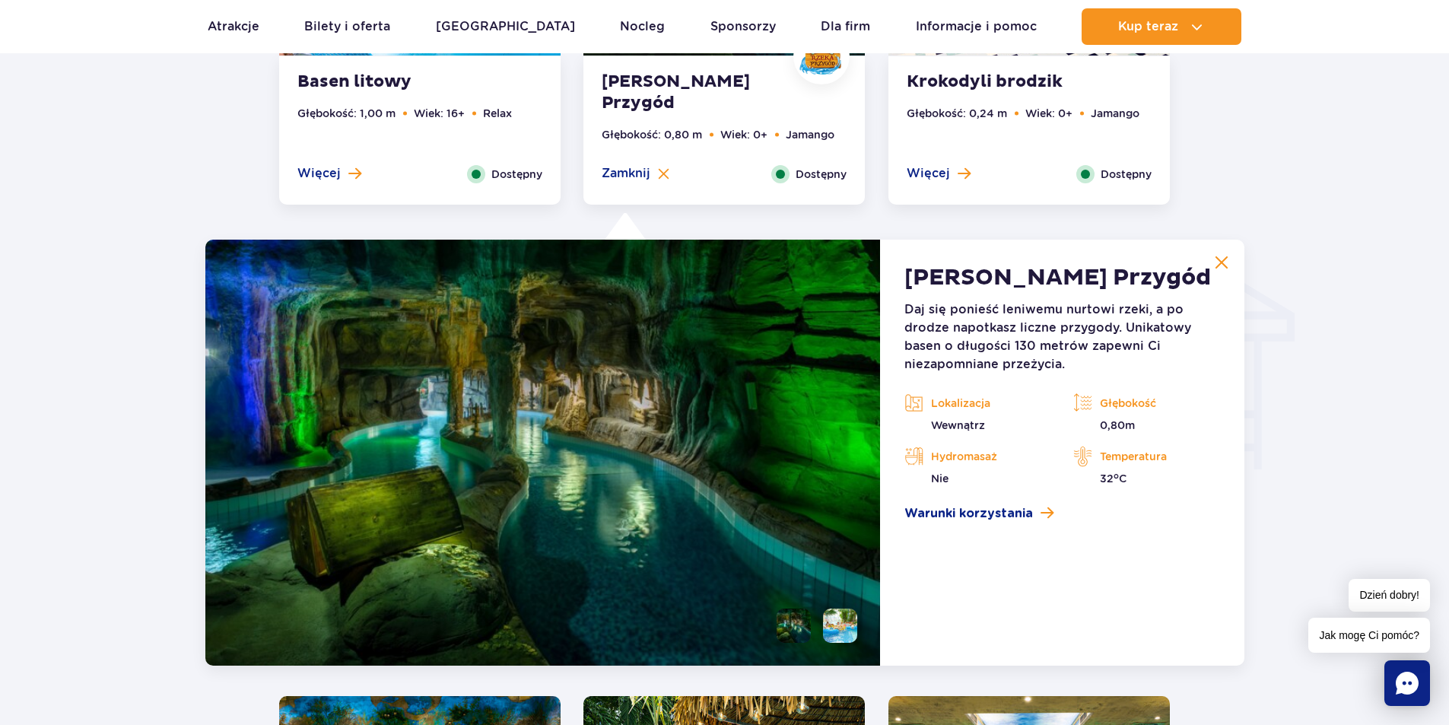
scroll to position [1832, 0]
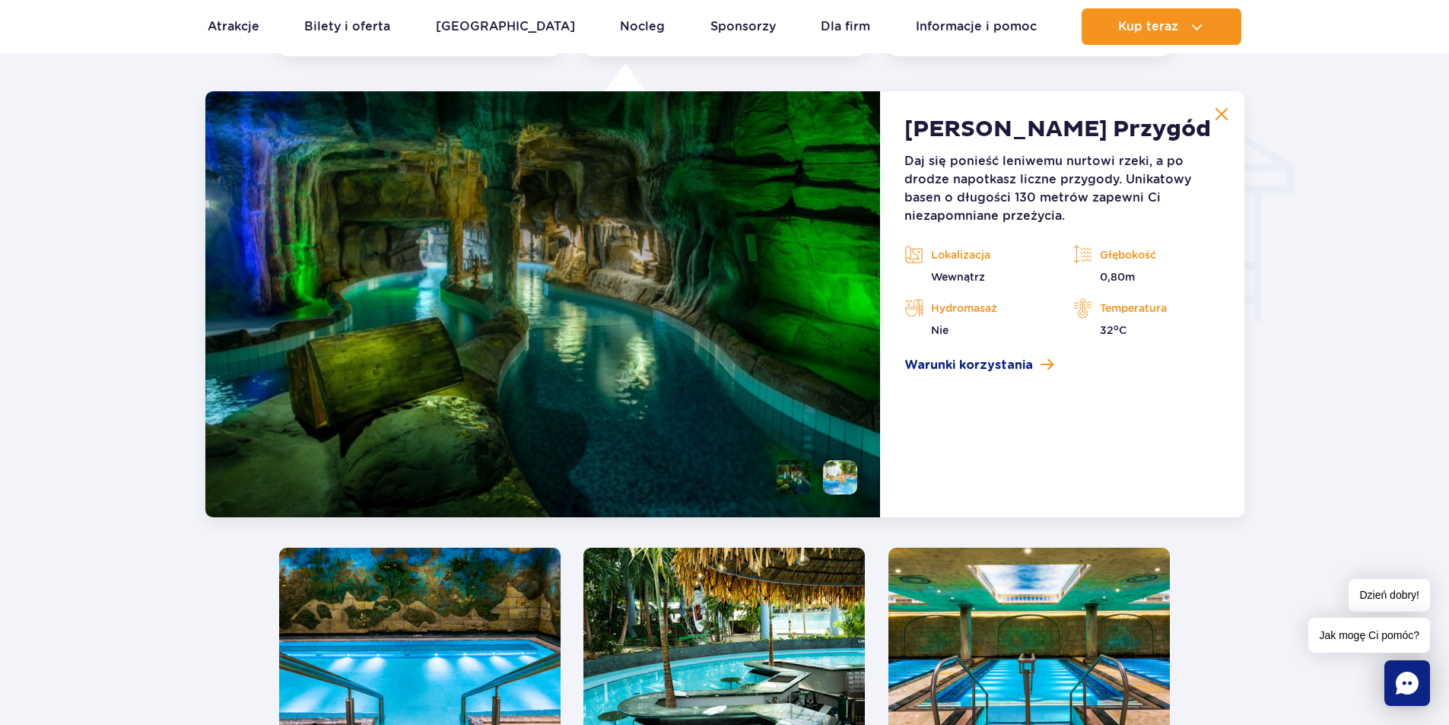
click at [837, 474] on li at bounding box center [840, 477] width 34 height 34
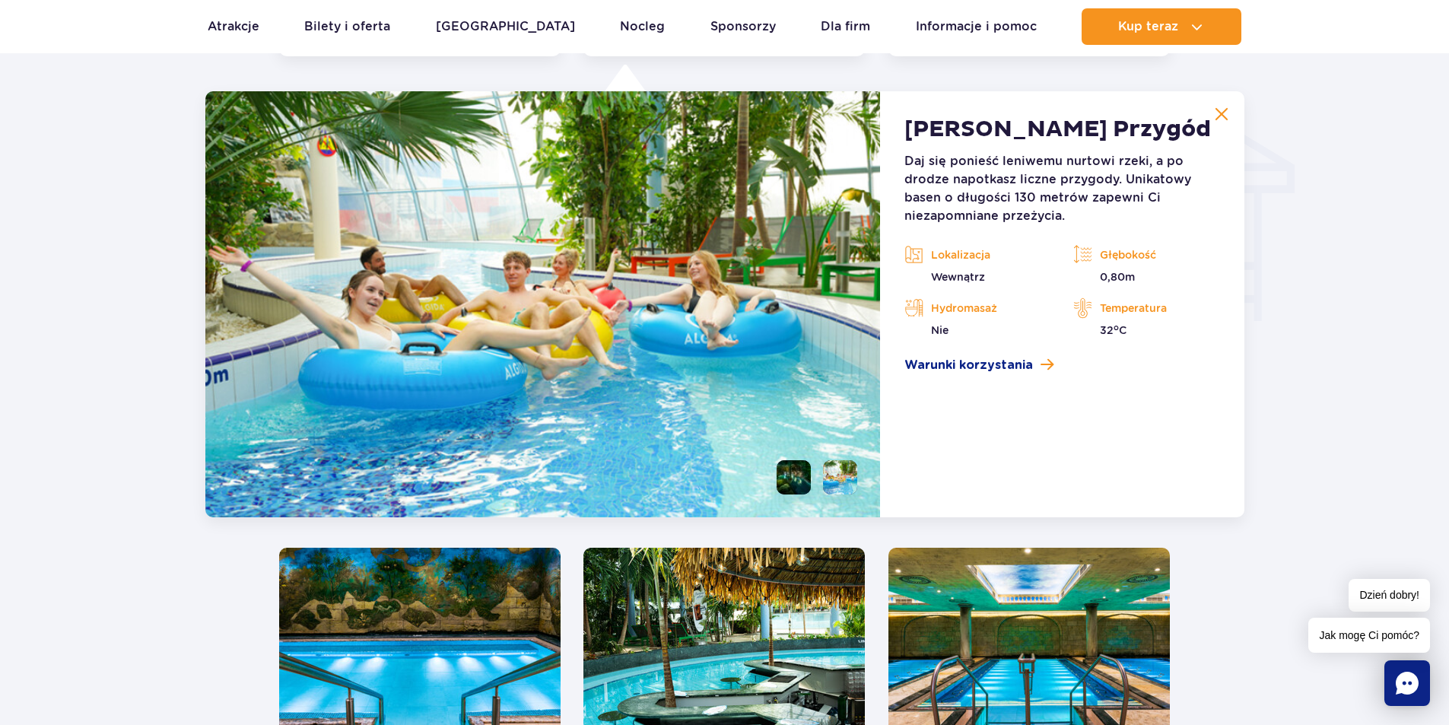
click at [802, 481] on li at bounding box center [793, 477] width 34 height 34
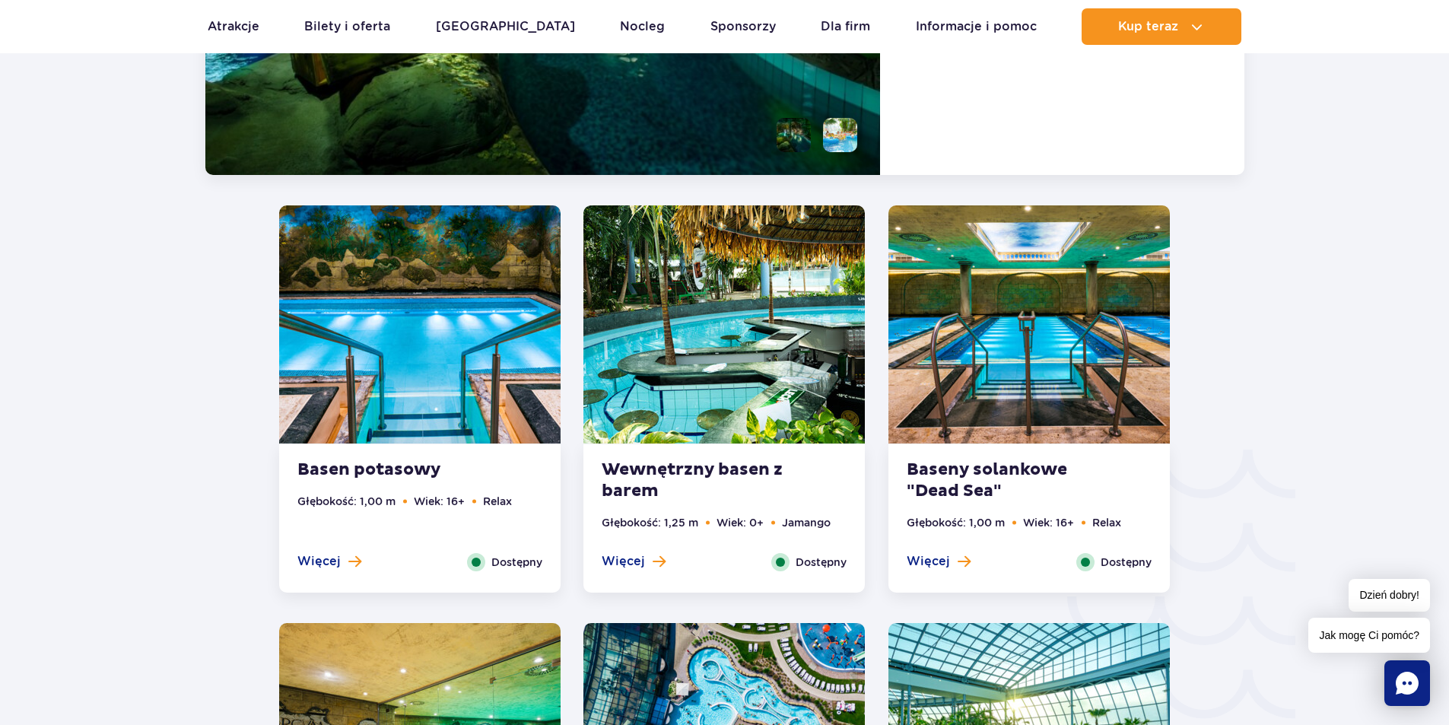
scroll to position [2212, 0]
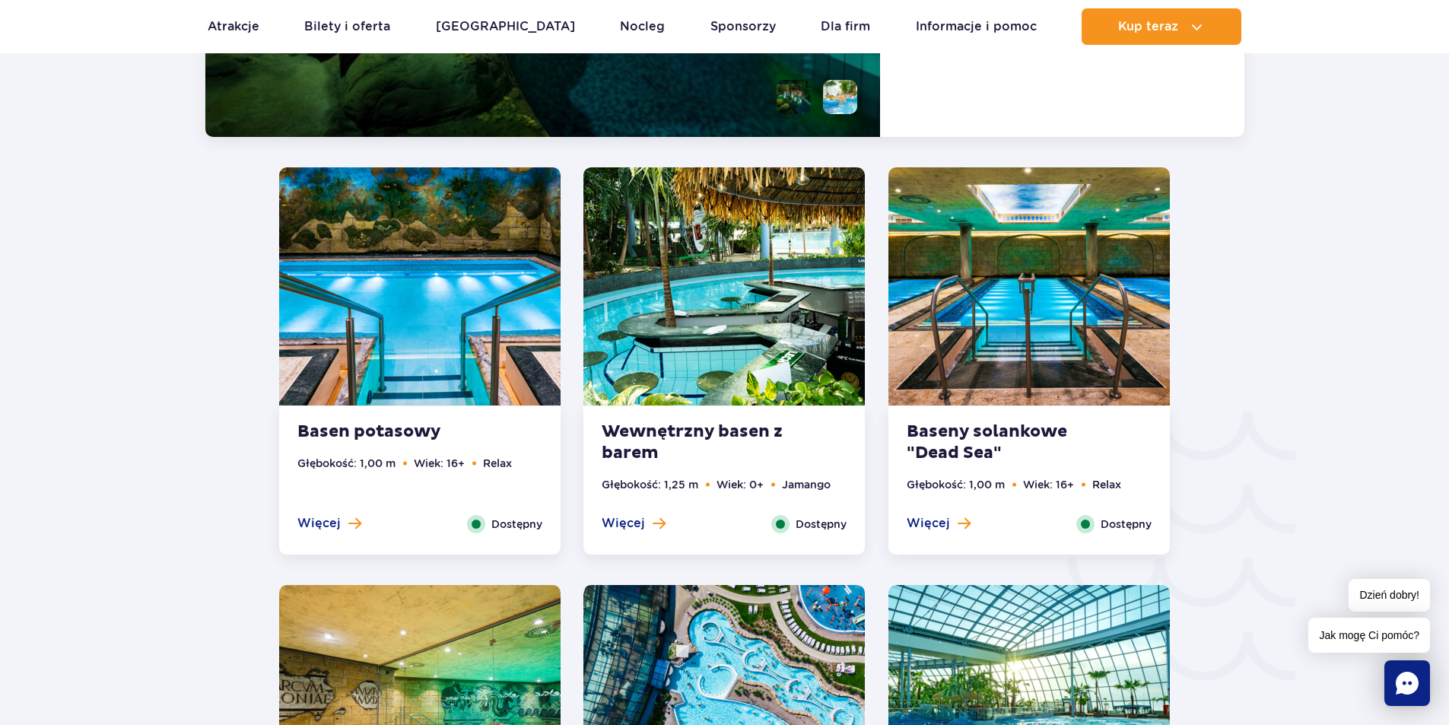
click at [780, 368] on img at bounding box center [723, 286] width 281 height 238
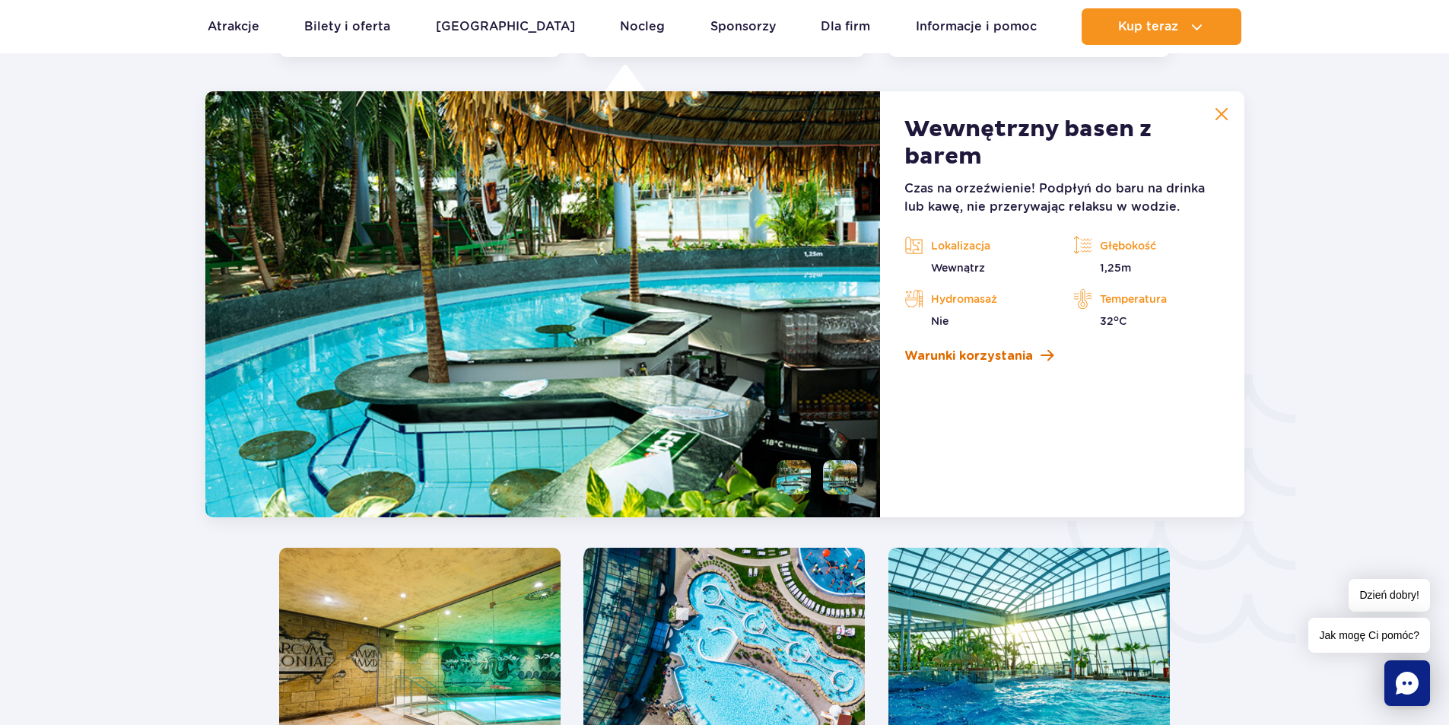
click at [984, 355] on span "Warunki korzystania" at bounding box center [968, 356] width 129 height 18
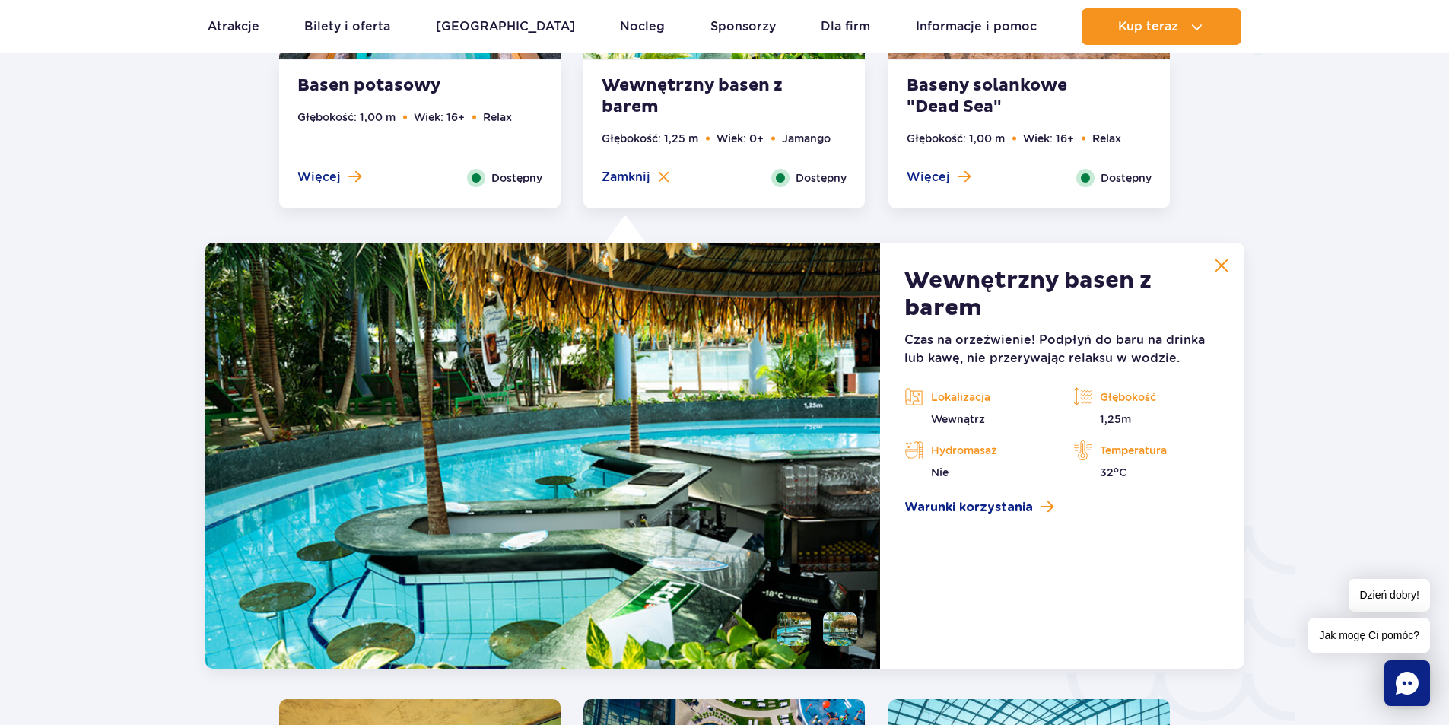
scroll to position [2097, 0]
click at [848, 640] on li at bounding box center [840, 629] width 34 height 34
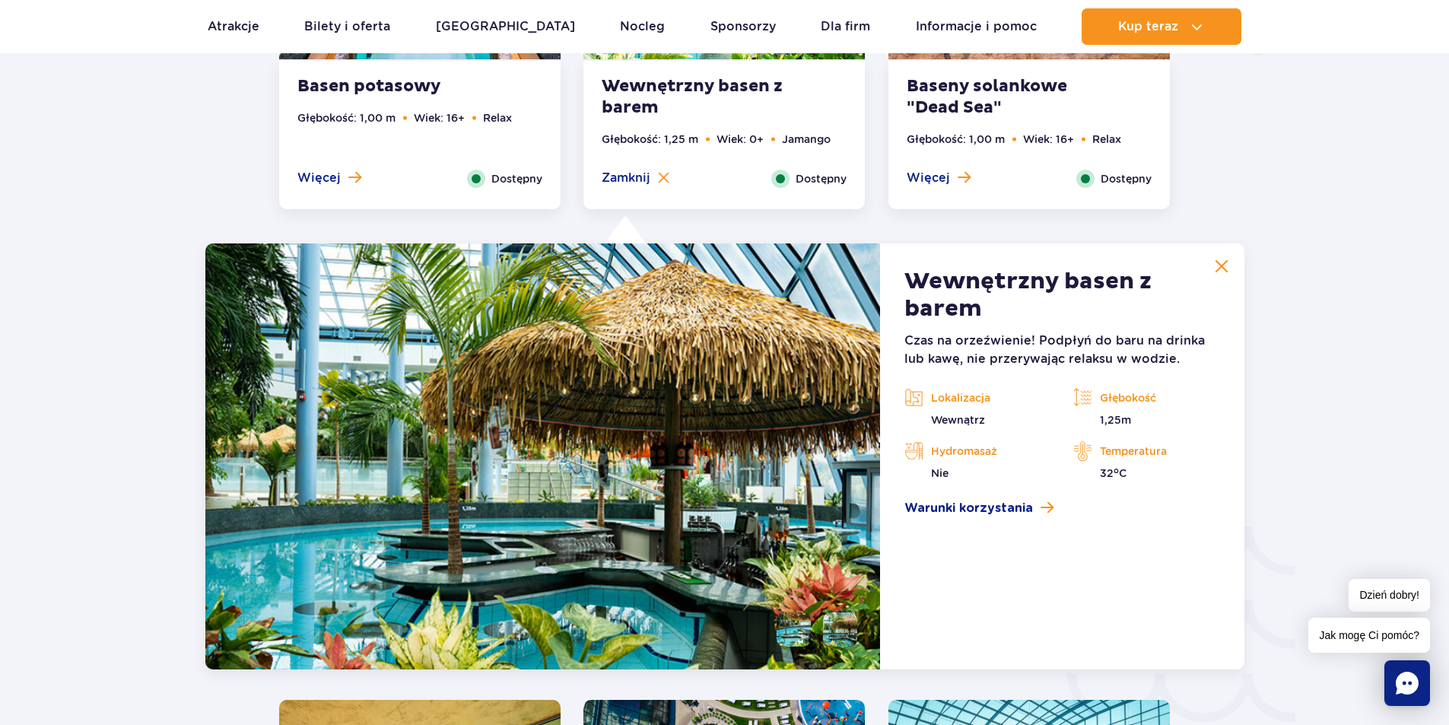
click at [802, 628] on li at bounding box center [793, 629] width 34 height 34
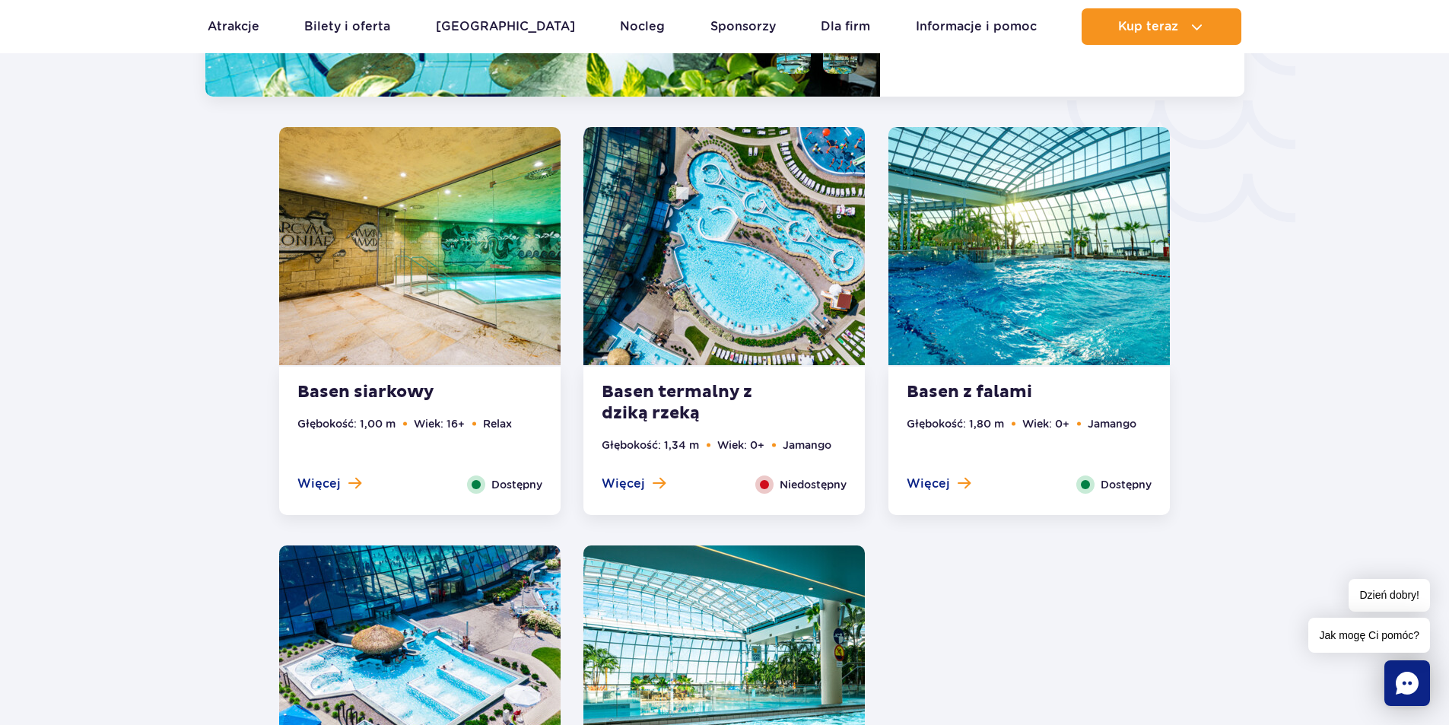
scroll to position [2858, 0]
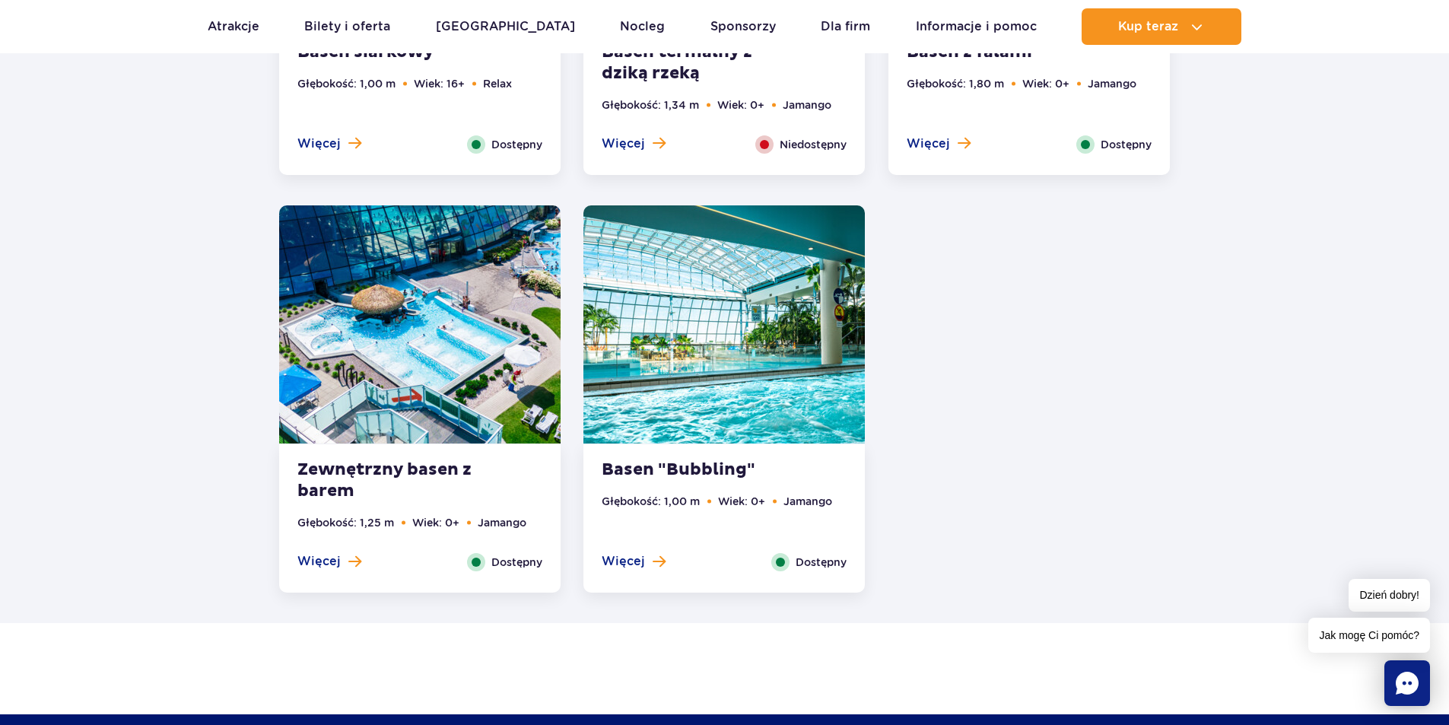
click at [789, 339] on img at bounding box center [723, 324] width 281 height 238
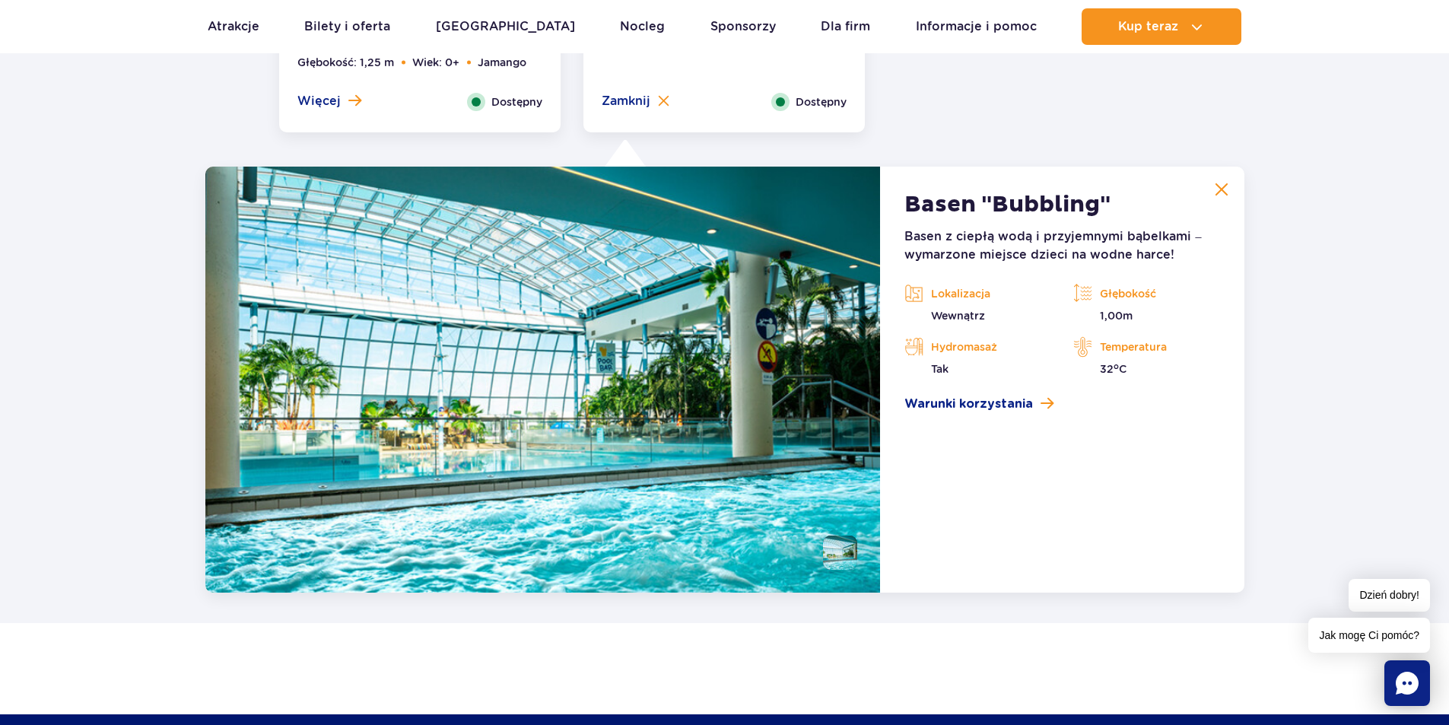
scroll to position [3085, 0]
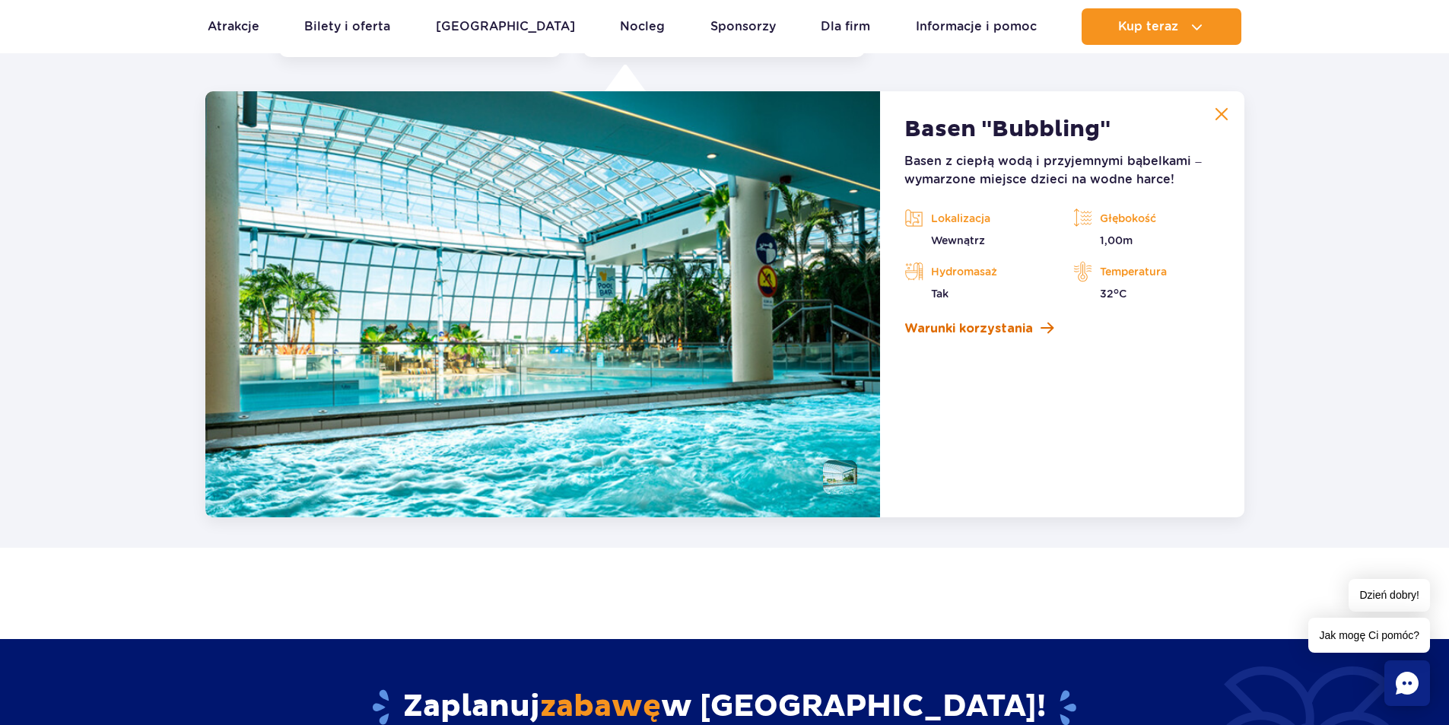
click at [998, 334] on span "Warunki korzystania" at bounding box center [968, 328] width 129 height 18
click at [1021, 465] on article "Basen "Bubbling" Basen z ciepłą wodą i przyjemnymi bąbelkami – wymarzone miejsc…" at bounding box center [1062, 304] width 364 height 426
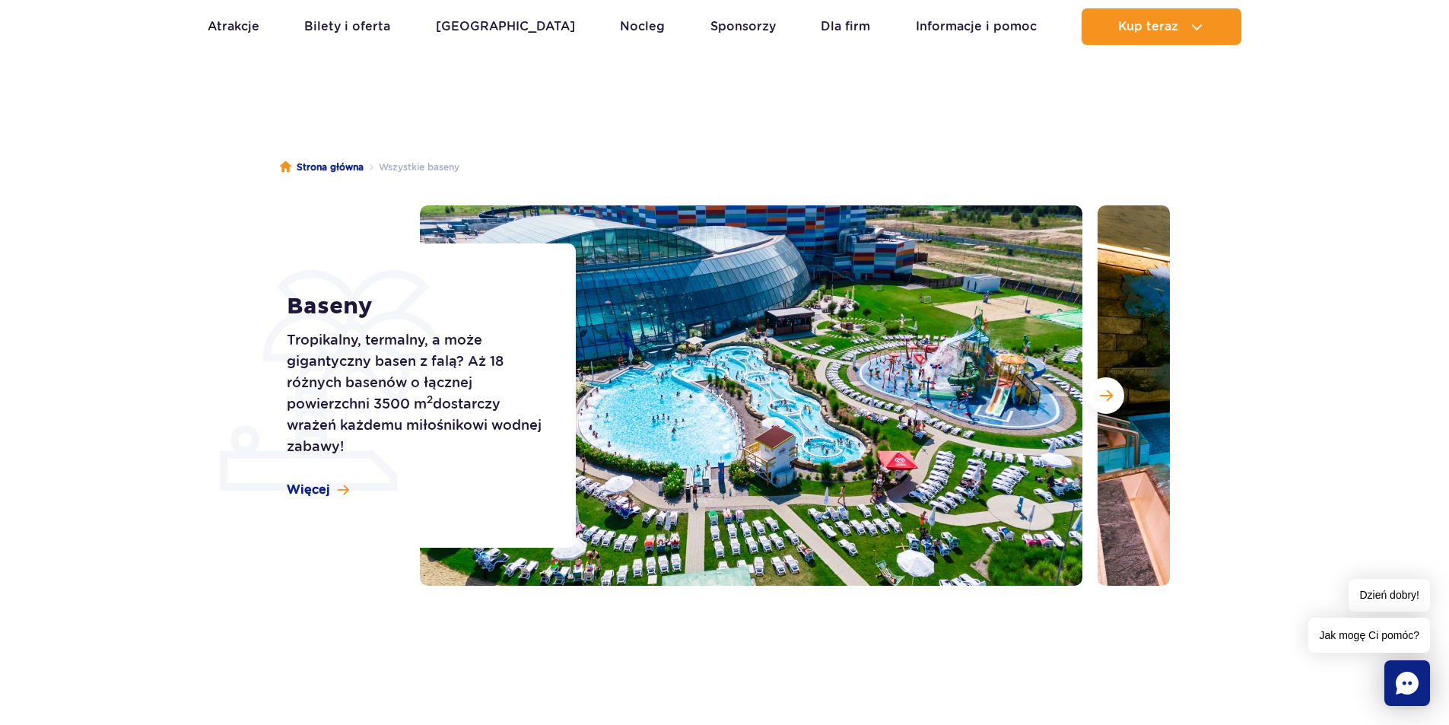
scroll to position [0, 0]
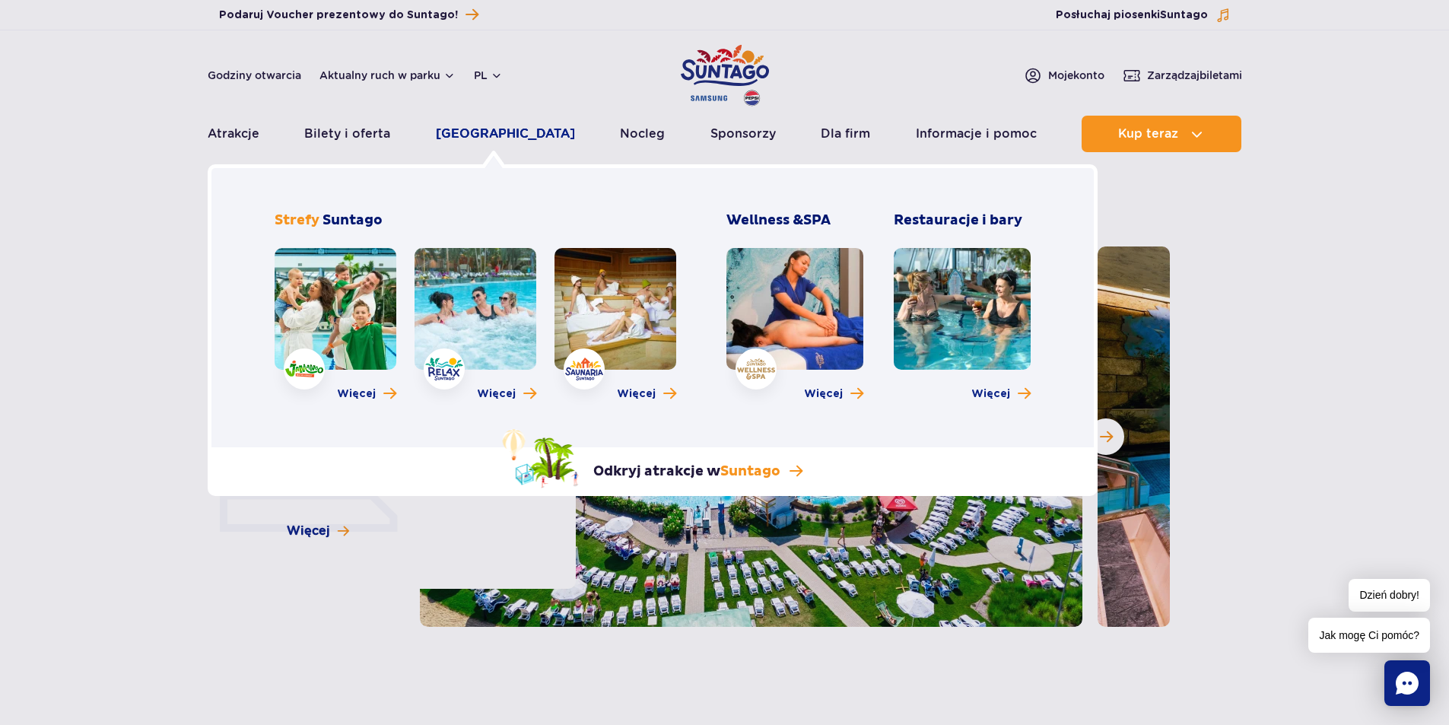
click at [485, 130] on link "[GEOGRAPHIC_DATA]" at bounding box center [505, 134] width 139 height 37
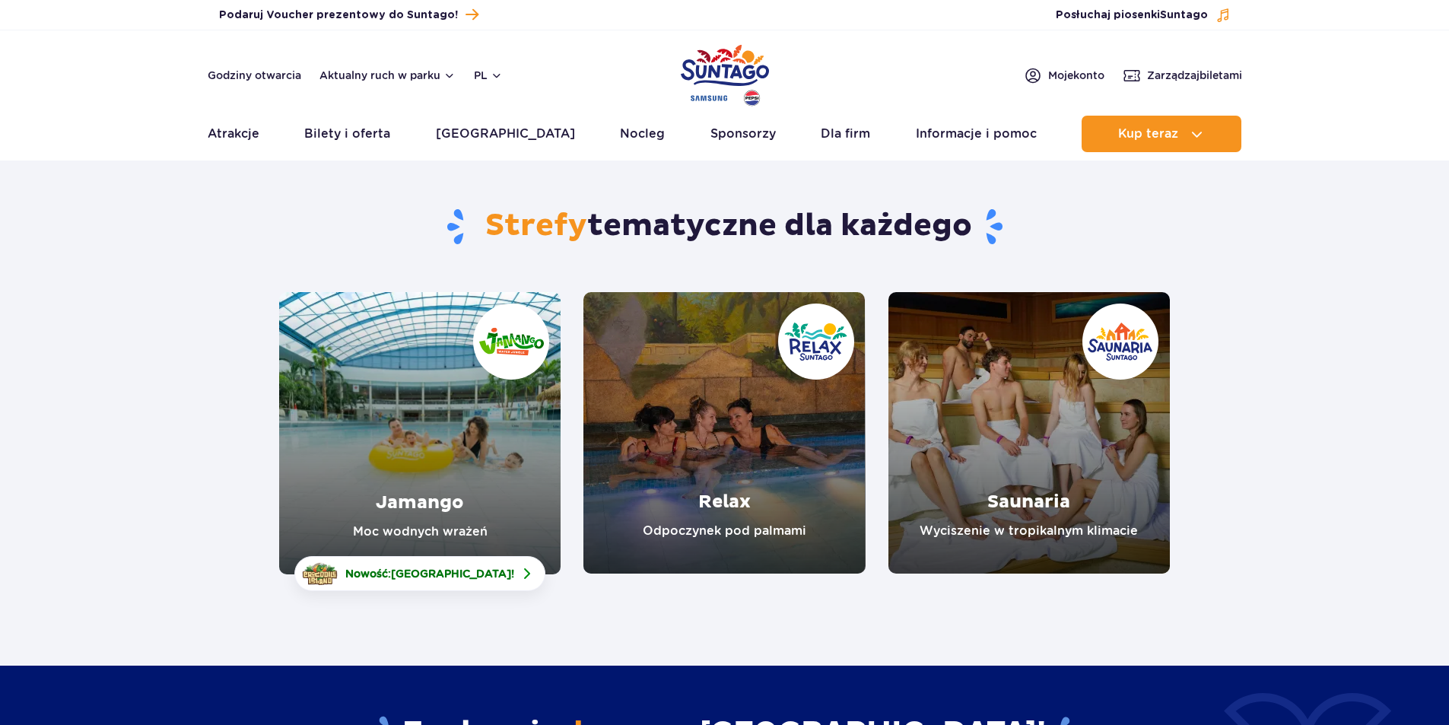
click at [698, 409] on link "Relax" at bounding box center [723, 432] width 281 height 281
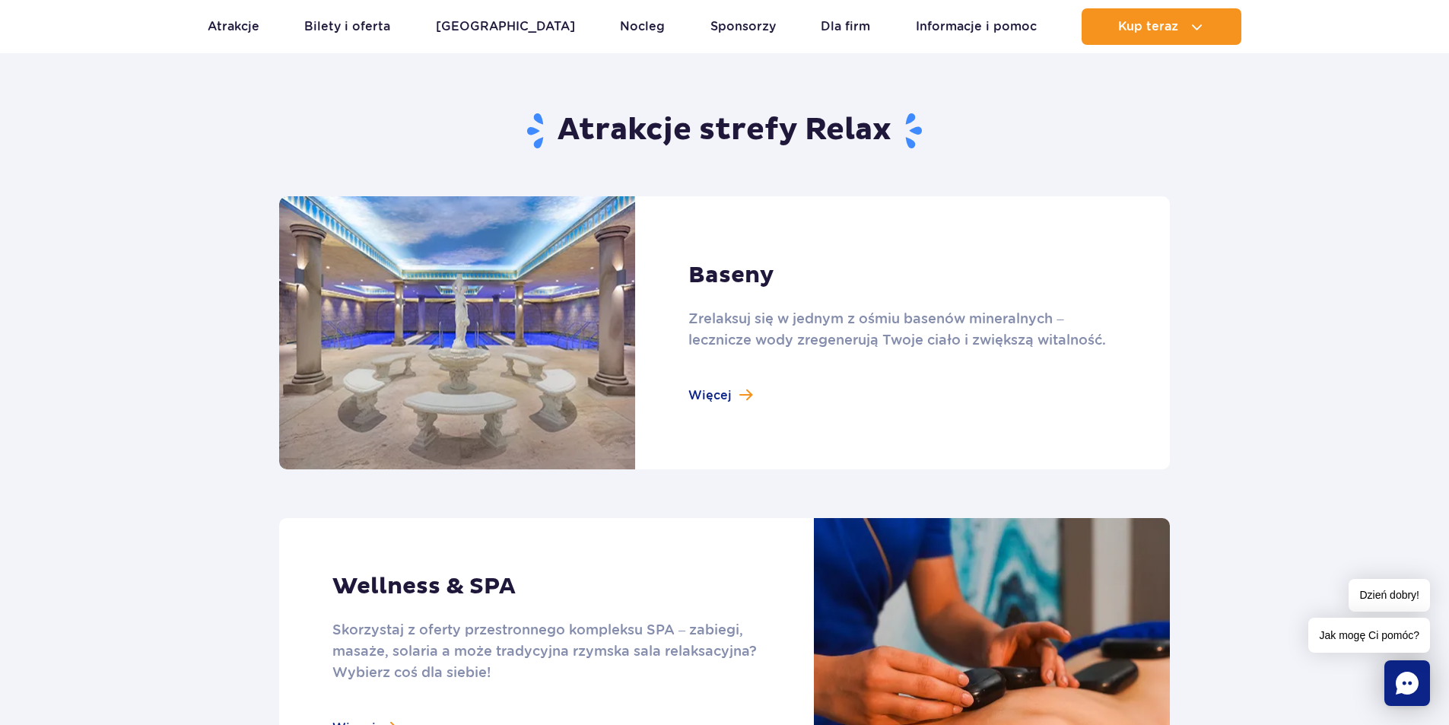
scroll to position [1369, 0]
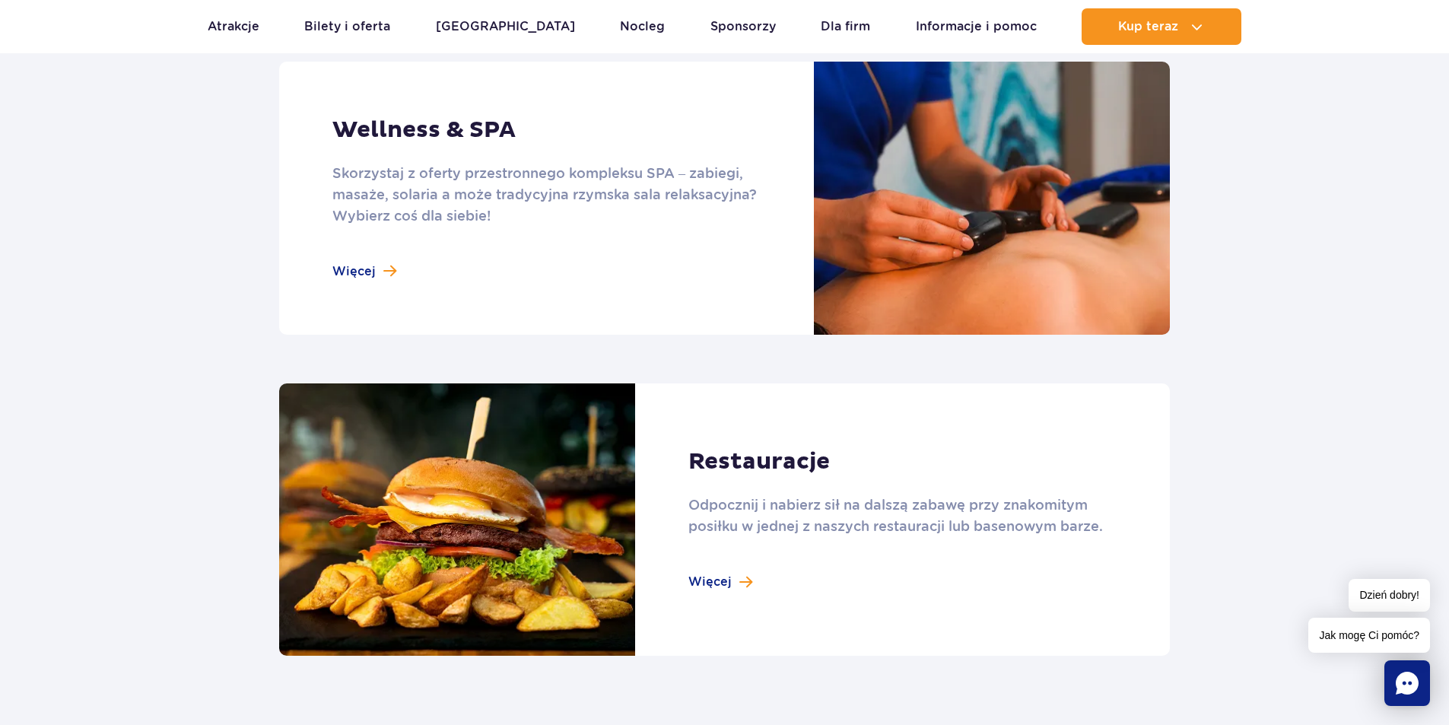
click at [359, 269] on link at bounding box center [724, 198] width 891 height 273
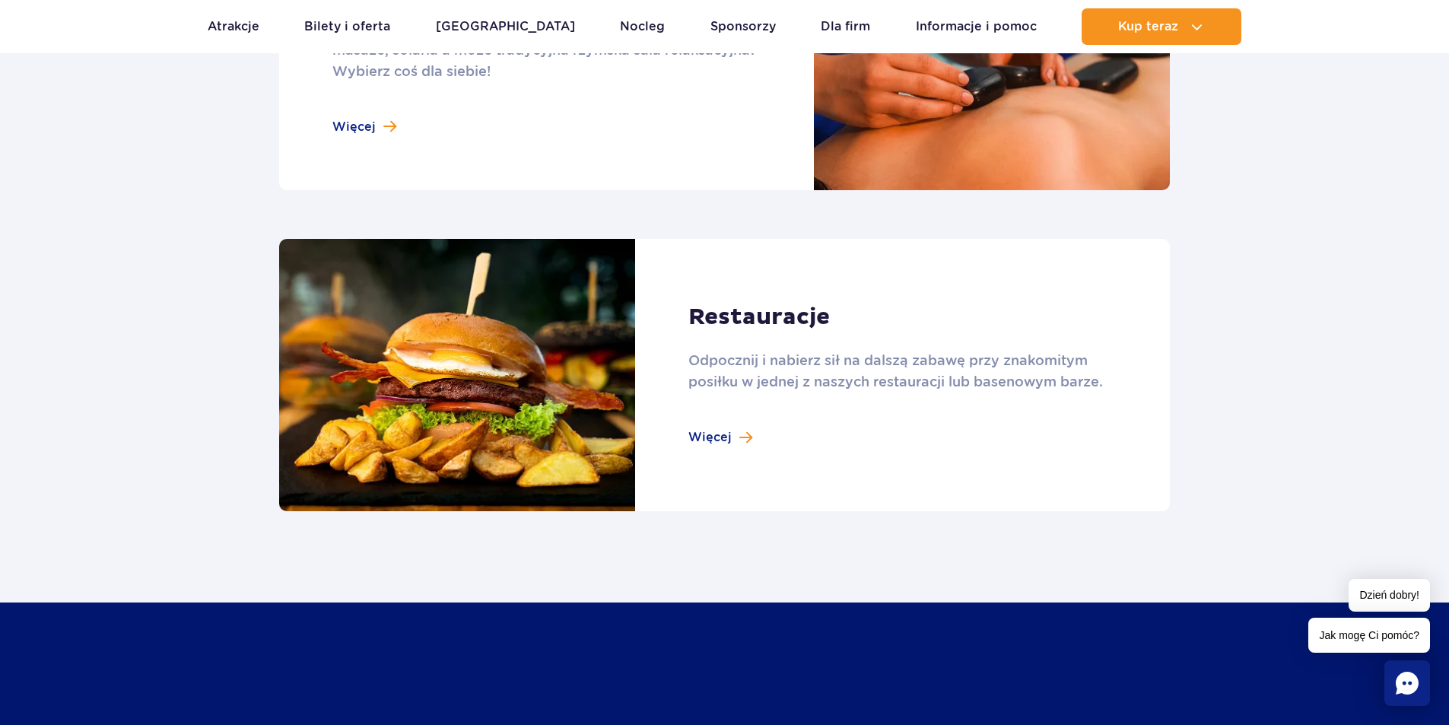
scroll to position [1673, 0]
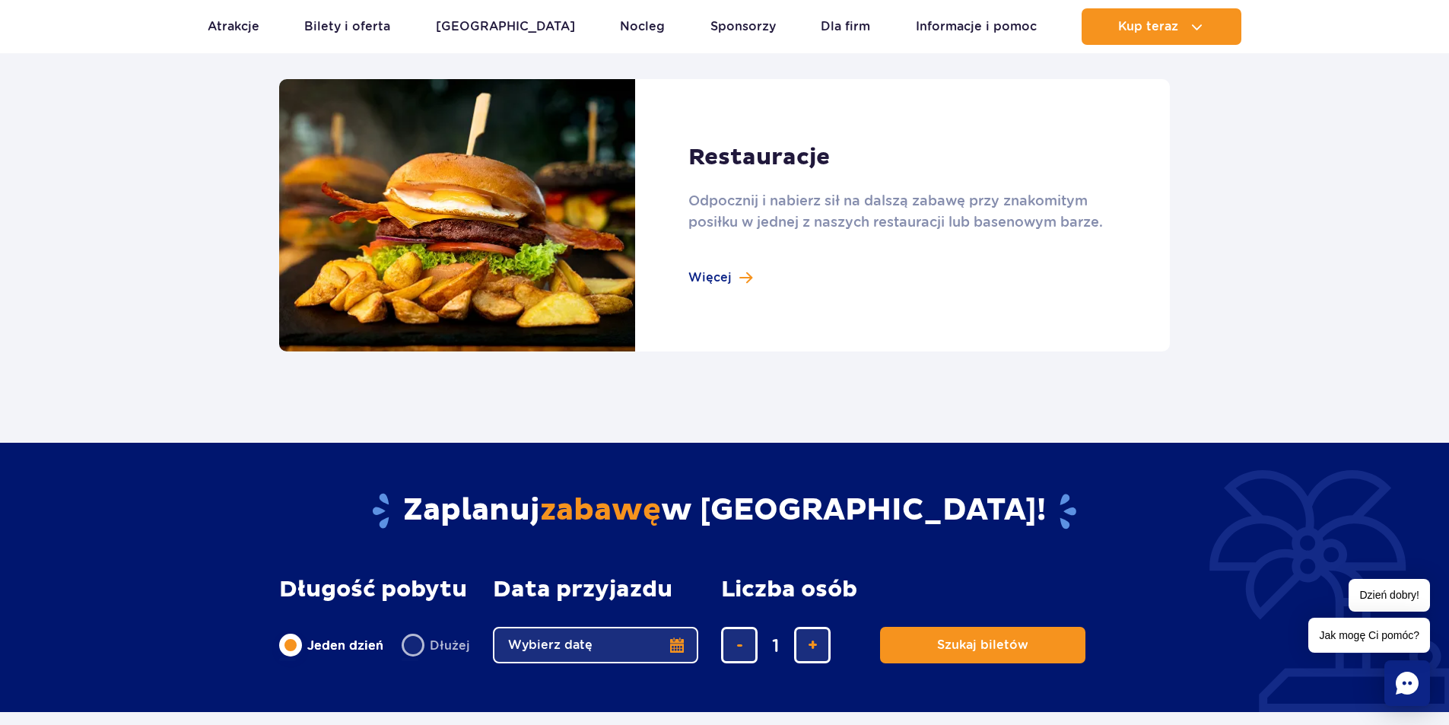
click at [732, 270] on link at bounding box center [724, 215] width 891 height 273
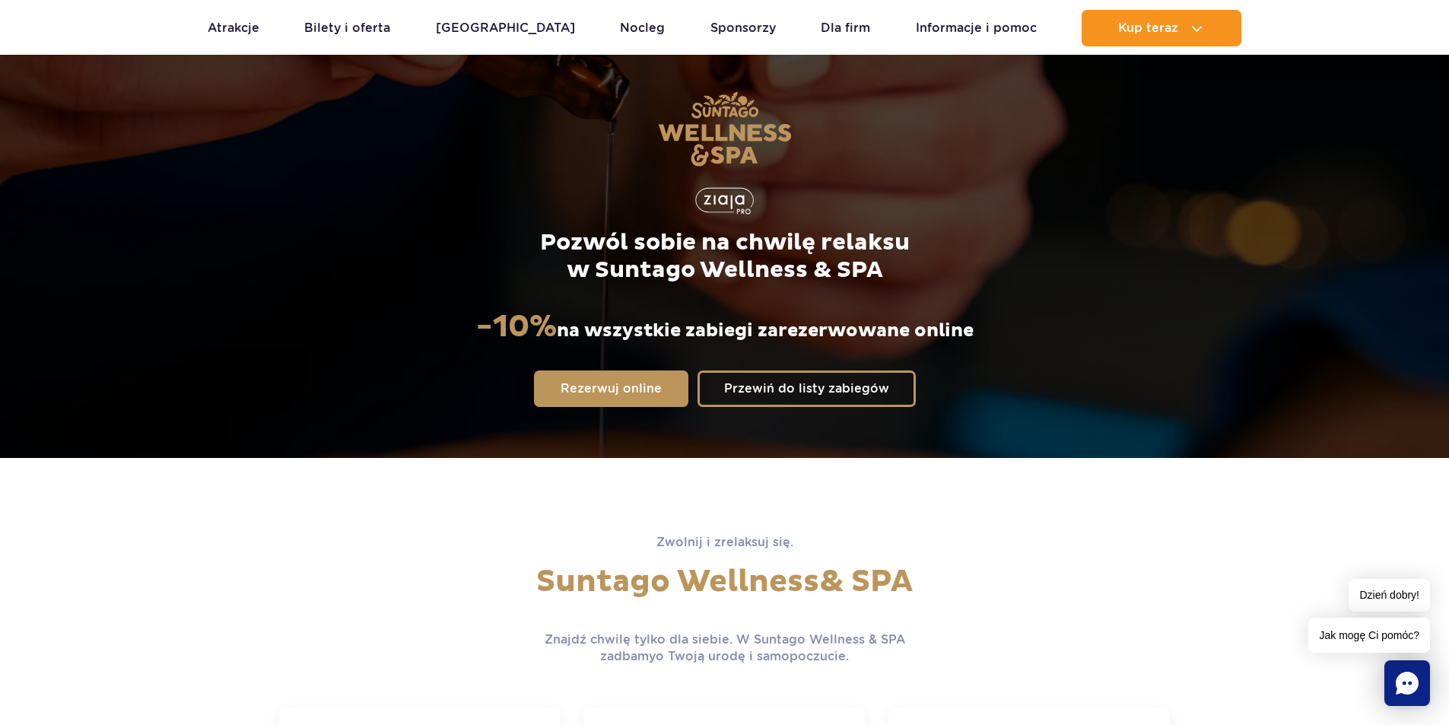
scroll to position [380, 0]
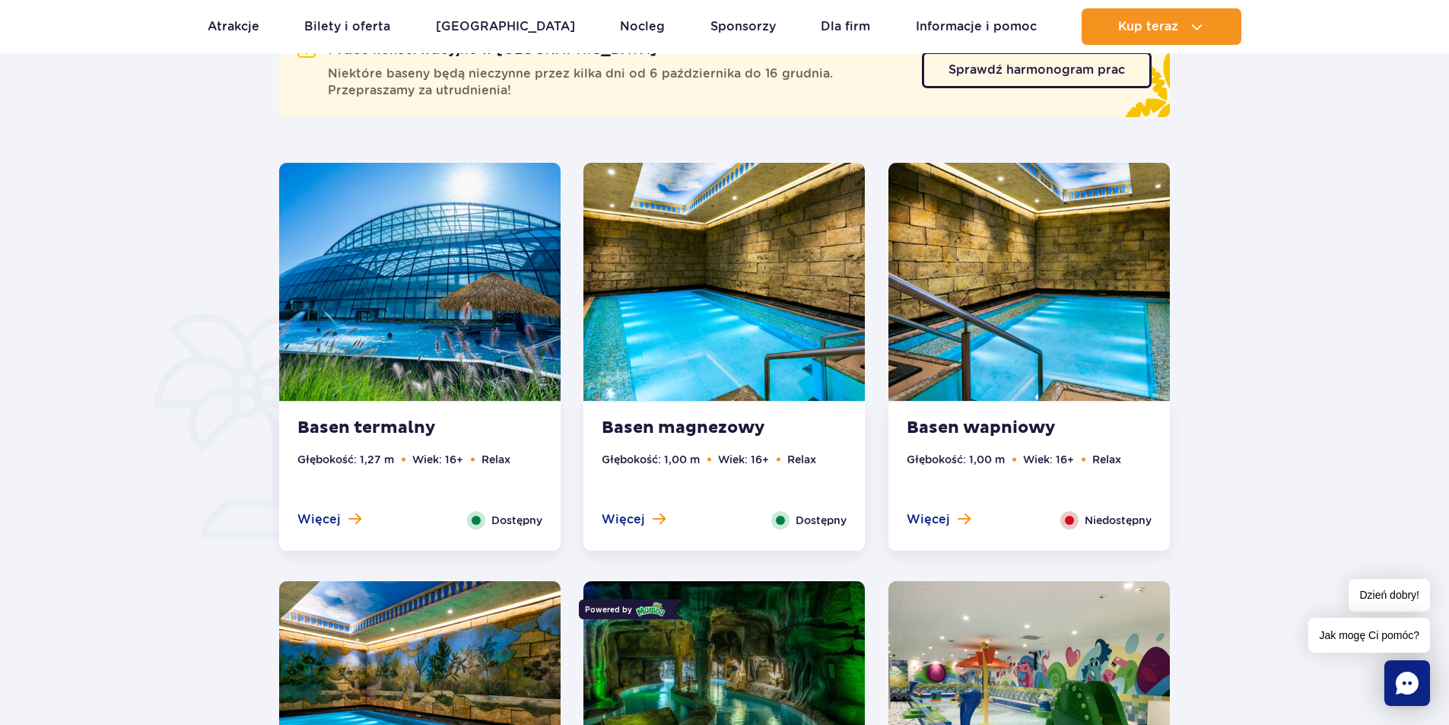
scroll to position [837, 0]
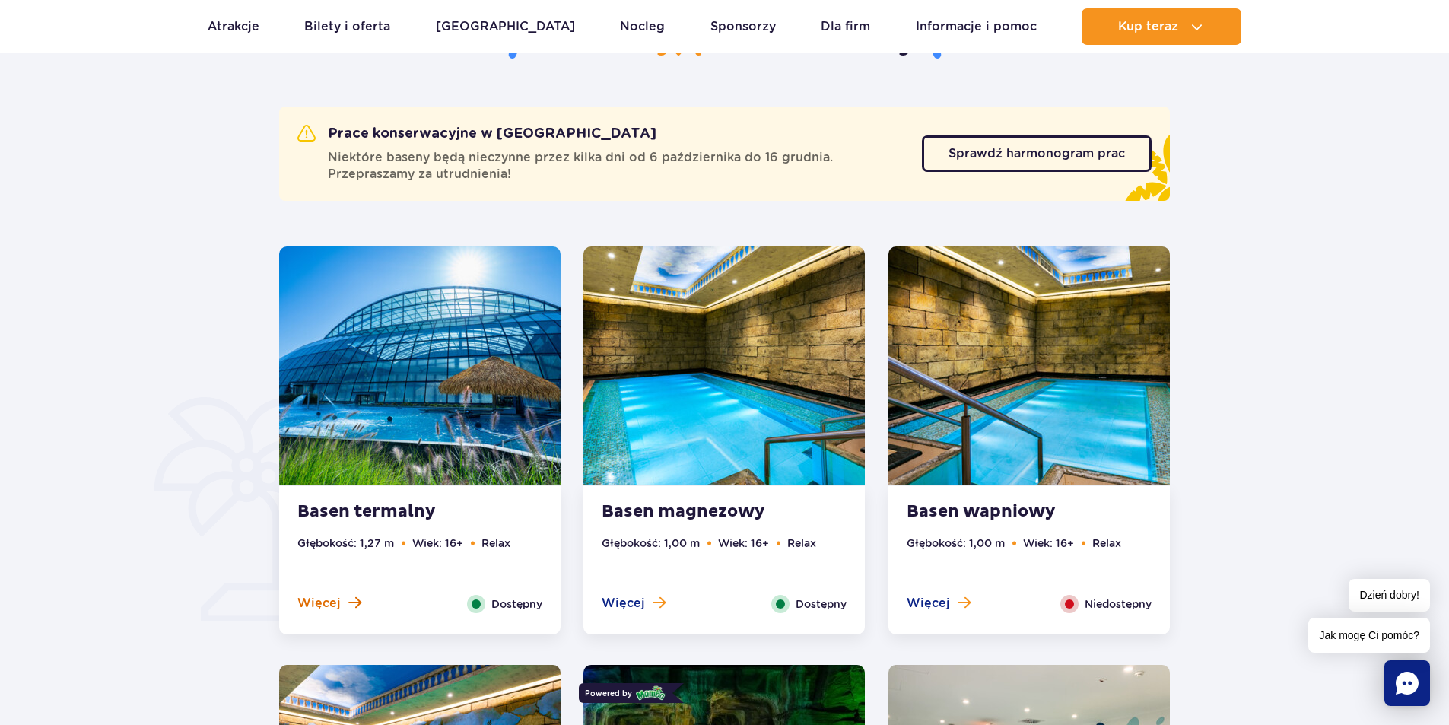
click at [332, 597] on span "Więcej" at bounding box center [318, 603] width 43 height 17
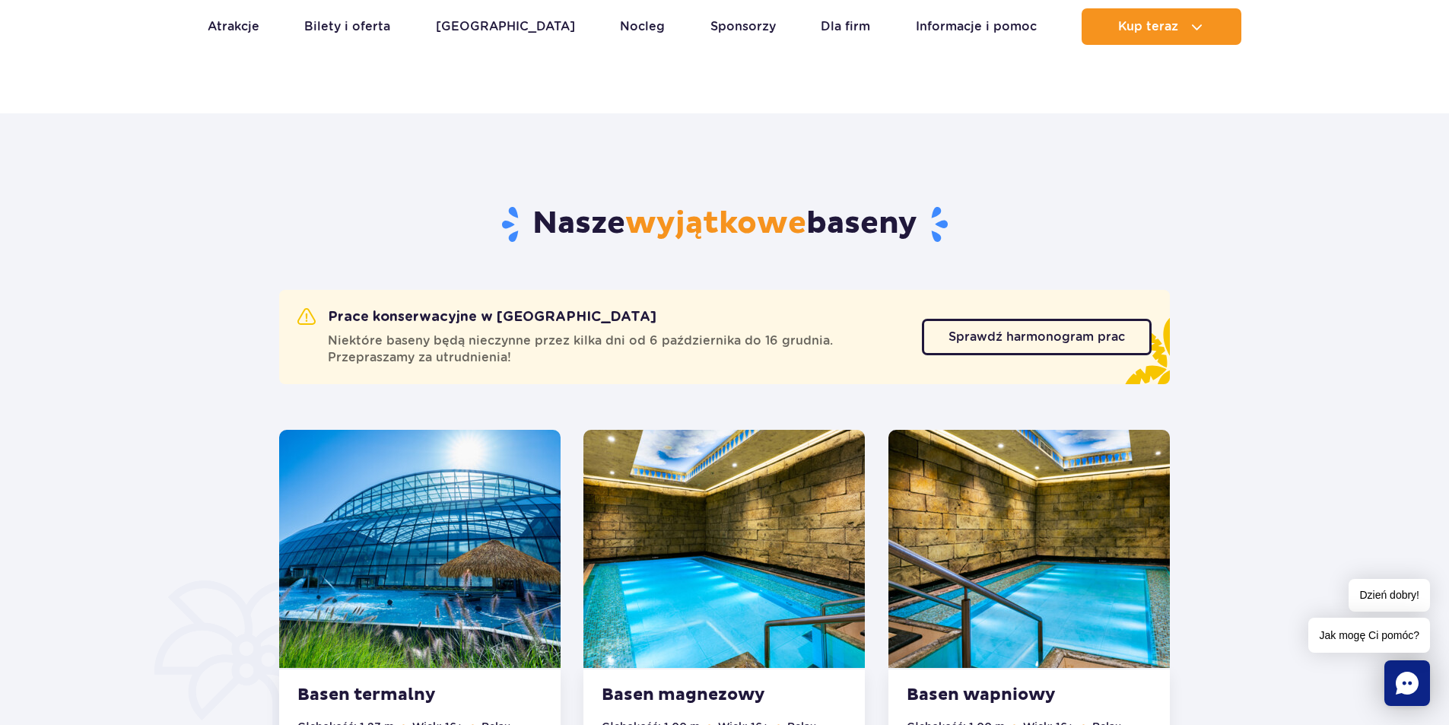
scroll to position [1034, 0]
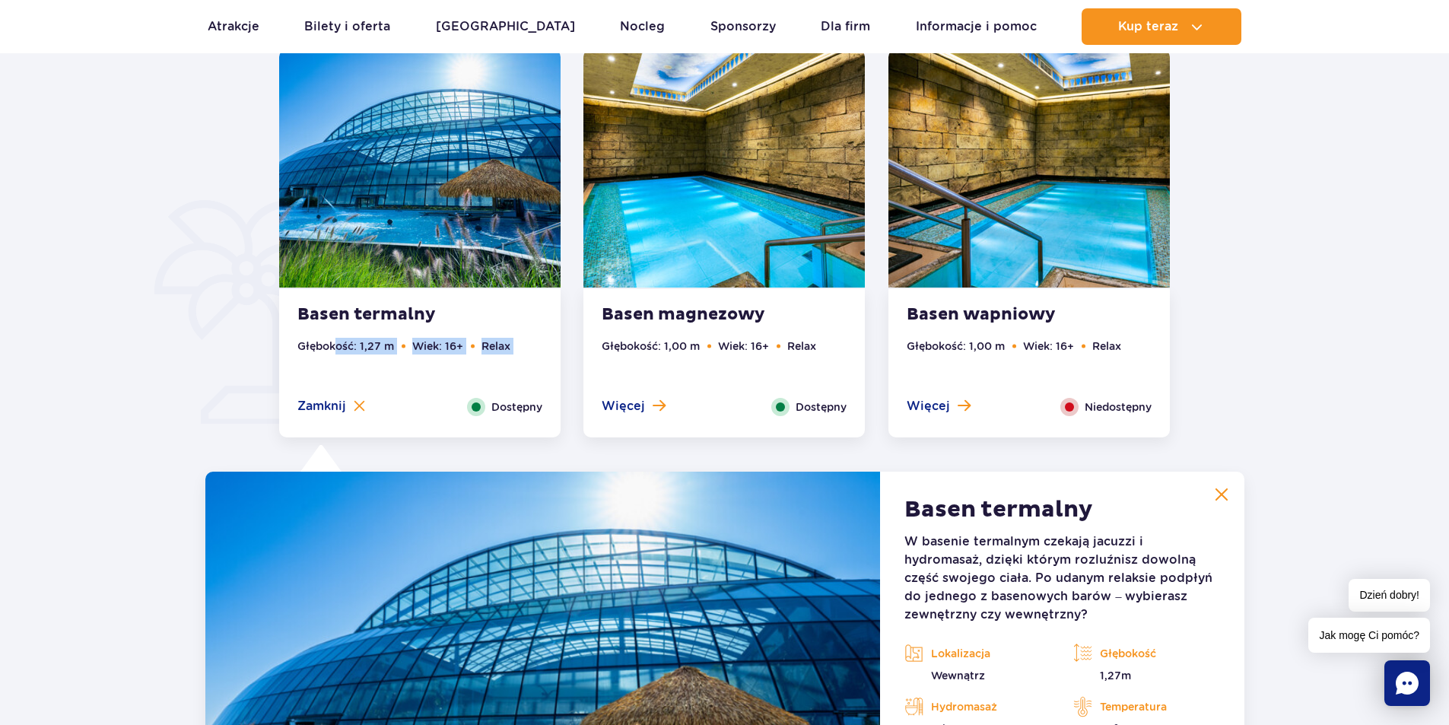
drag, startPoint x: 283, startPoint y: 398, endPoint x: 341, endPoint y: 359, distance: 69.6
click at [340, 360] on div "Basen termalny Głębokość: 1,27 m Wiek: 16+ Relax Więcej Zamknij Dostępny" at bounding box center [419, 363] width 281 height 148
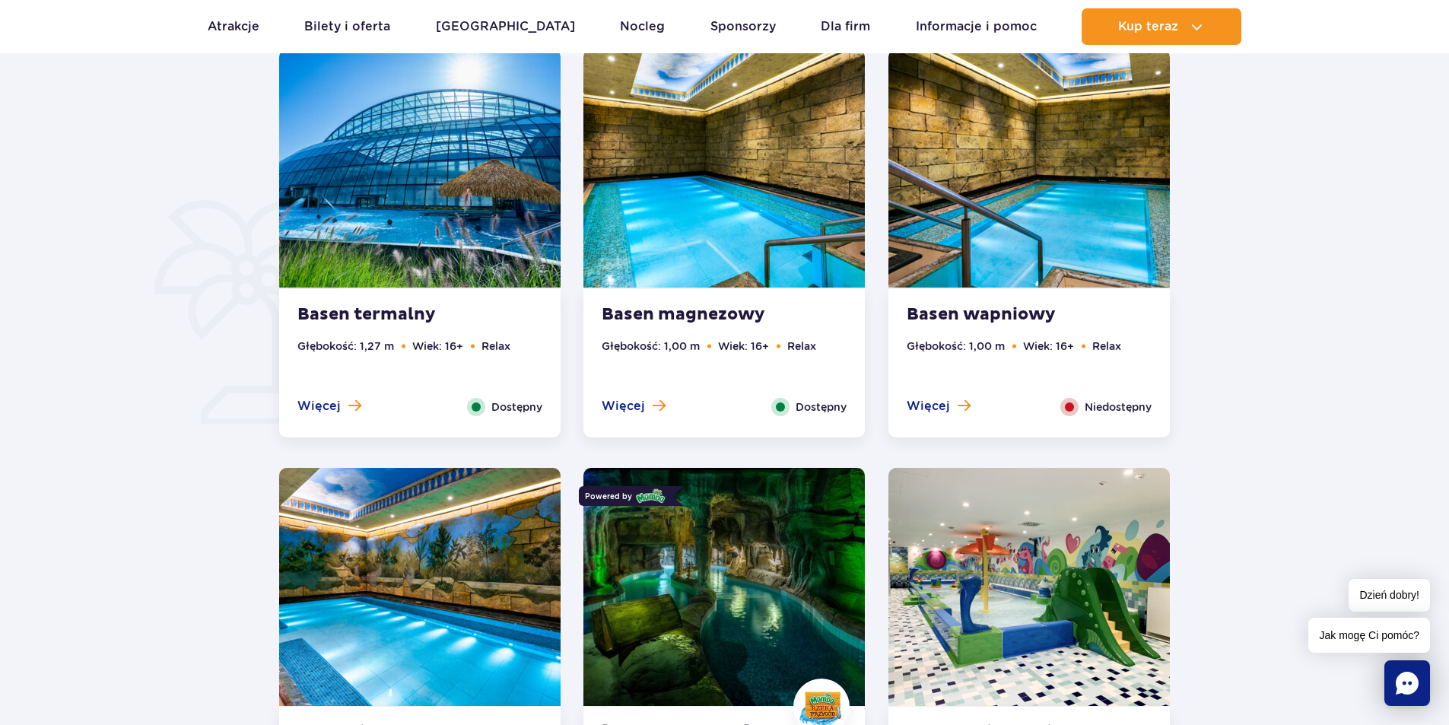
click at [341, 313] on strong "Basen termalny" at bounding box center [389, 314] width 184 height 21
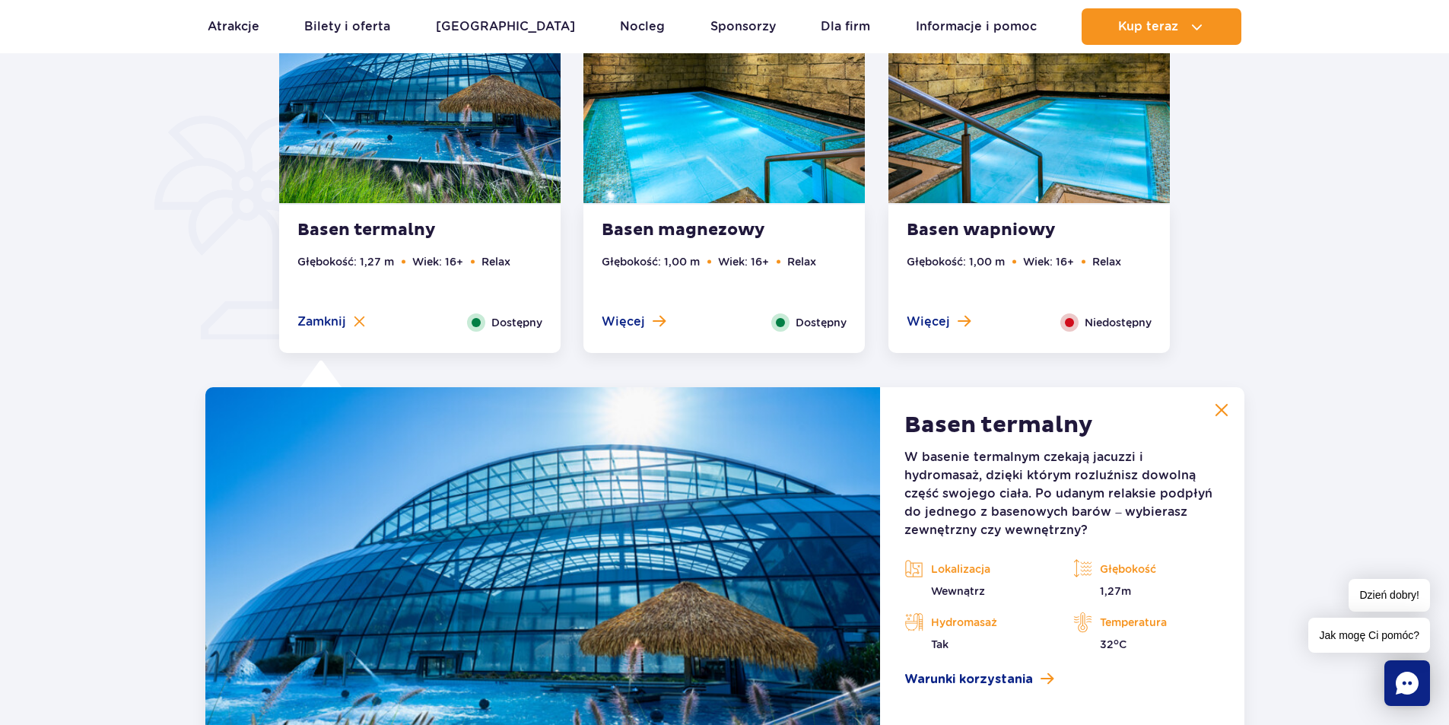
scroll to position [0, 0]
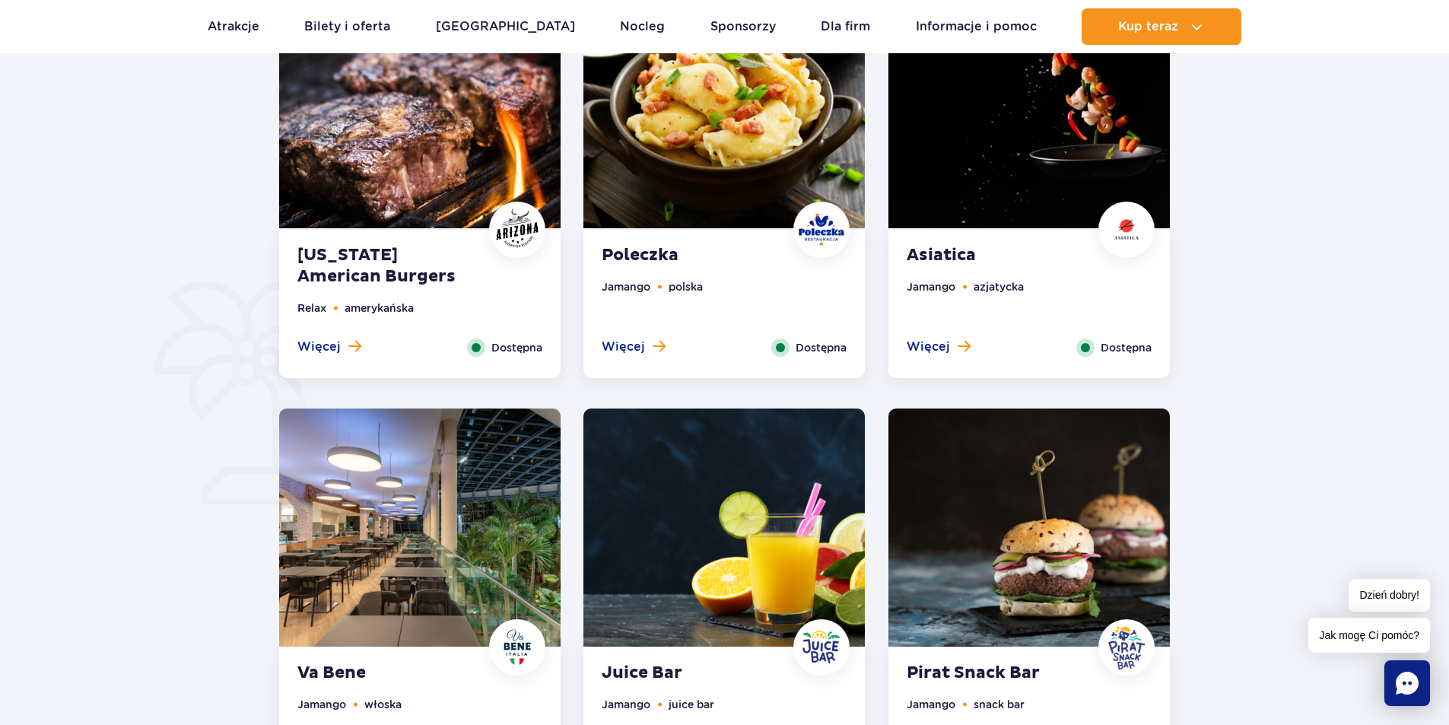
scroll to position [1065, 0]
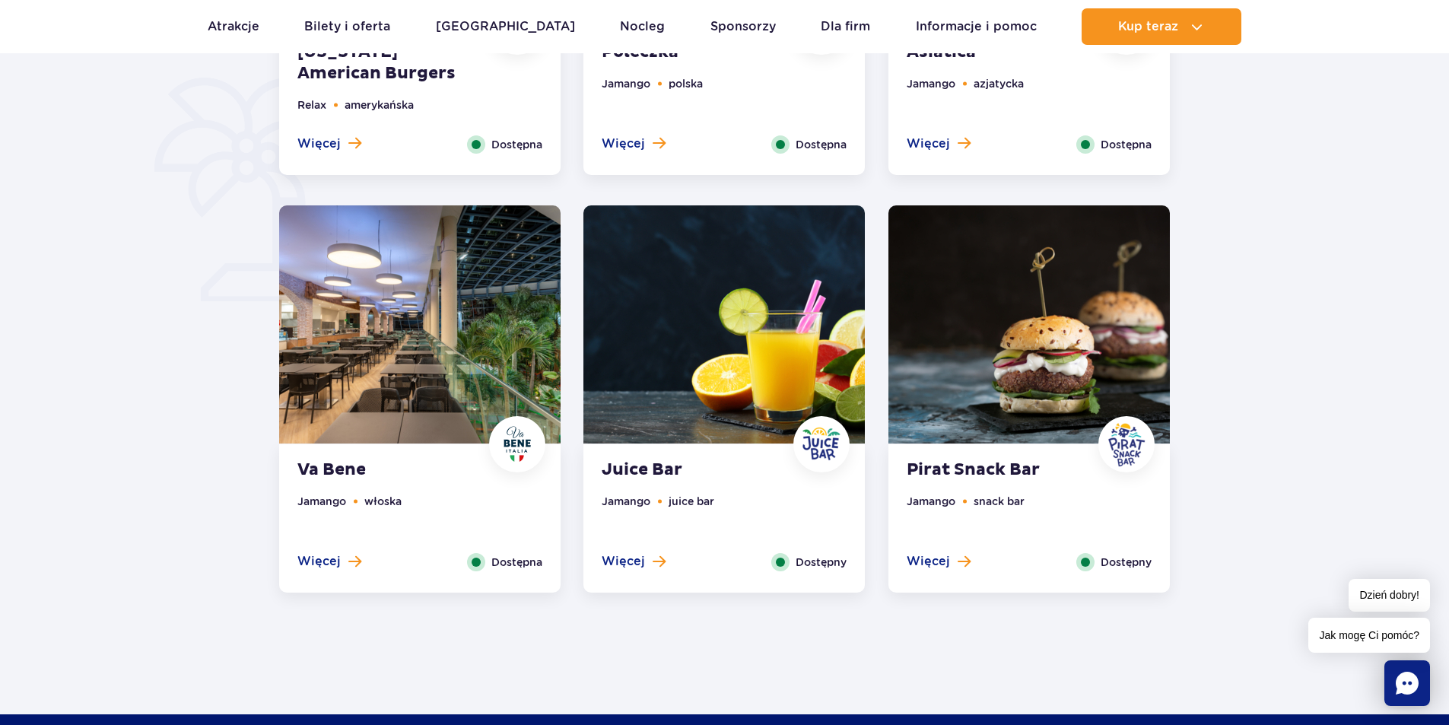
click at [335, 542] on ul "Jamango włoska" at bounding box center [419, 523] width 245 height 60
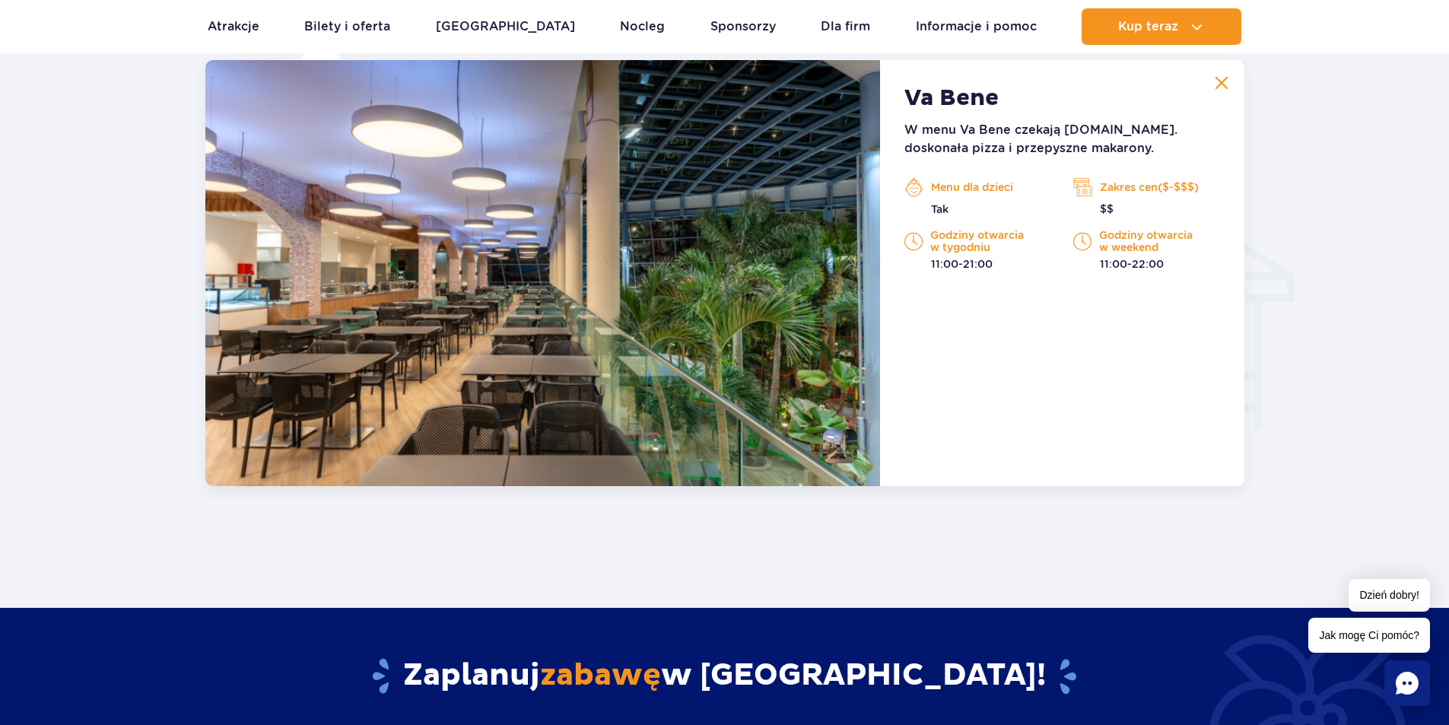
scroll to position [1449, 0]
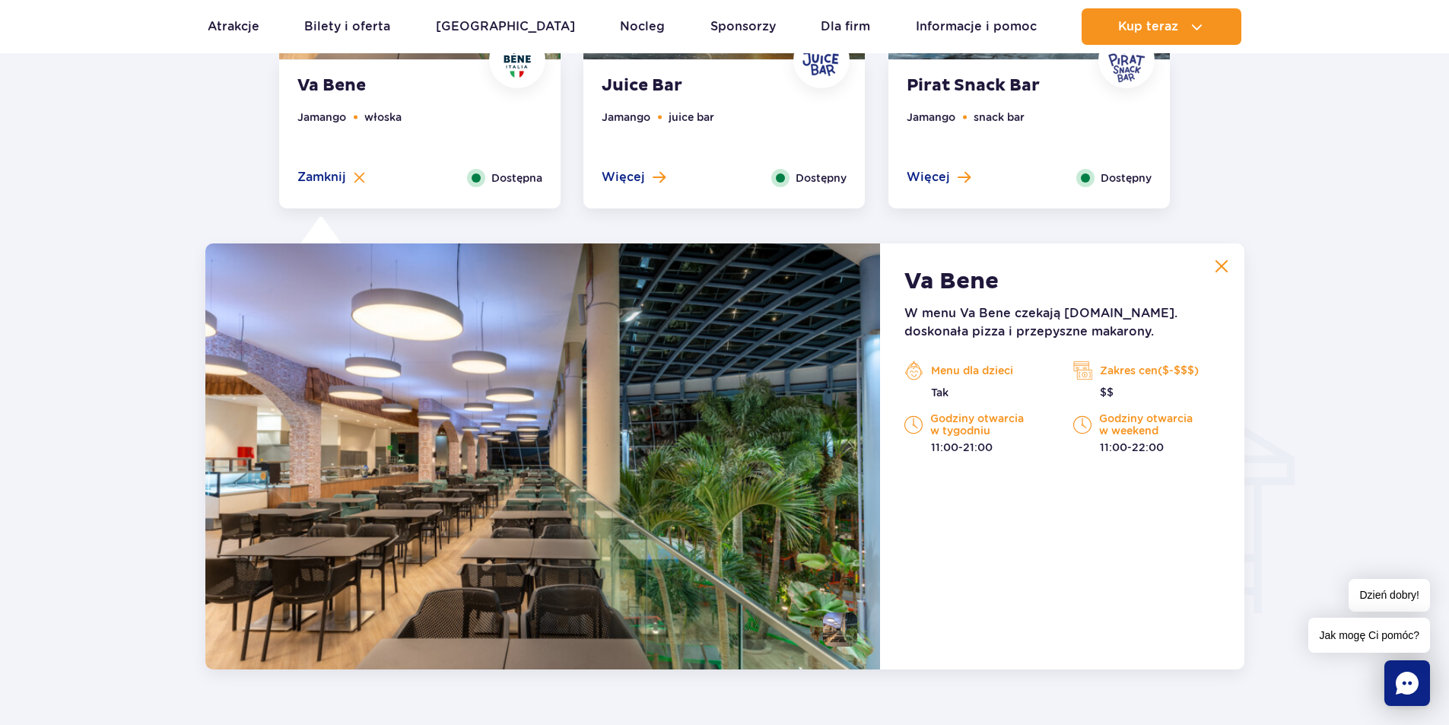
click at [980, 288] on strong "Va Bene" at bounding box center [951, 281] width 94 height 27
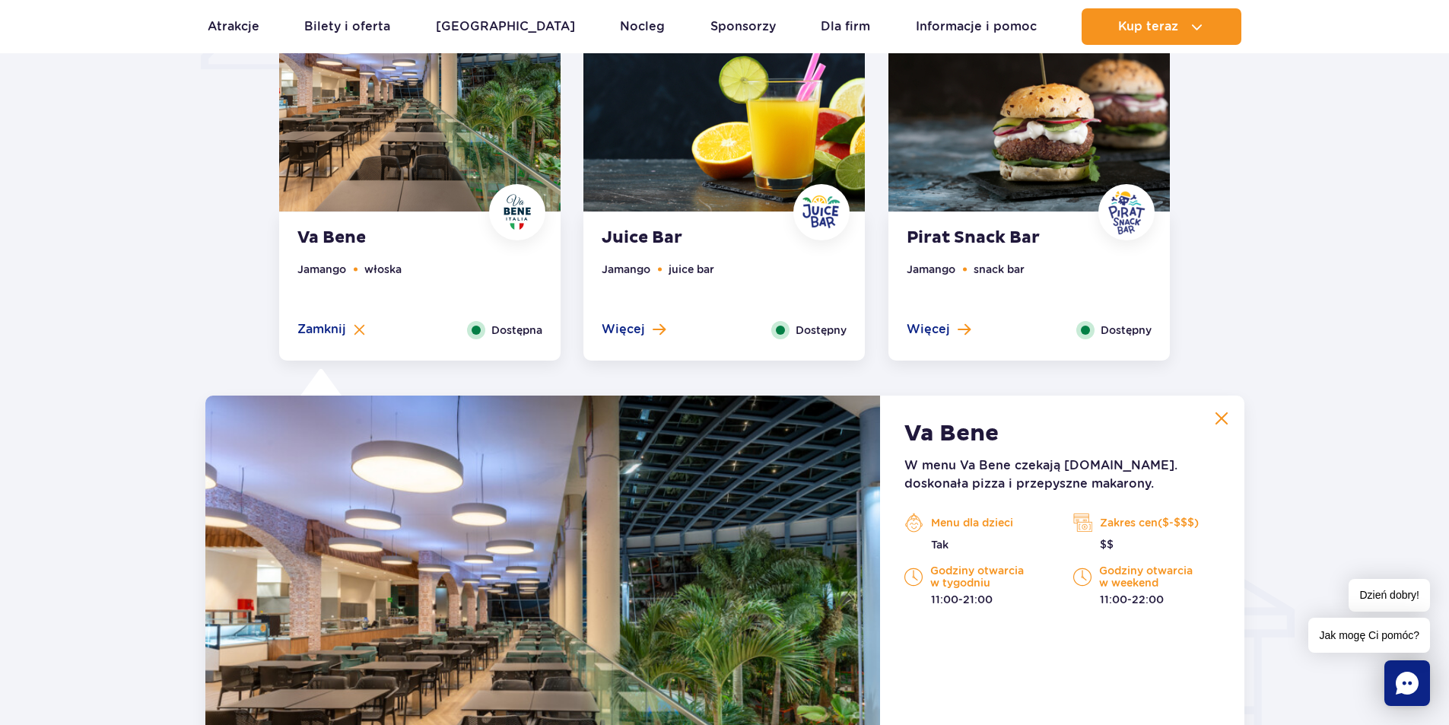
click at [617, 340] on div "Juice Bar Jamango juice bar Więcej Zamknij Dostępny" at bounding box center [723, 286] width 281 height 148
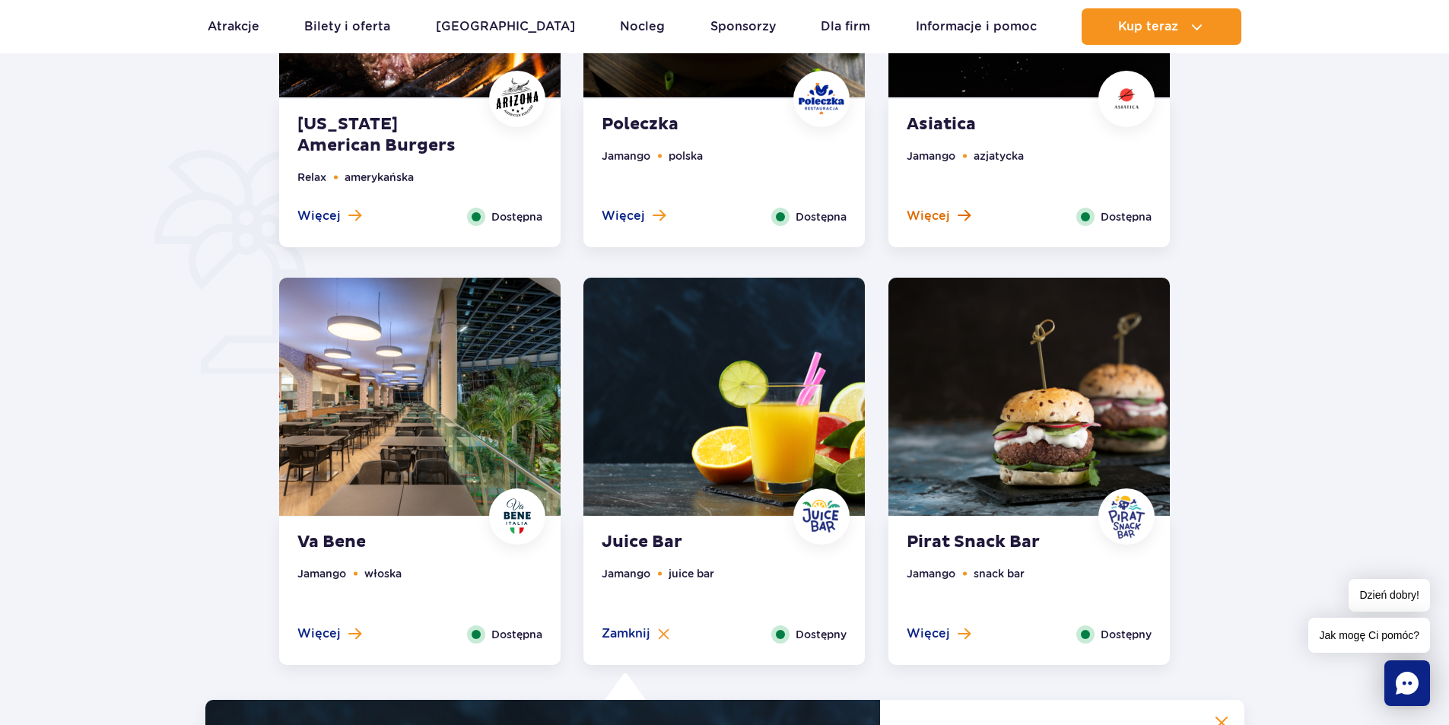
click at [938, 214] on span "Więcej" at bounding box center [928, 216] width 43 height 17
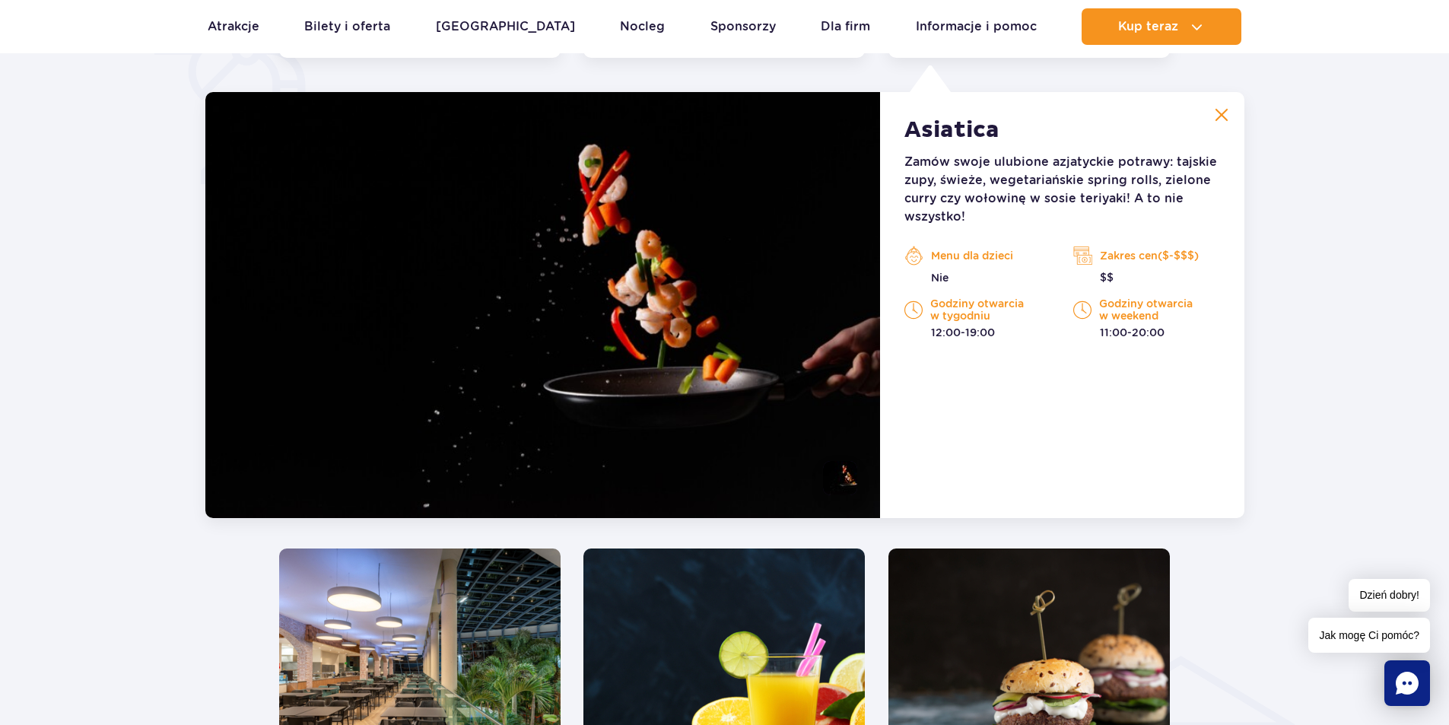
scroll to position [1183, 0]
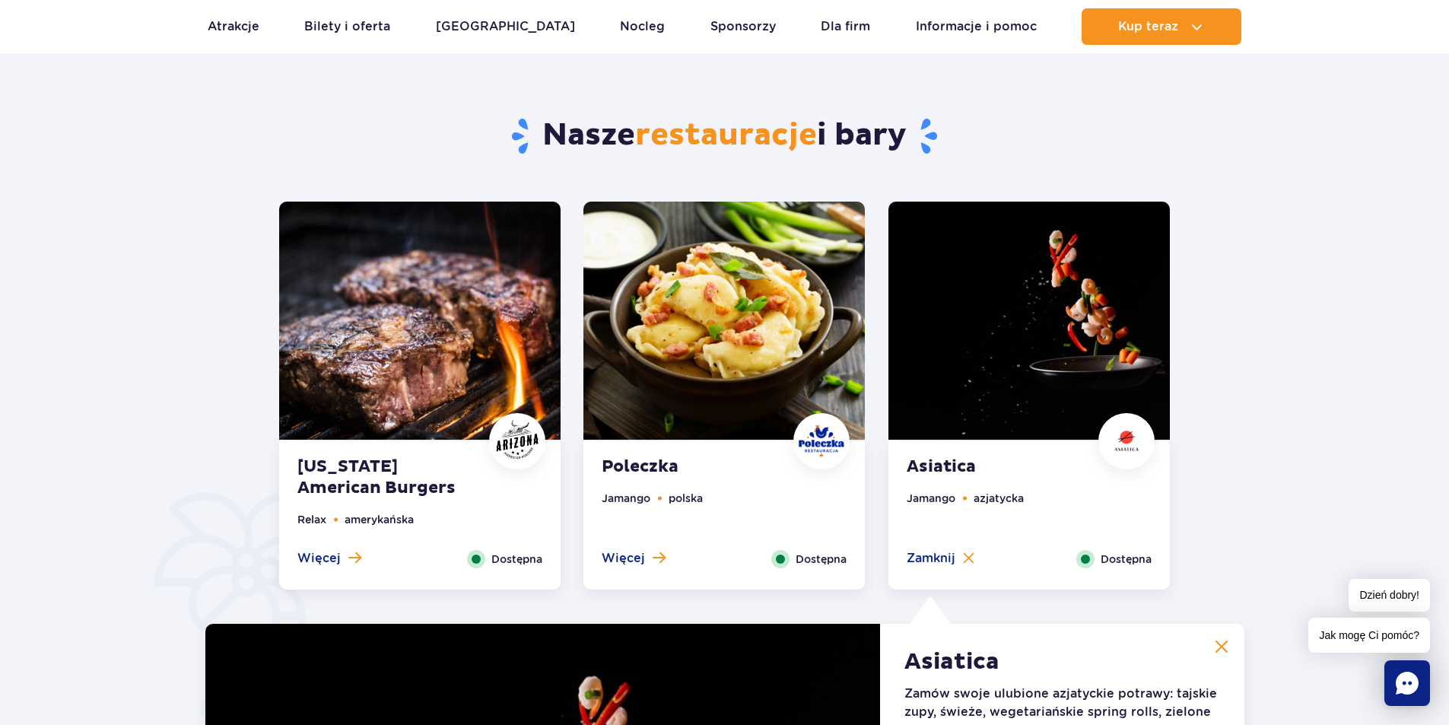
click at [630, 471] on strong "Poleczka" at bounding box center [694, 466] width 184 height 21
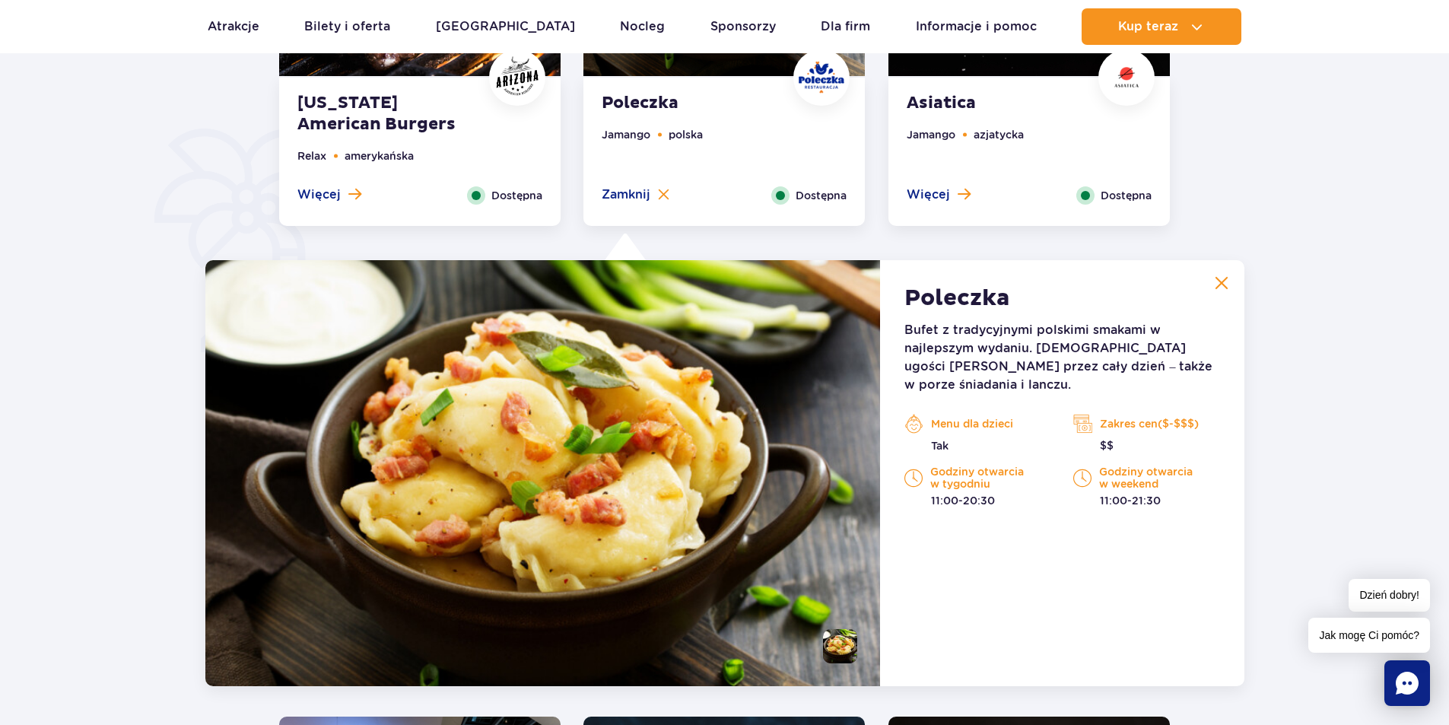
scroll to position [802, 0]
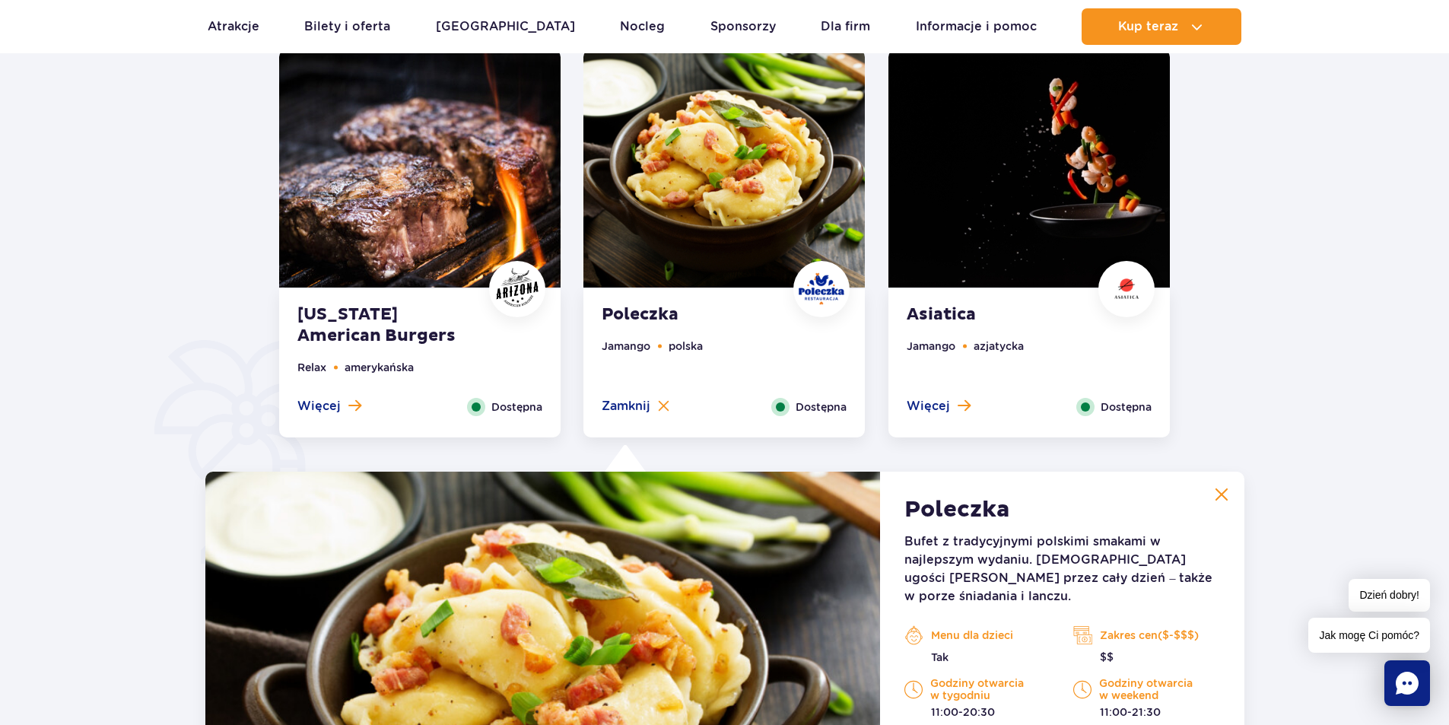
click at [316, 263] on img at bounding box center [419, 168] width 281 height 238
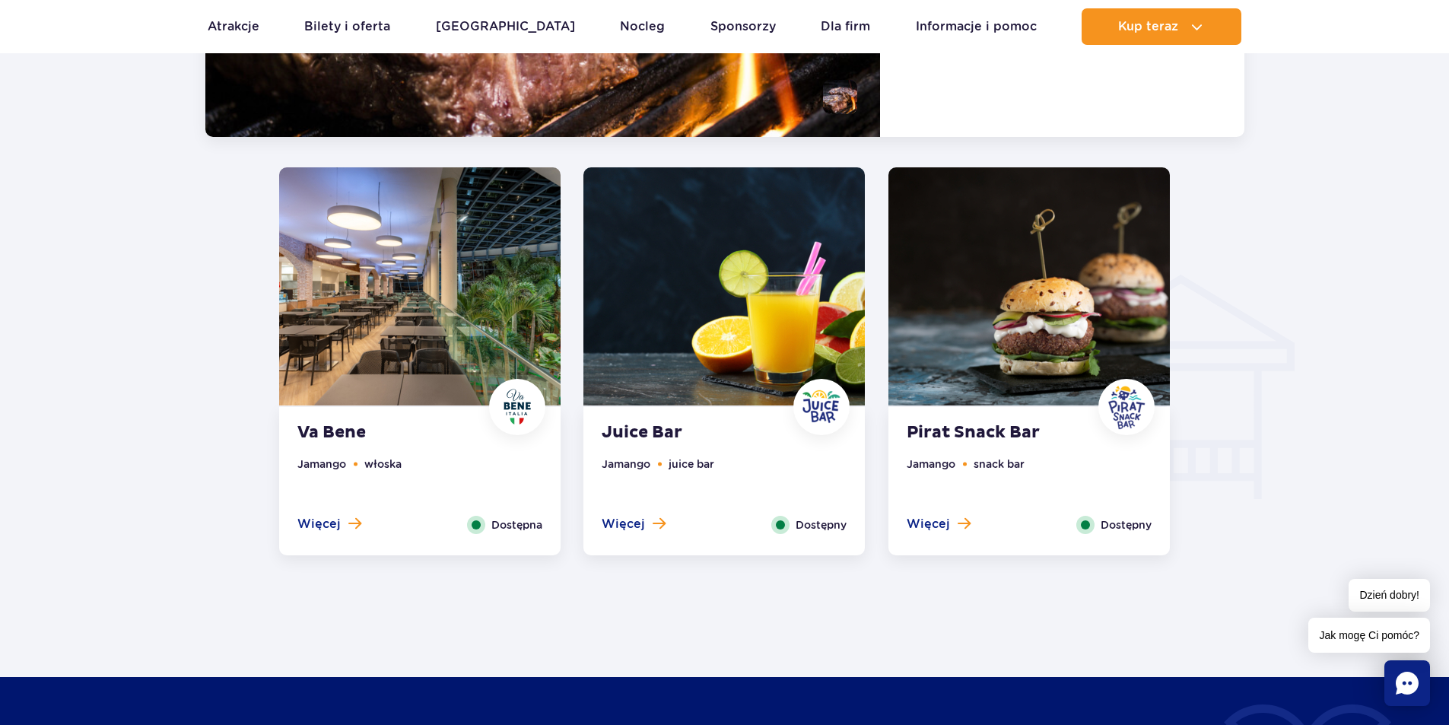
click at [980, 440] on strong "Pirat Snack Bar" at bounding box center [999, 432] width 184 height 21
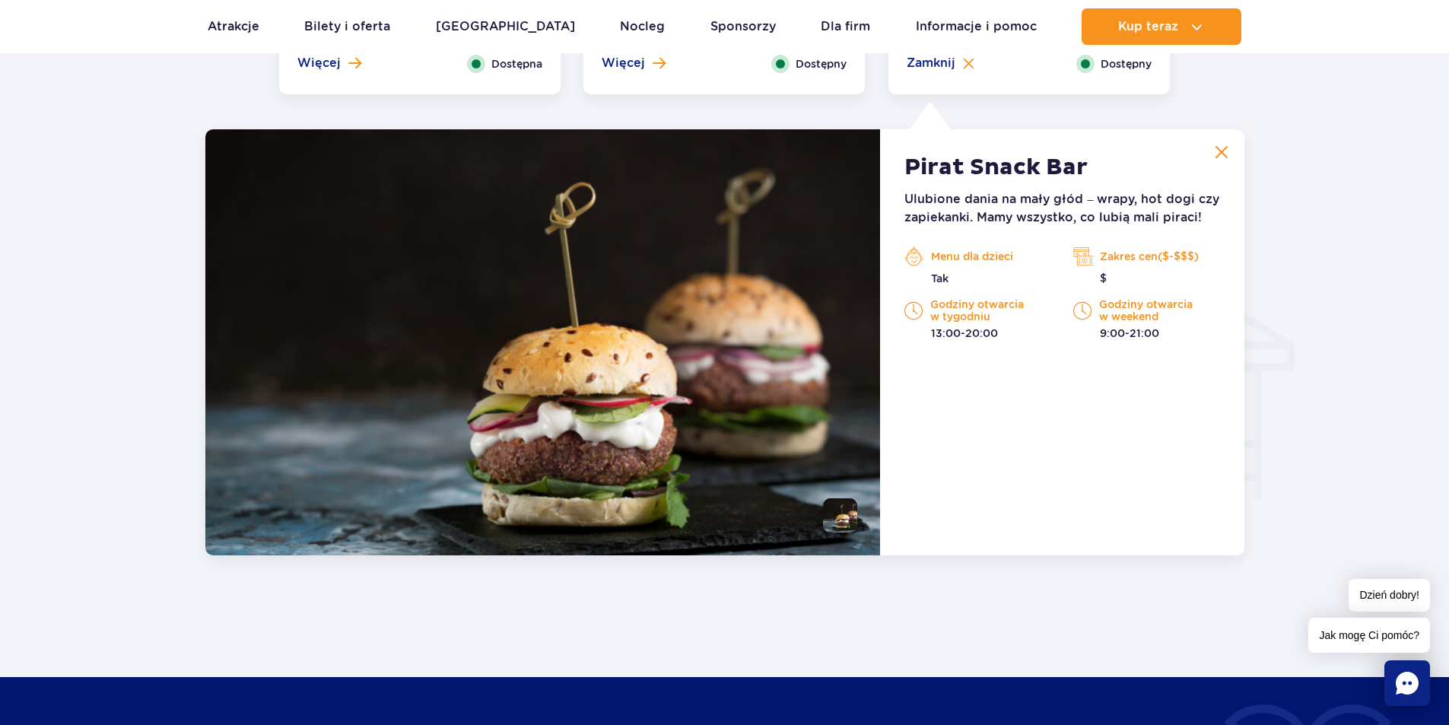
scroll to position [1601, 0]
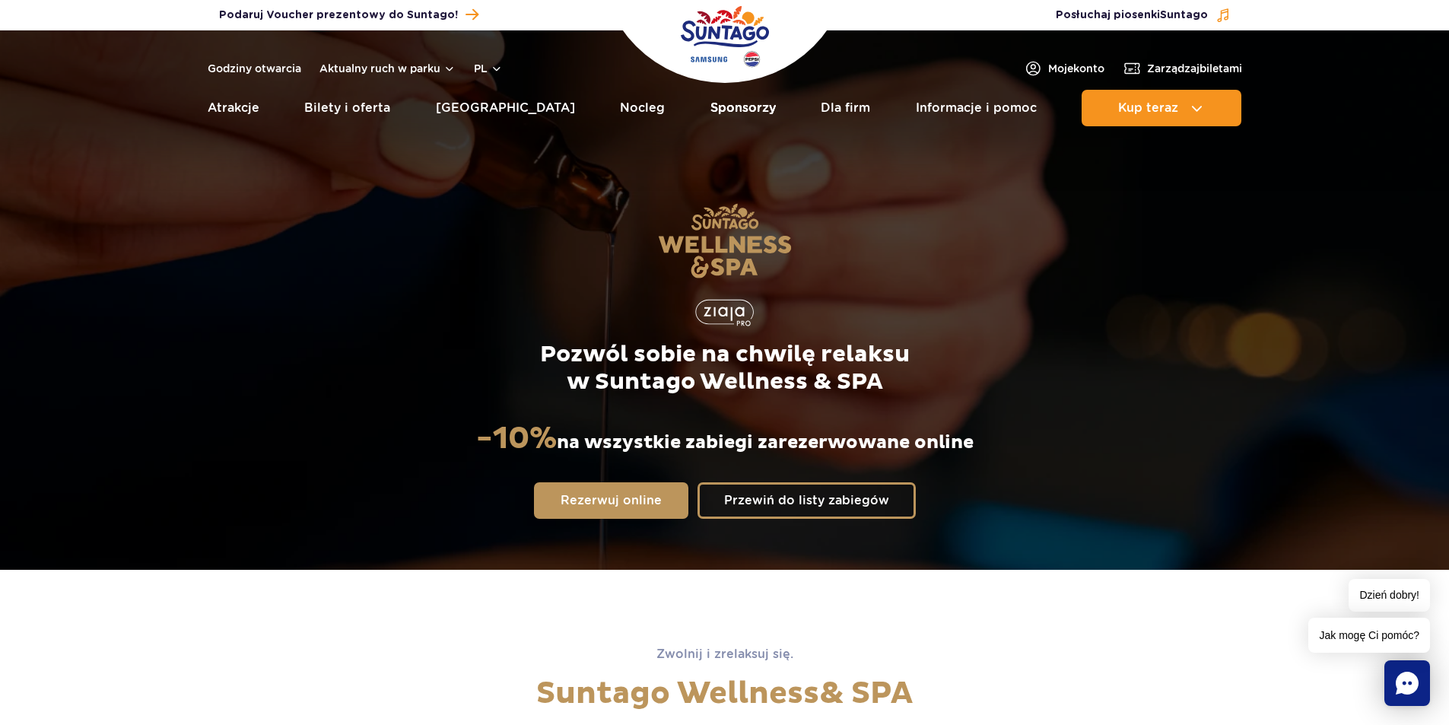
click at [710, 106] on link "Sponsorzy" at bounding box center [742, 108] width 65 height 37
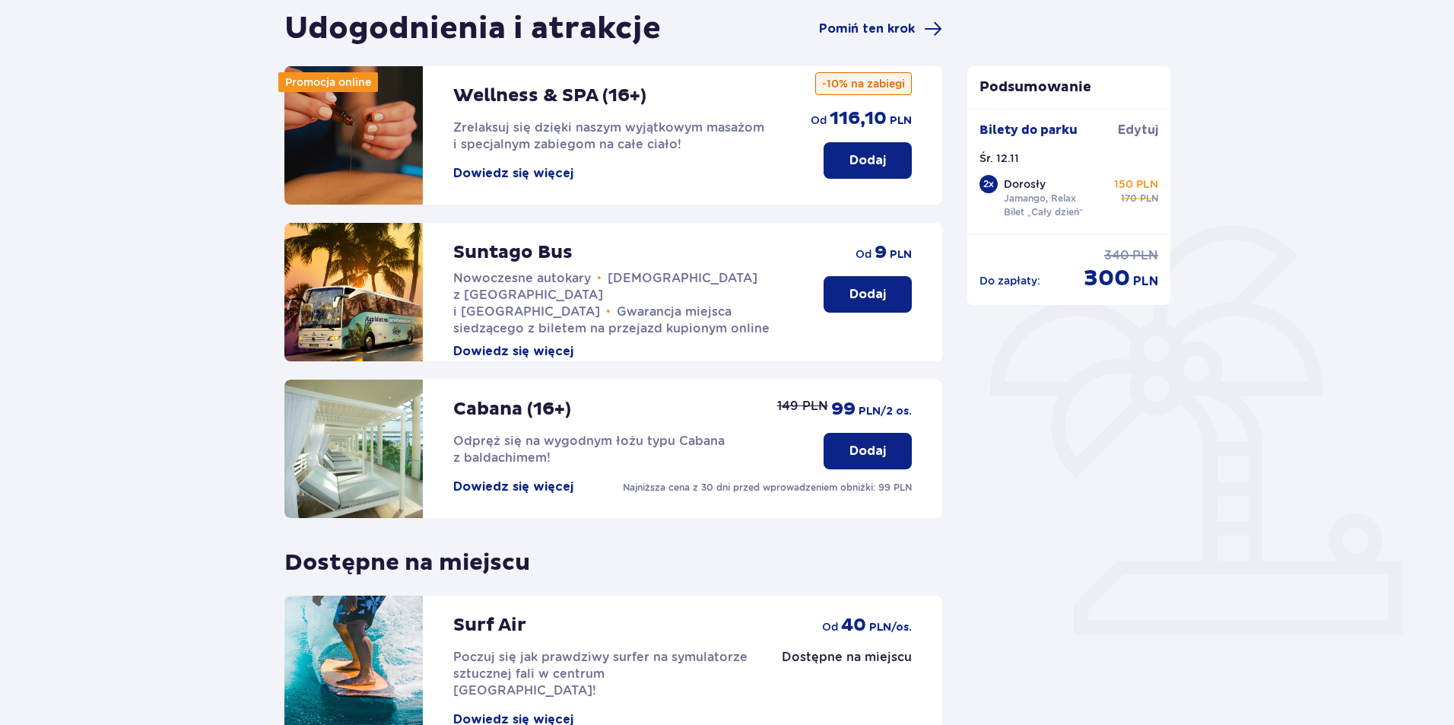
scroll to position [152, 0]
click at [844, 299] on button "Dodaj" at bounding box center [868, 293] width 88 height 37
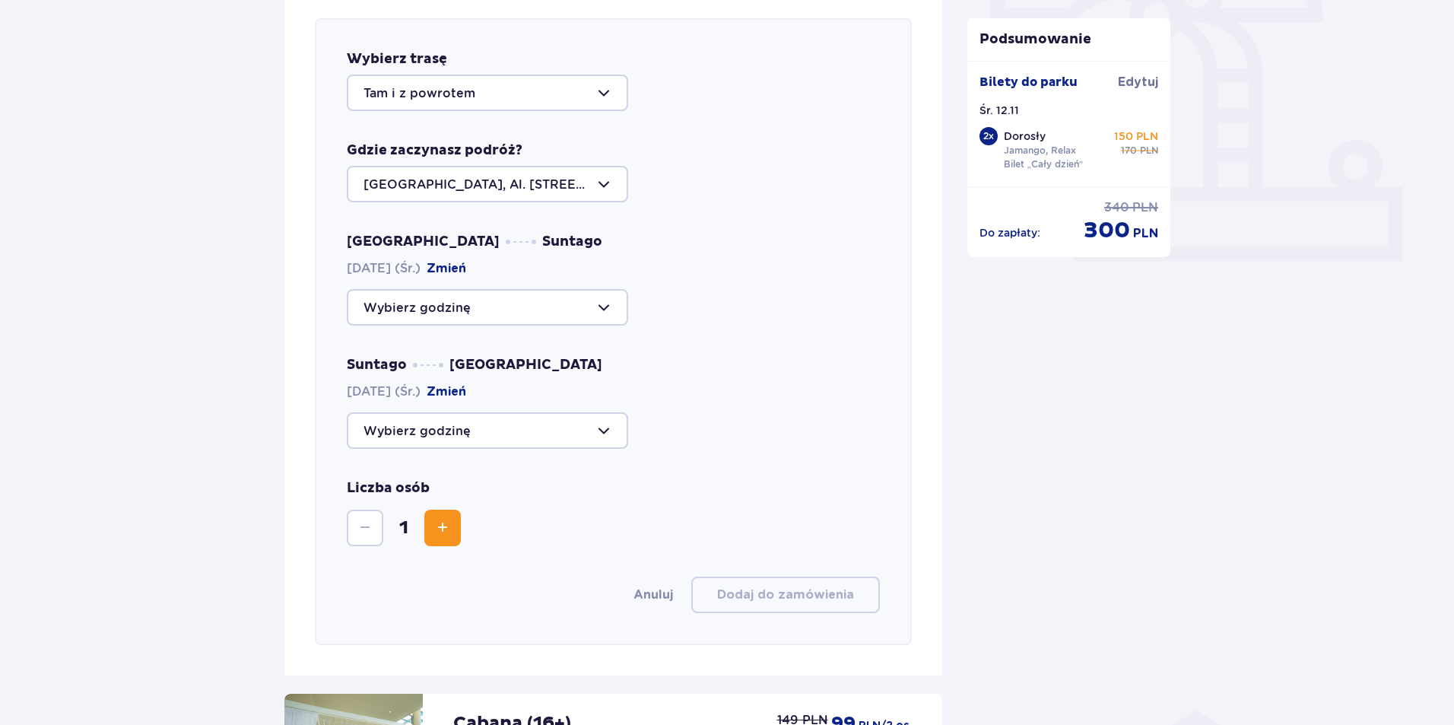
scroll to position [449, 0]
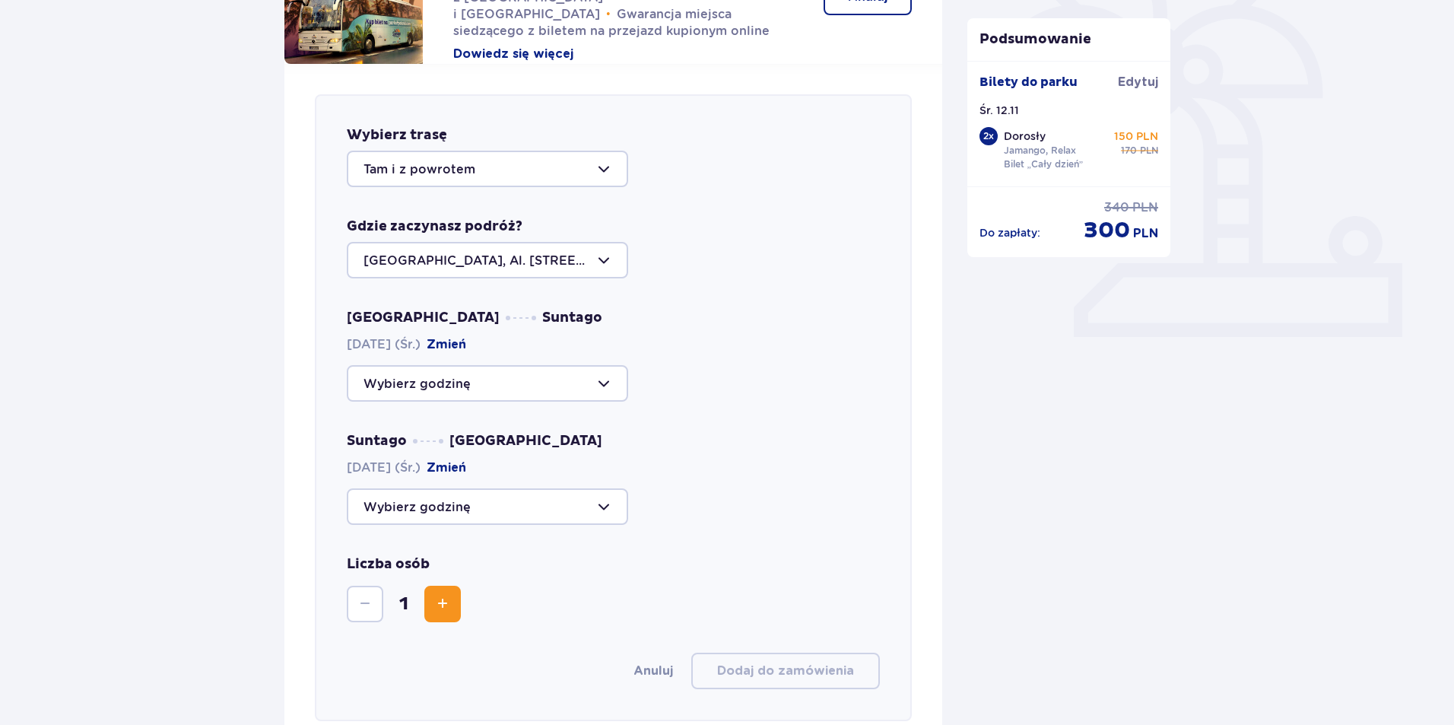
click at [500, 388] on div at bounding box center [487, 383] width 281 height 37
click at [501, 434] on p "Zostały 44 miejsca" at bounding box center [467, 429] width 117 height 17
type input "09:00"
click at [507, 495] on div at bounding box center [487, 506] width 281 height 37
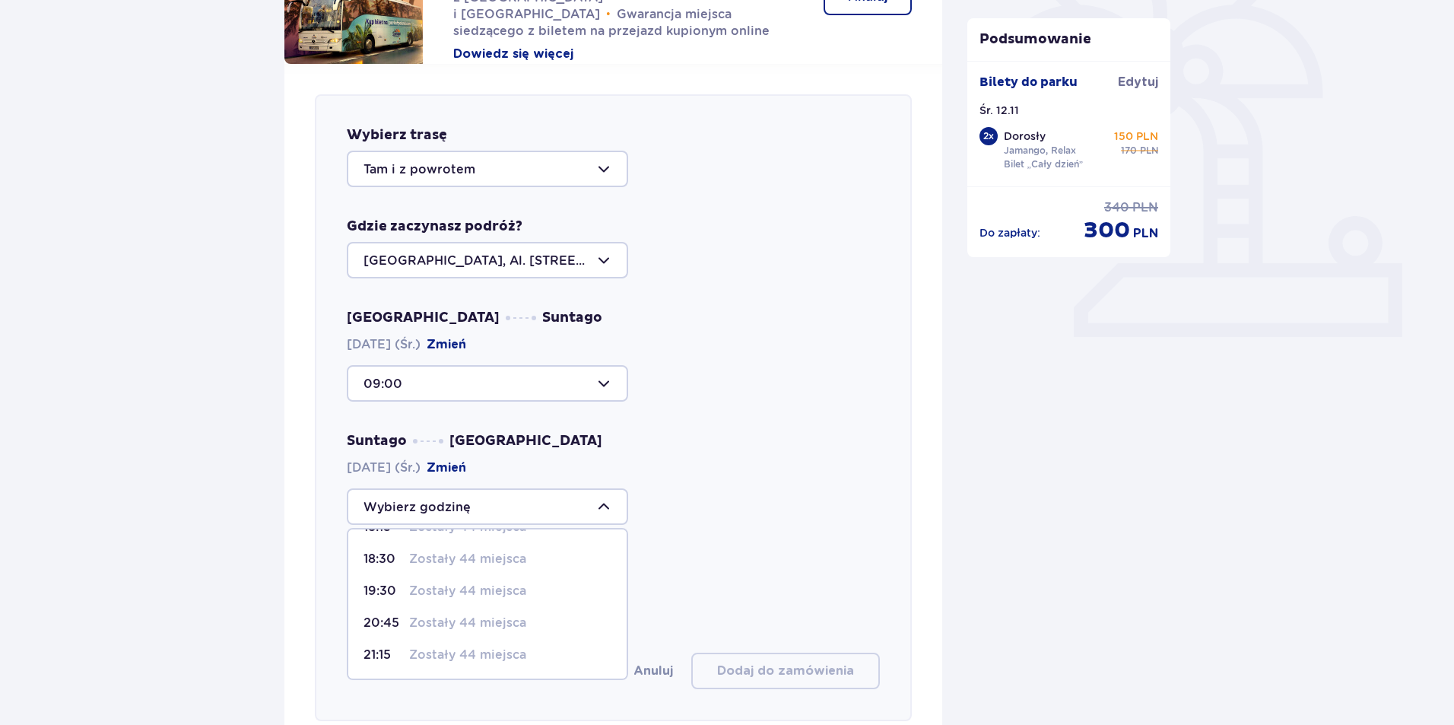
click at [464, 592] on p "Zostały 44 miejsca" at bounding box center [467, 591] width 117 height 17
type input "19:30"
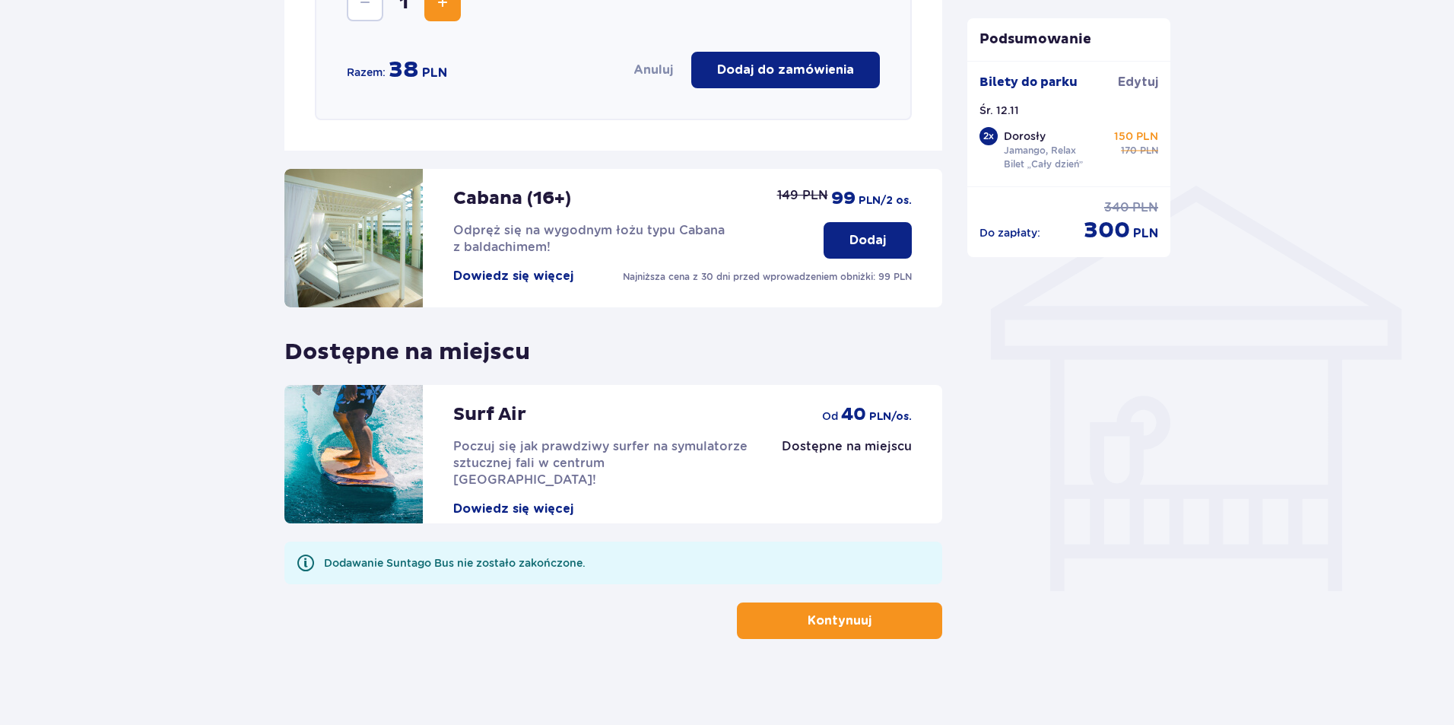
scroll to position [1055, 0]
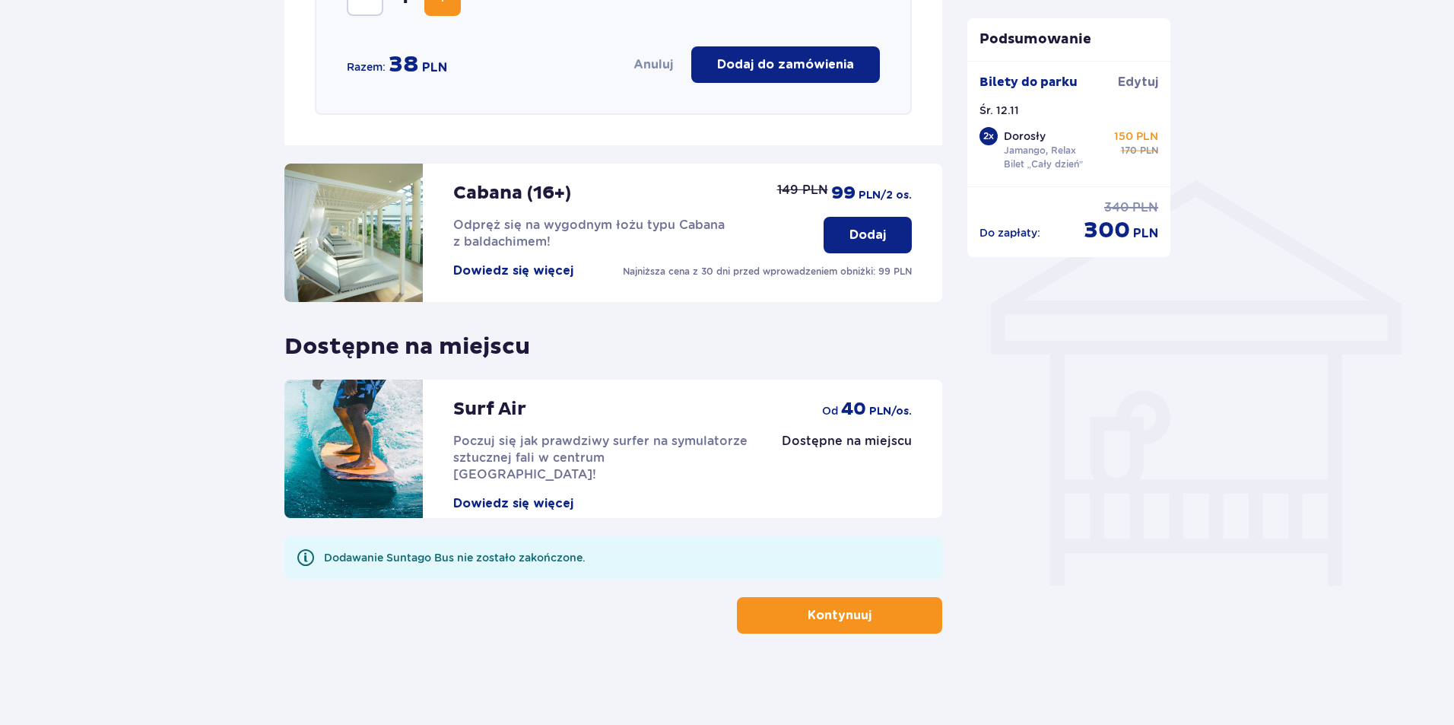
click at [533, 281] on div "Cabana (16+) Odpręż się na wygodnym łożu typu Cabana z baldachimem! Dowiedz się…" at bounding box center [538, 233] width 509 height 138
click at [531, 268] on button "Dowiedz się więcej" at bounding box center [513, 270] width 120 height 17
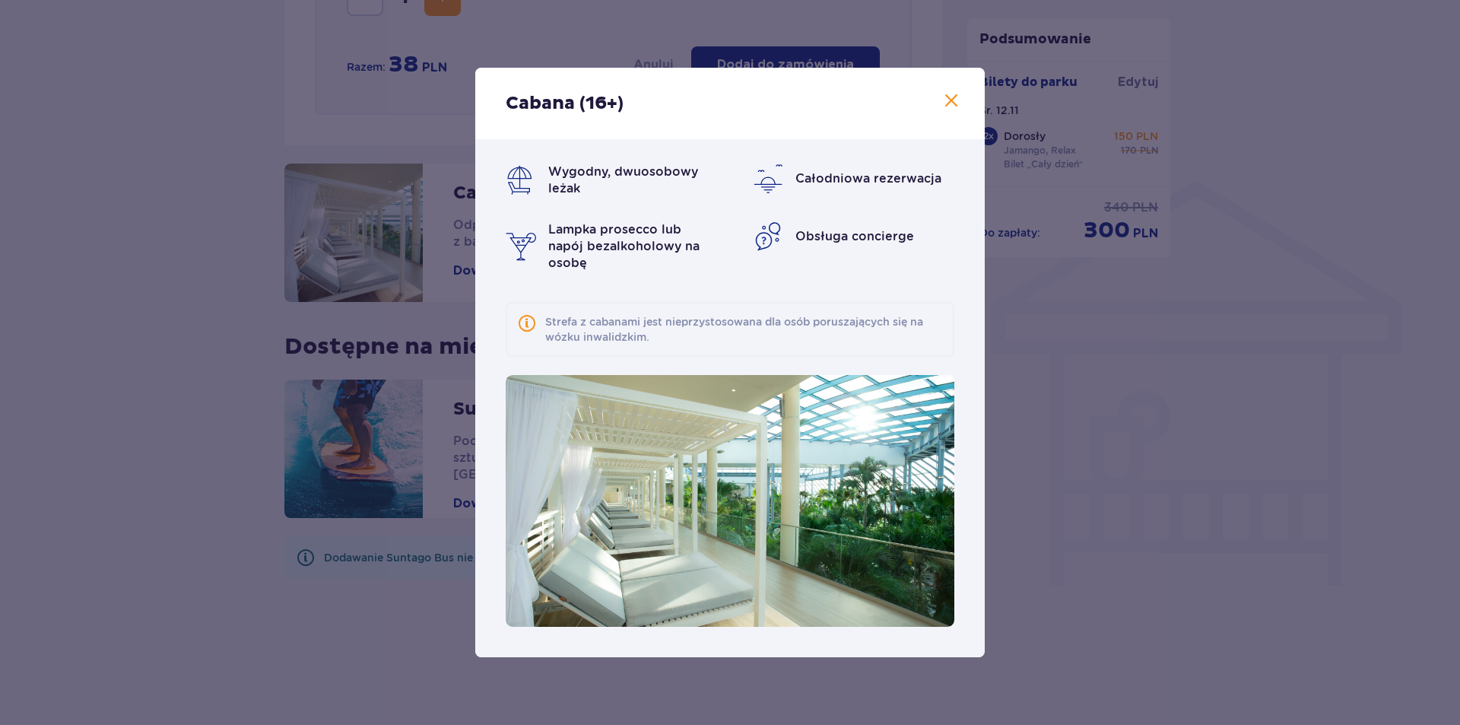
click at [956, 98] on span at bounding box center [951, 101] width 18 height 18
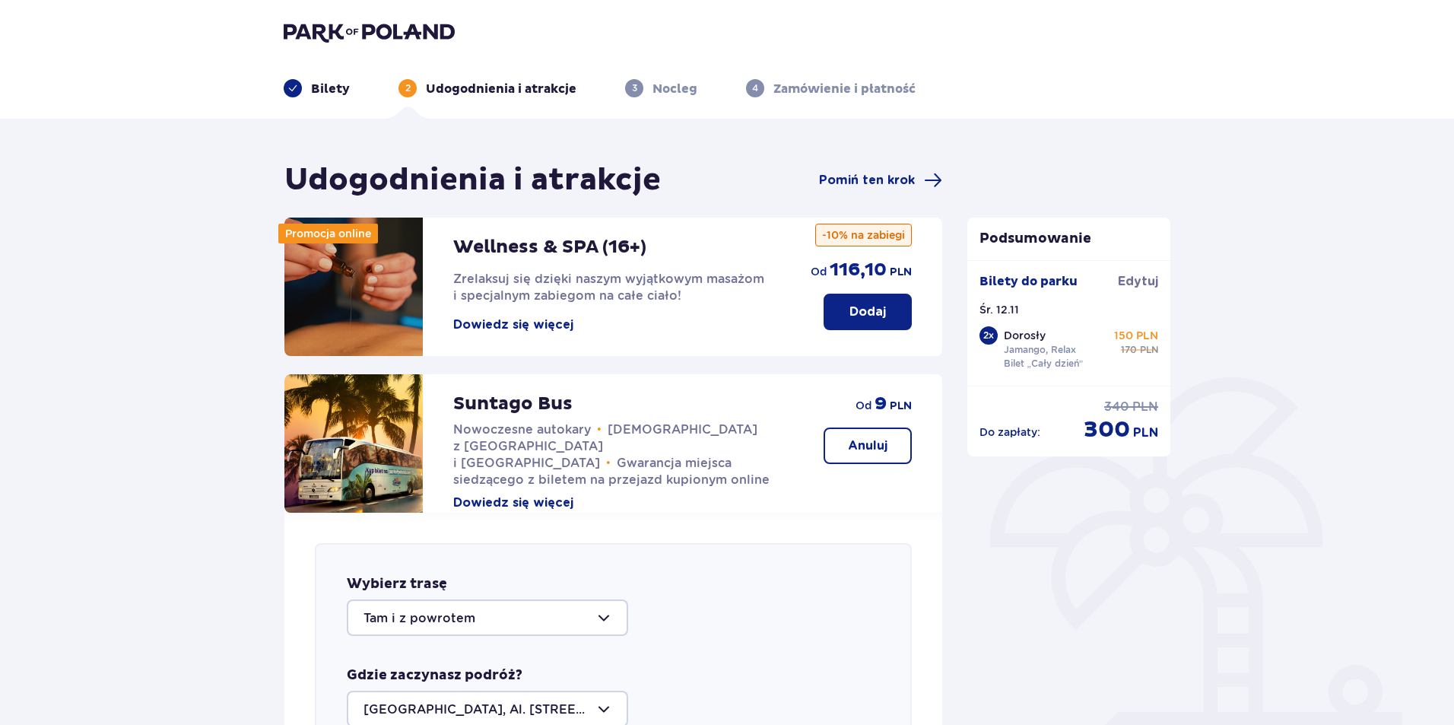
click at [526, 322] on button "Dowiedz się więcej" at bounding box center [513, 324] width 120 height 17
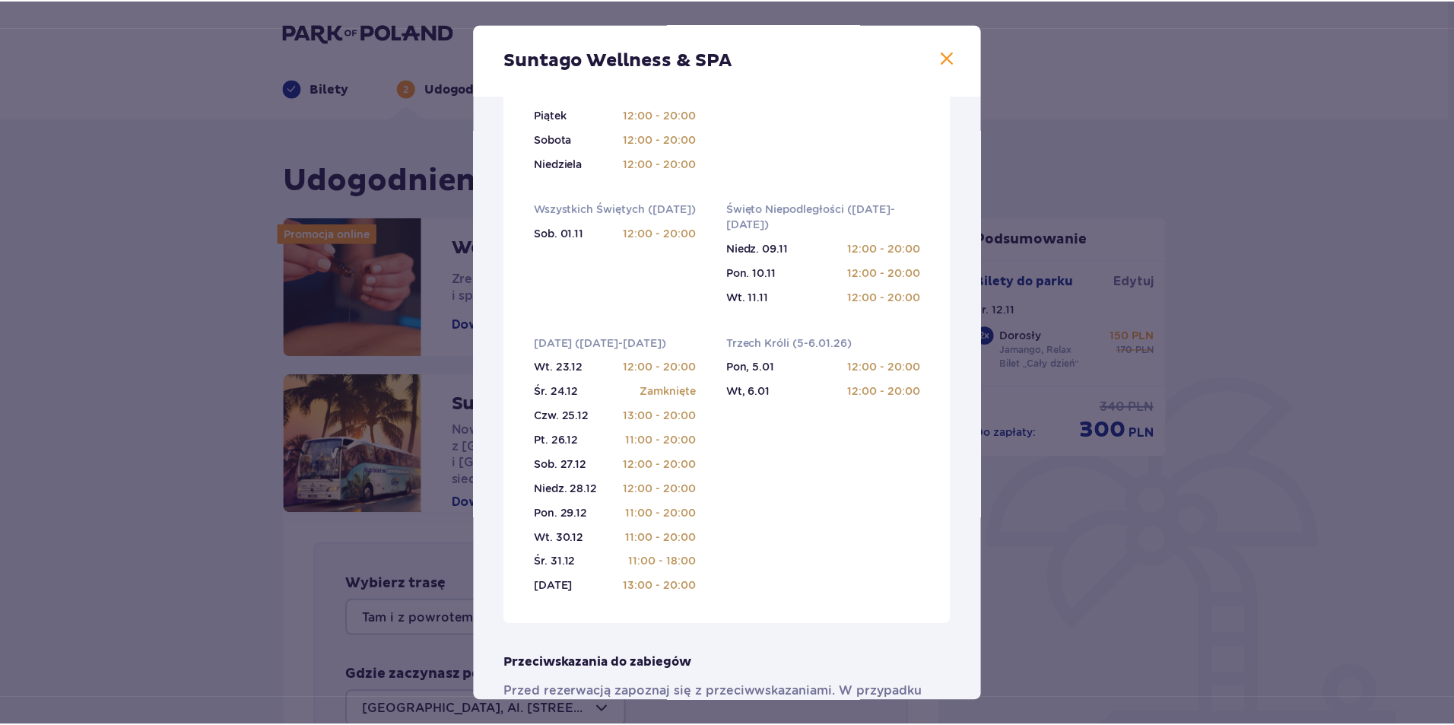
scroll to position [684, 0]
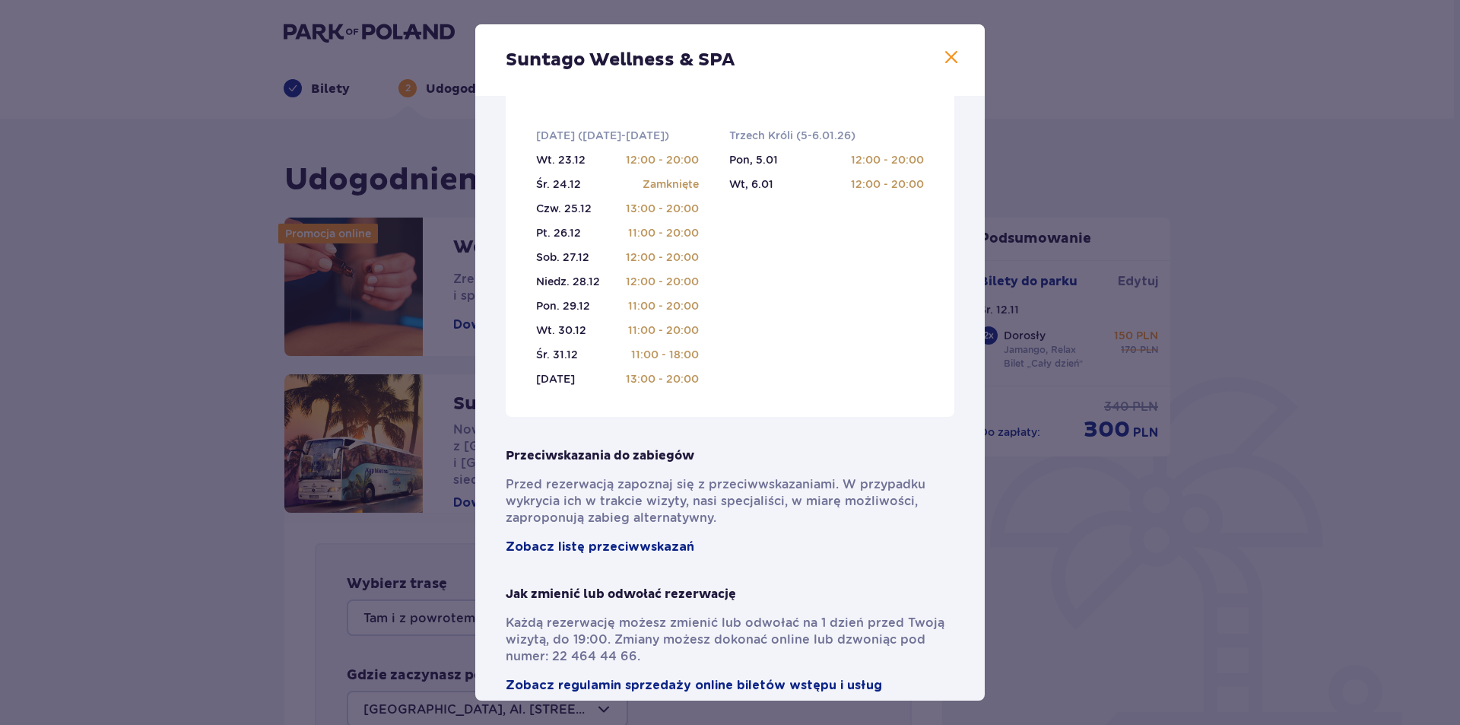
click at [1077, 493] on div "Suntago Wellness & SPA Pełni pasji profesjonaliści , którzy pomogą Ci dobrać za…" at bounding box center [730, 362] width 1460 height 725
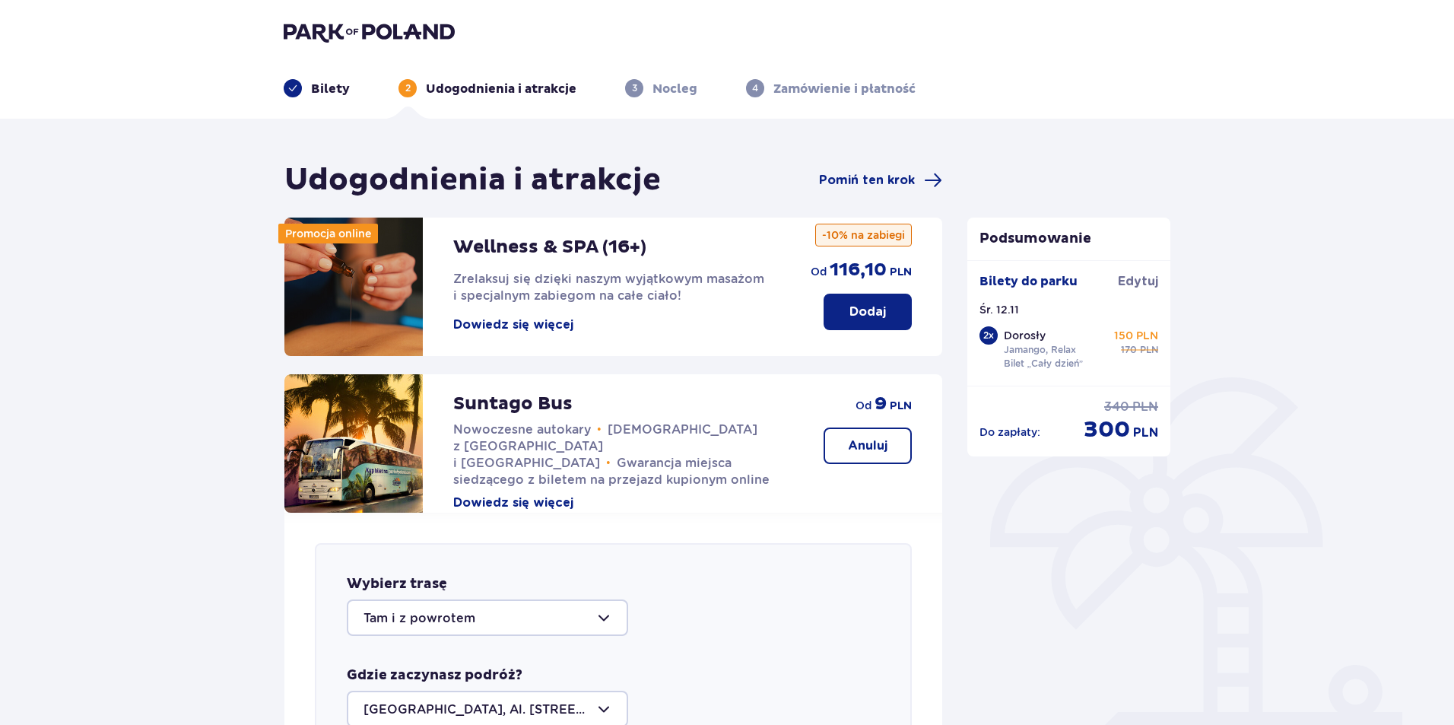
click at [836, 317] on button "Dodaj" at bounding box center [868, 312] width 88 height 37
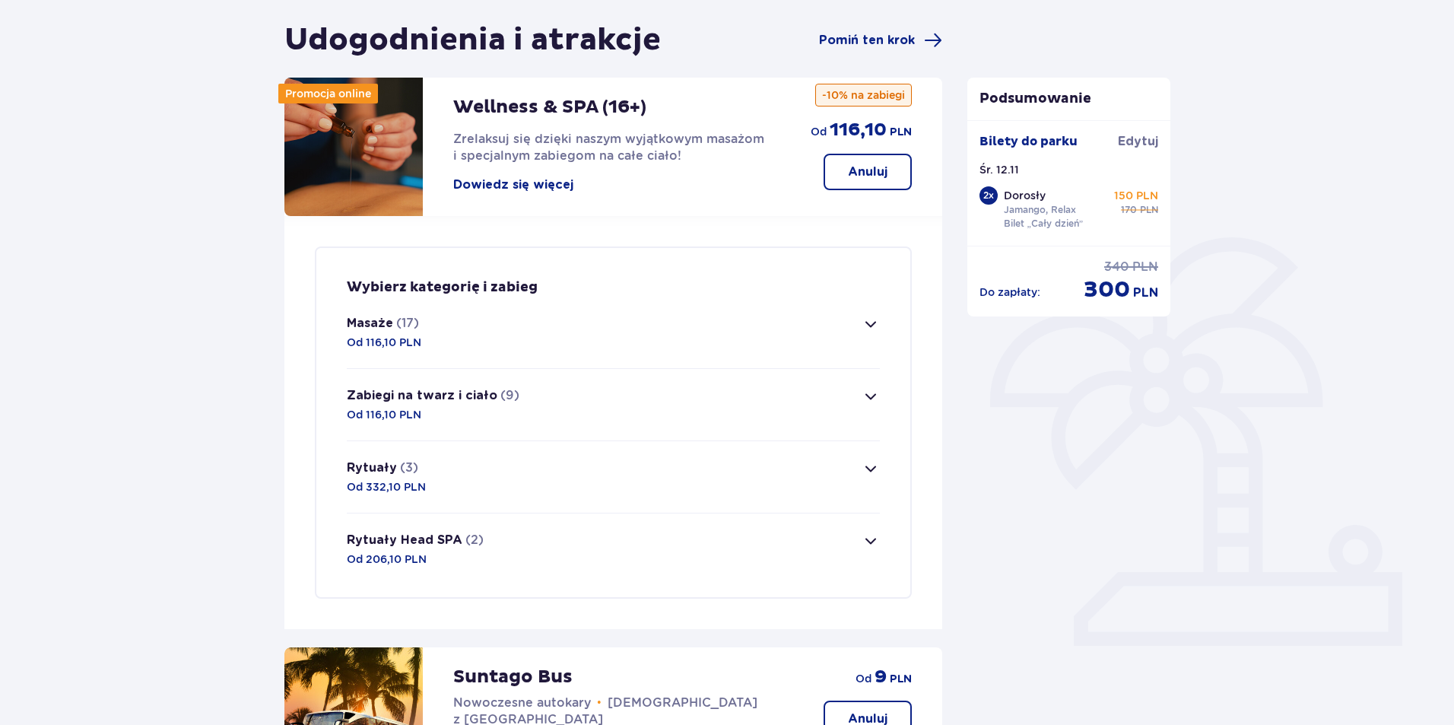
click at [794, 334] on button "Masaże (17) Od 116,10 PLN" at bounding box center [613, 332] width 533 height 71
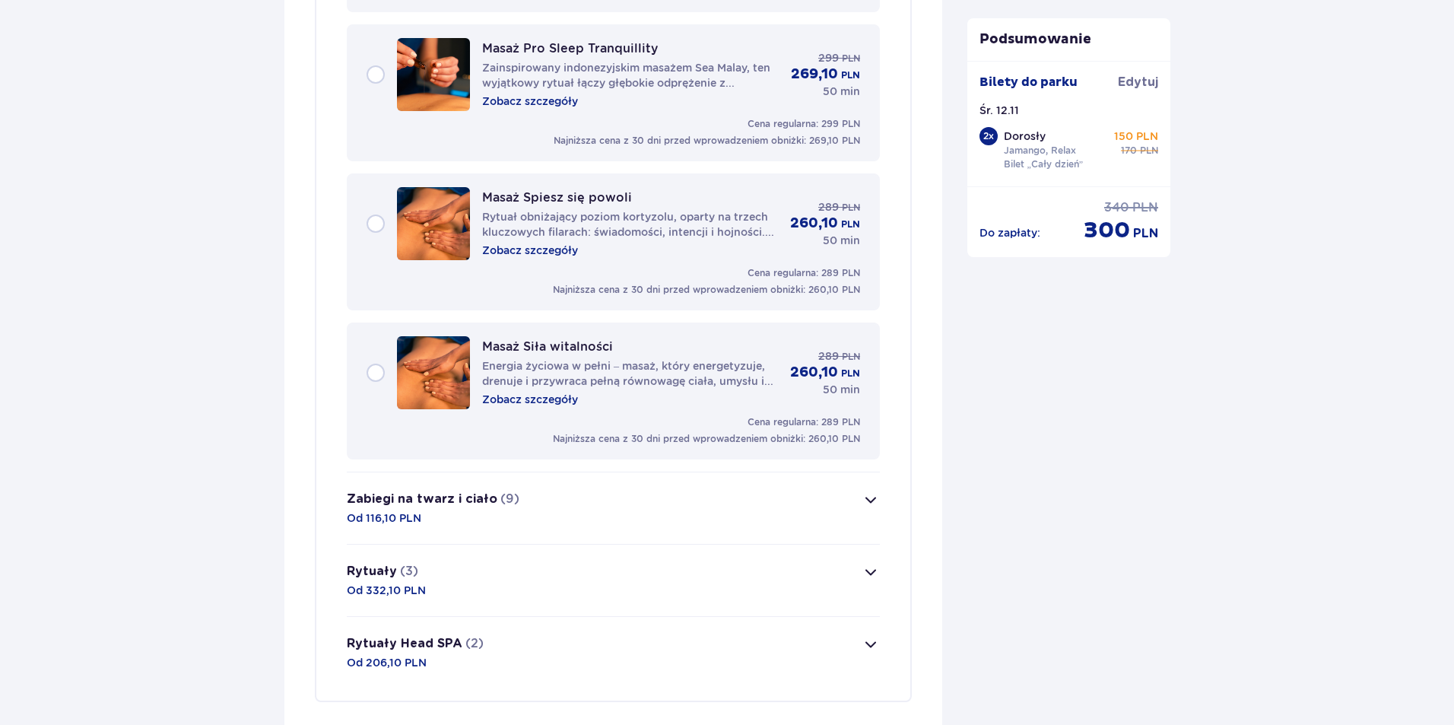
scroll to position [2566, 0]
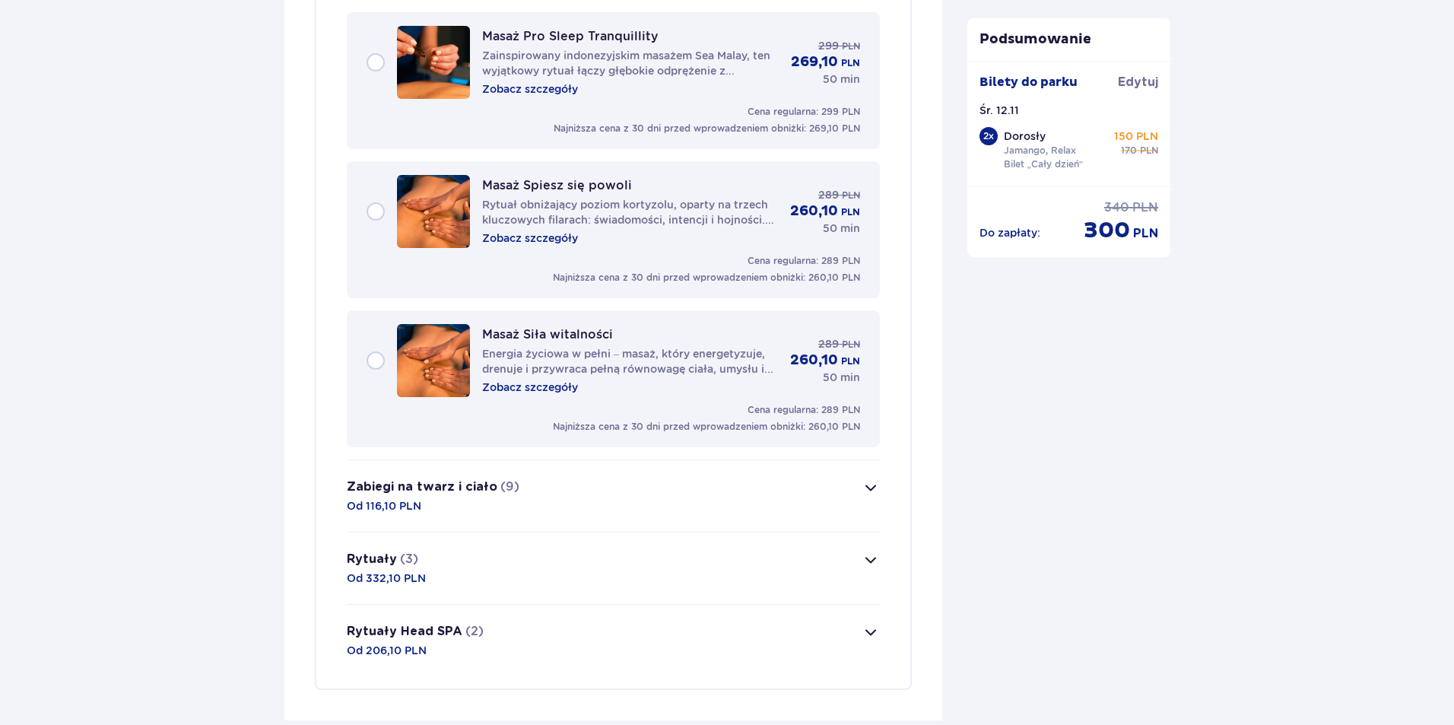
click at [655, 493] on button "Zabiegi na twarz i ciało (9) Od 116,10 PLN" at bounding box center [613, 495] width 533 height 71
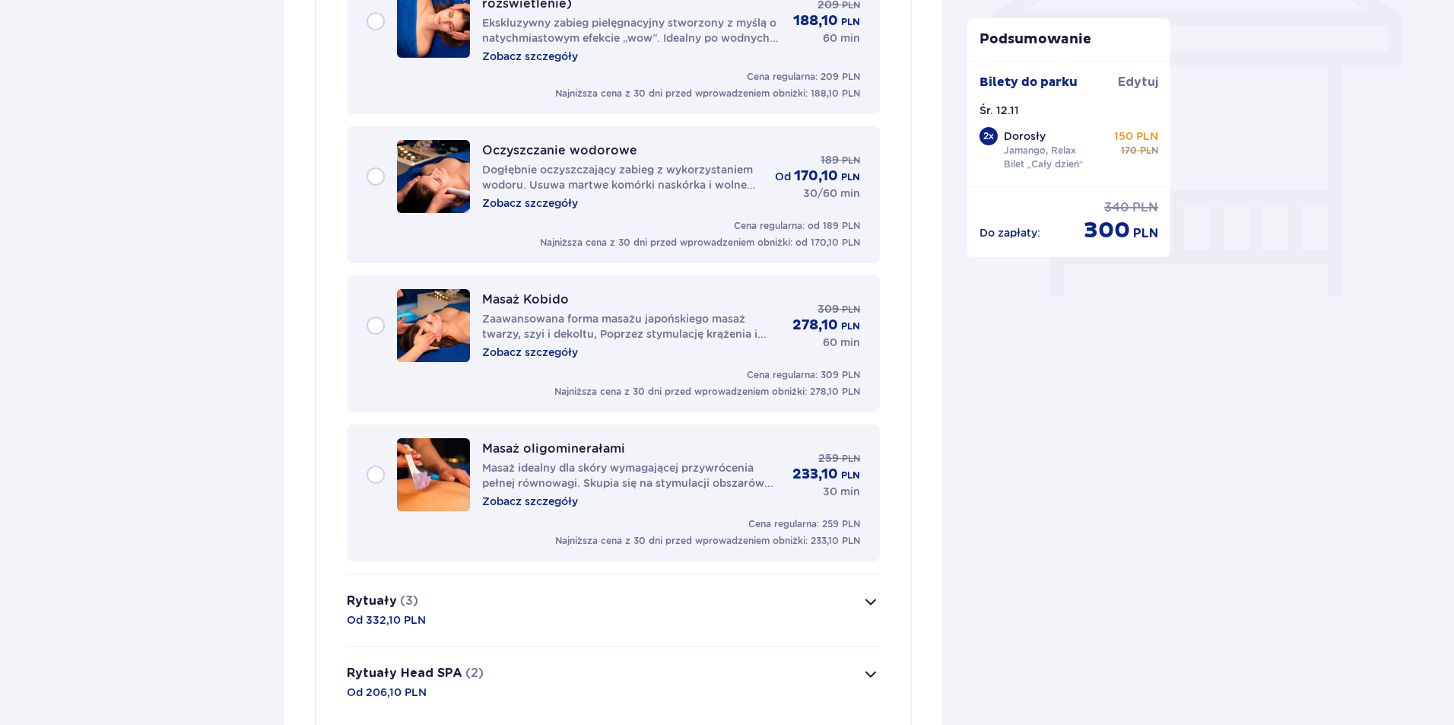
scroll to position [1345, 0]
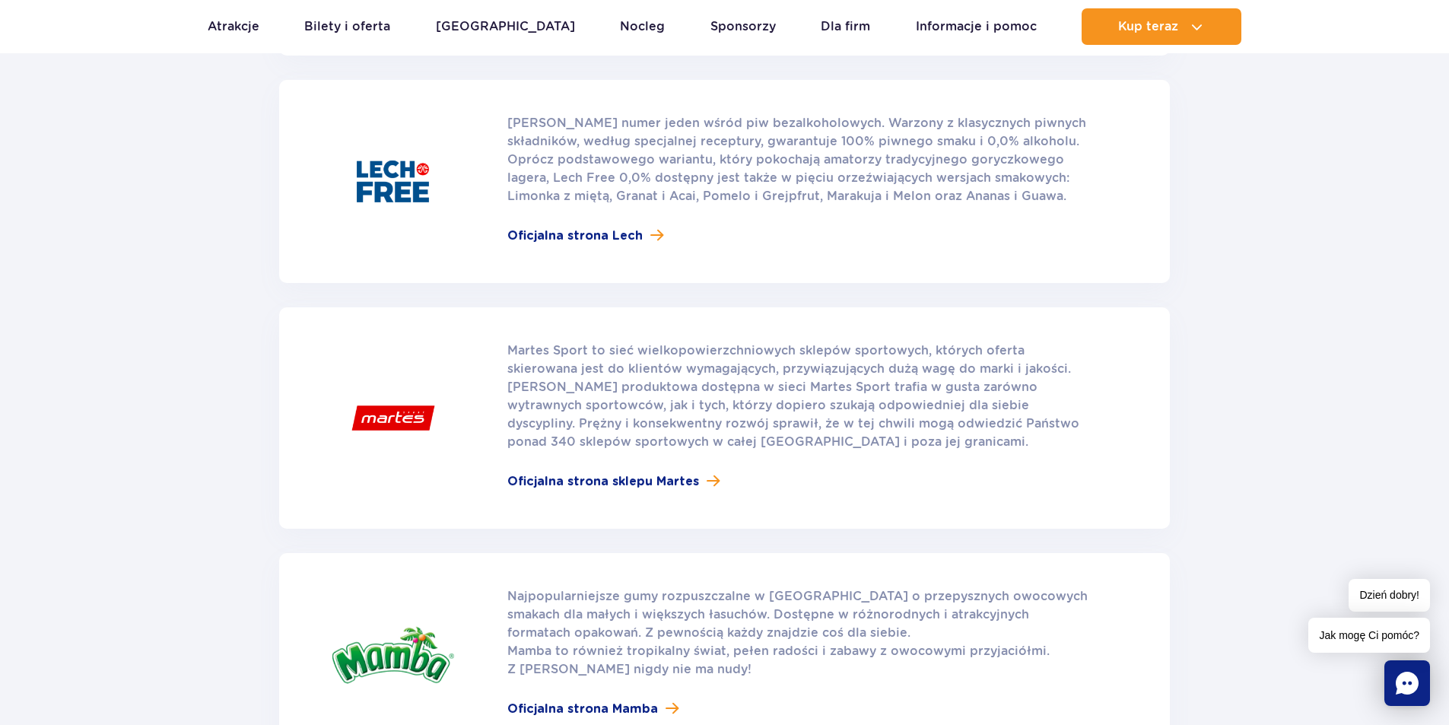
scroll to position [1901, 0]
